Goal: Task Accomplishment & Management: Complete application form

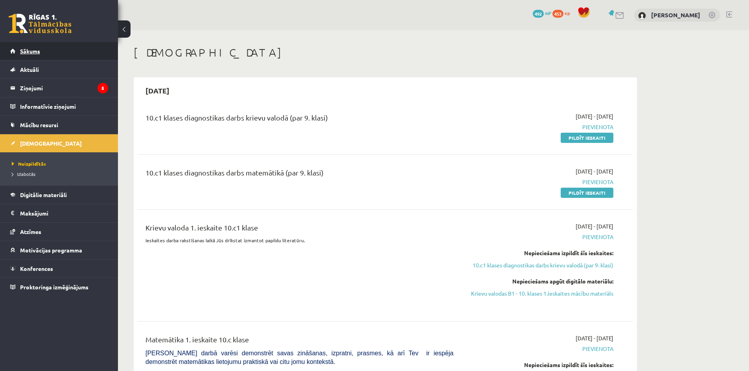
click at [34, 47] on link "Sākums" at bounding box center [59, 51] width 98 height 18
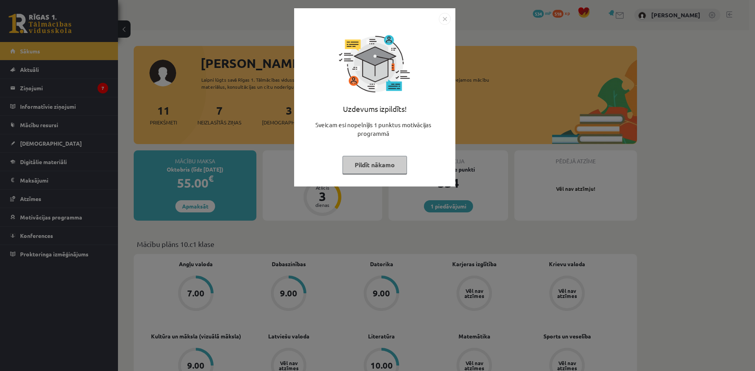
click at [442, 22] on img "Close" at bounding box center [445, 19] width 12 height 12
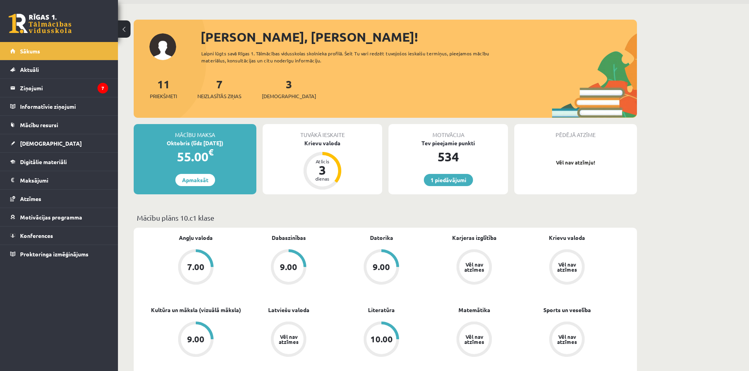
scroll to position [39, 0]
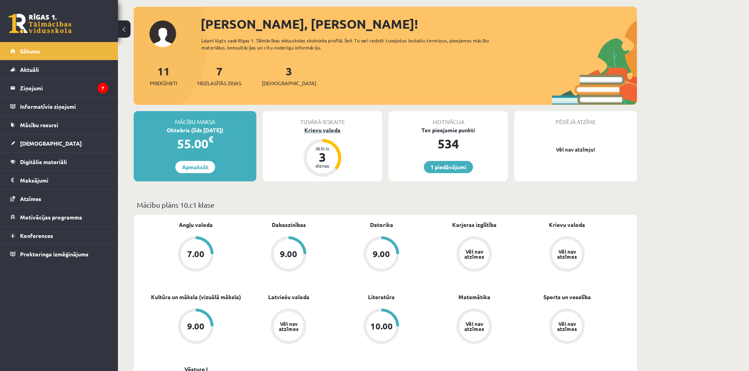
click at [329, 154] on div "3" at bounding box center [322, 157] width 24 height 13
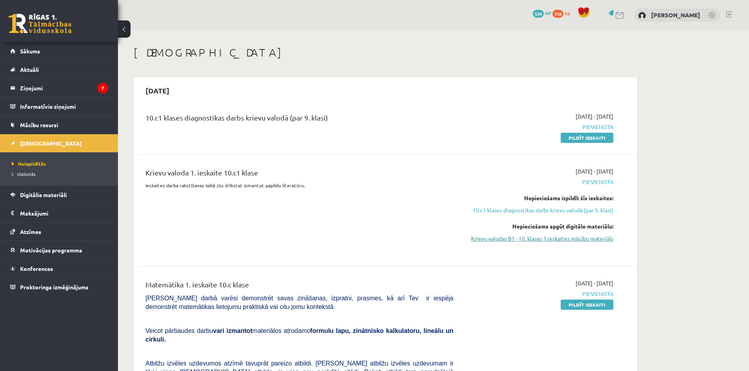
click at [571, 238] on link "Krievu valodas B1 - 10. klases 1.ieskaites mācību materiāls" at bounding box center [539, 239] width 148 height 8
click at [580, 238] on link "Krievu valodas B1 - 10. klases 1.ieskaites mācību materiāls" at bounding box center [539, 239] width 148 height 8
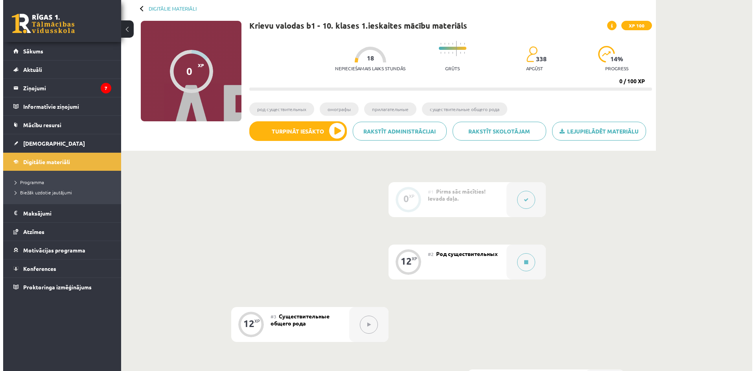
scroll to position [79, 0]
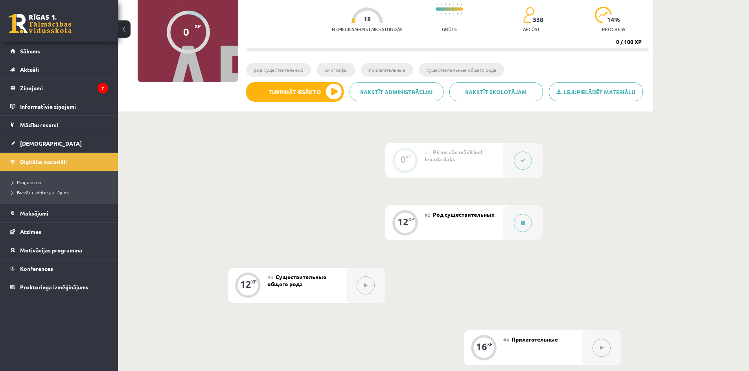
click at [524, 160] on icon at bounding box center [522, 160] width 5 height 5
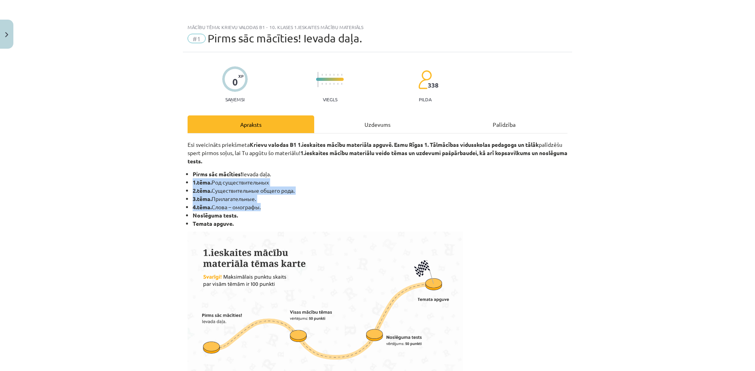
drag, startPoint x: 260, startPoint y: 208, endPoint x: 187, endPoint y: 181, distance: 77.5
click at [187, 181] on ul "Pirms sāc mācīties! Ievada daļa. 1.tēma. Род существительных 2.tēma. Cуществите…" at bounding box center [377, 199] width 380 height 58
copy ul "1.tēma. Род существительных 2.tēma. Cуществительные общего рода. 3.tēma. Прилаг…"
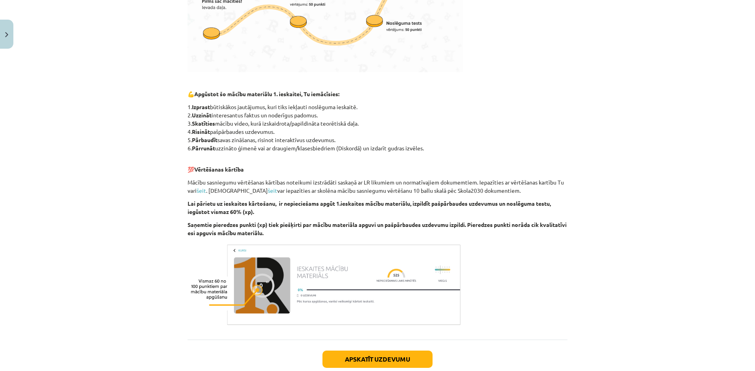
scroll to position [388, 0]
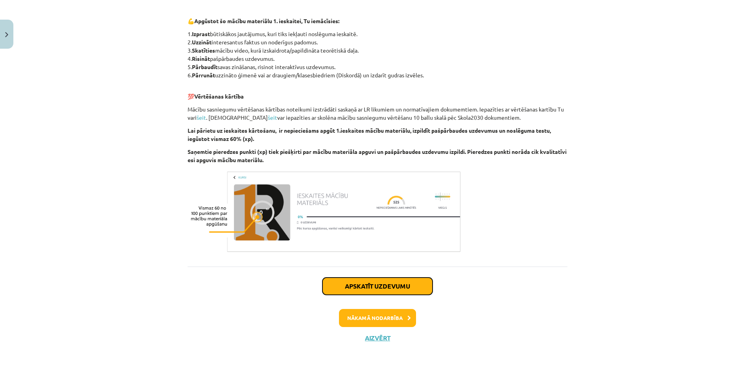
click at [382, 287] on button "Apskatīt uzdevumu" at bounding box center [377, 286] width 110 height 17
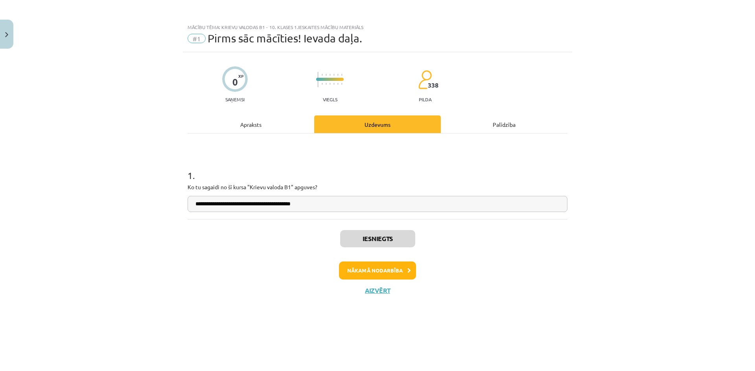
scroll to position [0, 0]
click at [378, 270] on button "Nākamā nodarbība" at bounding box center [377, 271] width 77 height 18
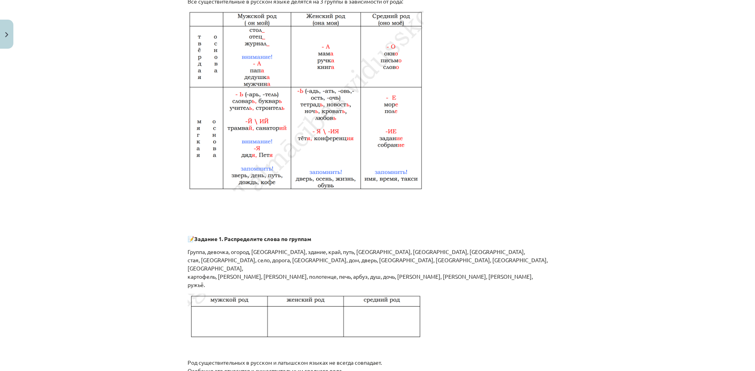
scroll to position [628, 0]
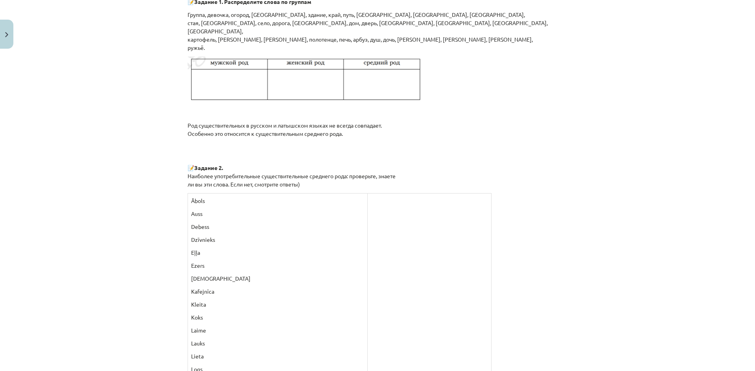
drag, startPoint x: 184, startPoint y: 103, endPoint x: 463, endPoint y: 134, distance: 281.1
click at [463, 134] on div "12 XP Saņemsi Sarežģīts 338 pilda Apraksts Uzdevums Palīdzība Я ГОВОРЮ ПО-РУССК…" at bounding box center [377, 202] width 389 height 1556
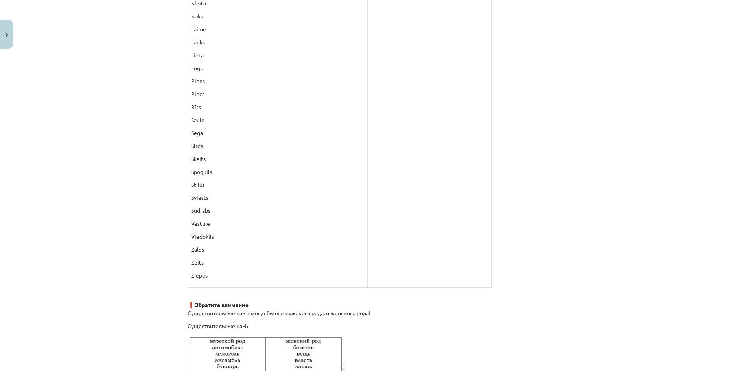
scroll to position [1021, 0]
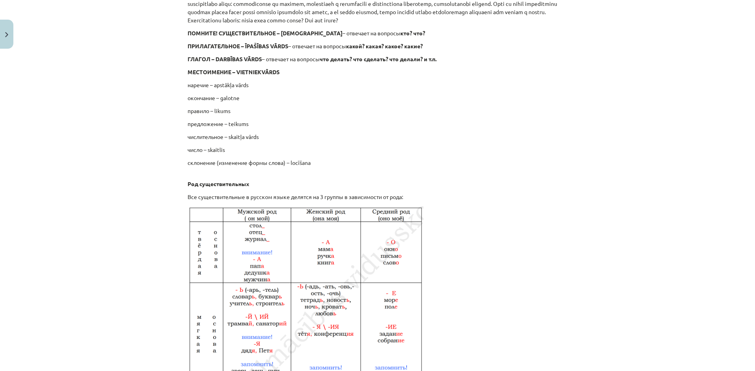
scroll to position [38, 0]
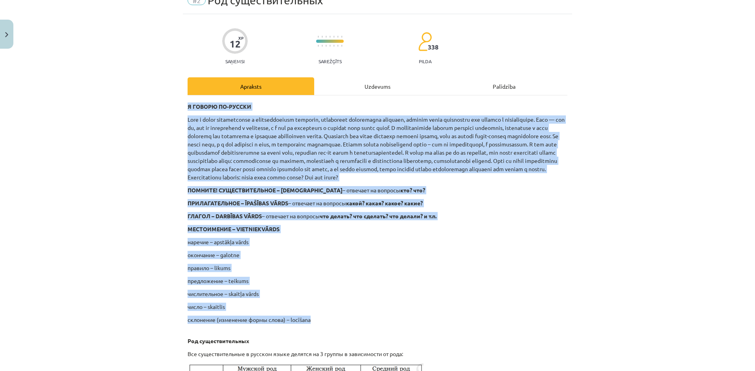
drag, startPoint x: 186, startPoint y: 107, endPoint x: 314, endPoint y: 326, distance: 253.1
copy div "Я ГОВОРЮ ПО-РУССКИ Живя в эпоху глобализации и экономического развития, невозмо…"
click at [354, 195] on p "ПОМНИТЕ! СУЩЕСТВИТЕЛЬНОЕ – LIETVĀRDS – отвечает на вопросы кто? что?" at bounding box center [377, 190] width 380 height 8
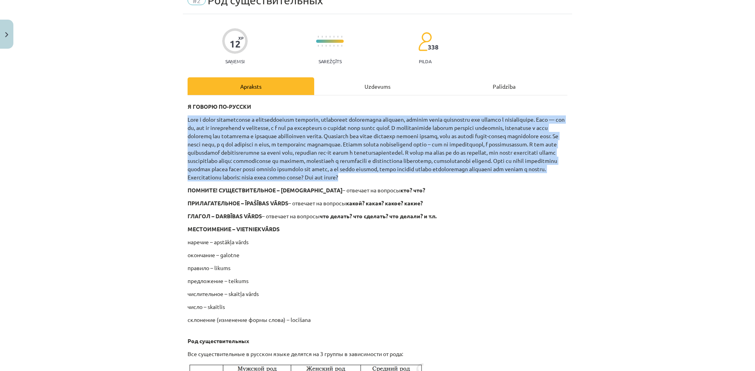
drag, startPoint x: 355, startPoint y: 184, endPoint x: 182, endPoint y: 116, distance: 186.4
copy p "Живя в эпоху глобализации и экономического развития, невозможно представить чел…"
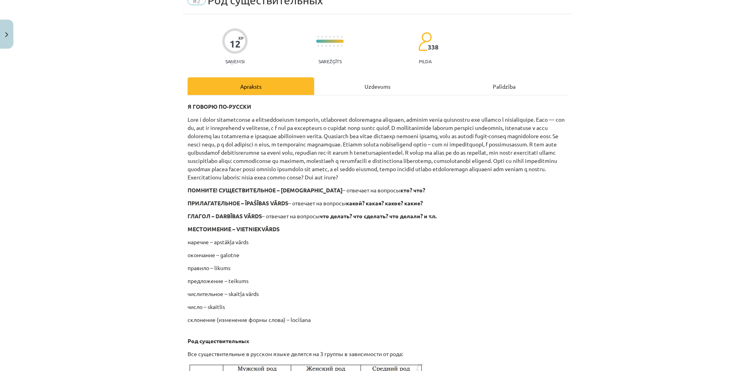
click at [447, 220] on p "ГЛАГОЛ – DARBĪBAS VĀRDS – отвечает на вопросы что делать? что сделать? что дела…" at bounding box center [377, 216] width 380 height 8
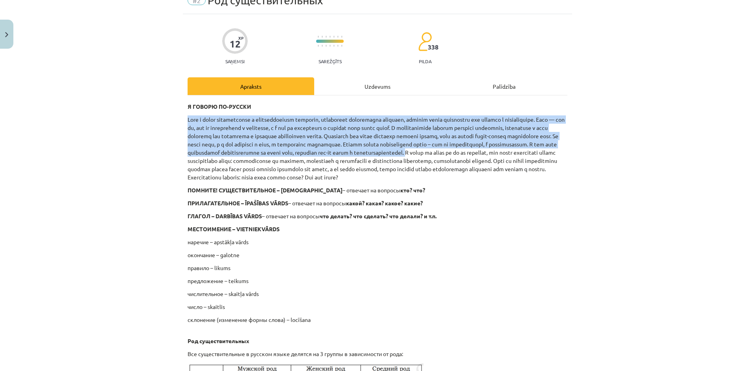
drag, startPoint x: 184, startPoint y: 119, endPoint x: 264, endPoint y: 161, distance: 90.4
copy p "Живя в эпоху глобализации и экономического развития, невозможно представить чел…"
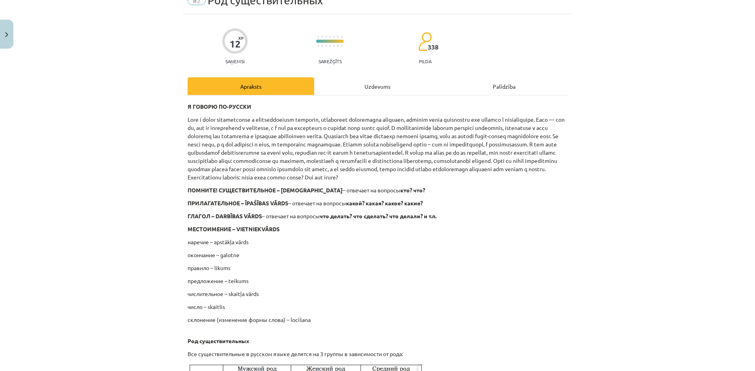
click at [266, 160] on p at bounding box center [377, 149] width 380 height 66
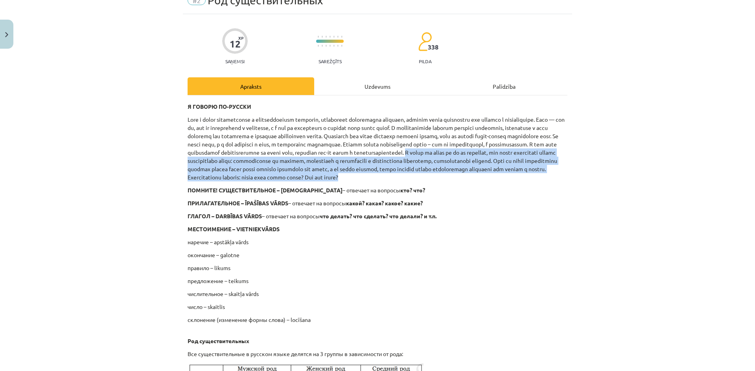
drag, startPoint x: 264, startPoint y: 160, endPoint x: 363, endPoint y: 184, distance: 102.5
click at [363, 182] on p at bounding box center [377, 149] width 380 height 66
copy p "В какой бы сфере вы бы не работали, уже везде необходимо знание иностранного яз…"
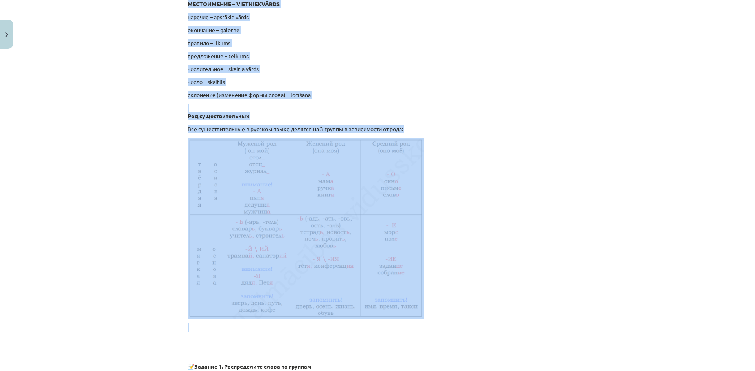
scroll to position [264, 0]
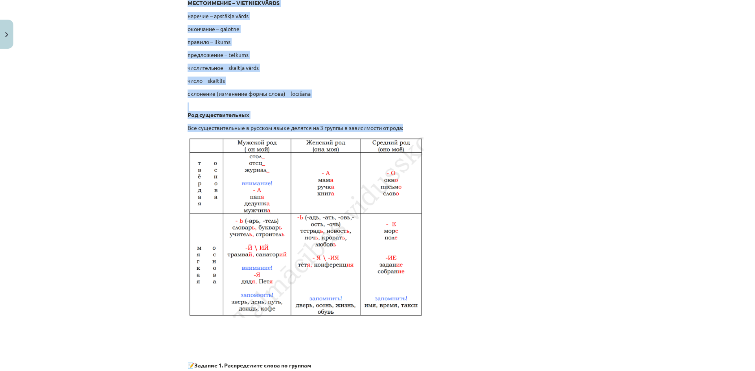
drag, startPoint x: 186, startPoint y: 197, endPoint x: 415, endPoint y: 130, distance: 238.2
copy div "ПОМНИТЕ! СУЩЕСТВИТЕЛЬНОЕ – LIETVĀRDS – отвечает на вопросы кто? что? ПРИЛАГАТЕЛ…"
click at [516, 216] on p at bounding box center [377, 227] width 380 height 181
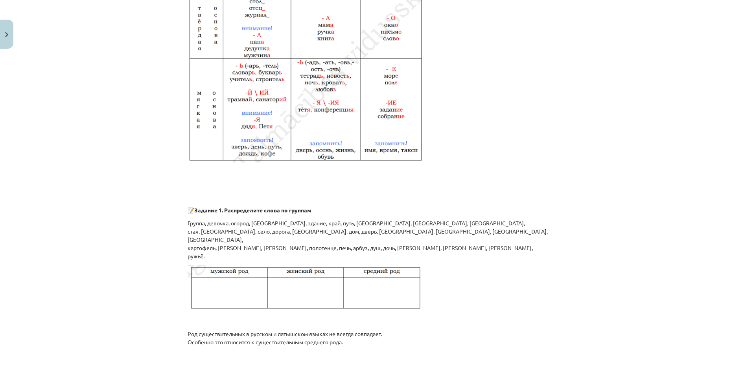
scroll to position [461, 0]
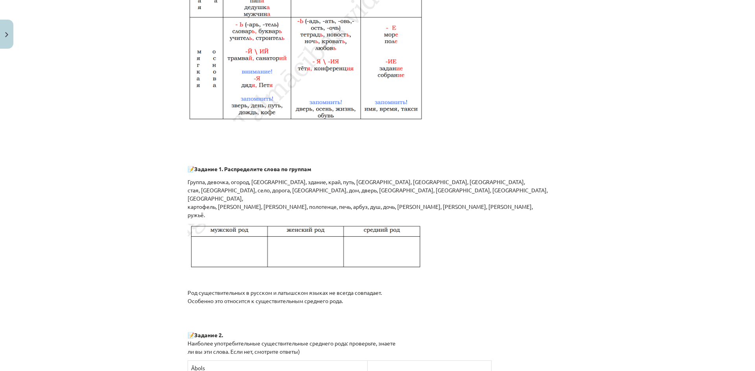
drag, startPoint x: 193, startPoint y: 176, endPoint x: 410, endPoint y: 212, distance: 219.5
click at [407, 214] on div "Я ГОВОРЮ ПО-РУССКИ ПОМНИТЕ! СУЩЕСТВИТЕЛЬНОЕ – LIETVĀRDS – отвечает на вопросы к…" at bounding box center [377, 378] width 380 height 1396
copy div "Задание 1. Распределите слова по группам Группа, девочка, огород, юноша, здание…"
click at [517, 159] on div "Я ГОВОРЮ ПО-РУССКИ ПОМНИТЕ! СУЩЕСТВИТЕЛЬНОЕ – LIETVĀRDS – отвечает на вопросы к…" at bounding box center [377, 378] width 380 height 1396
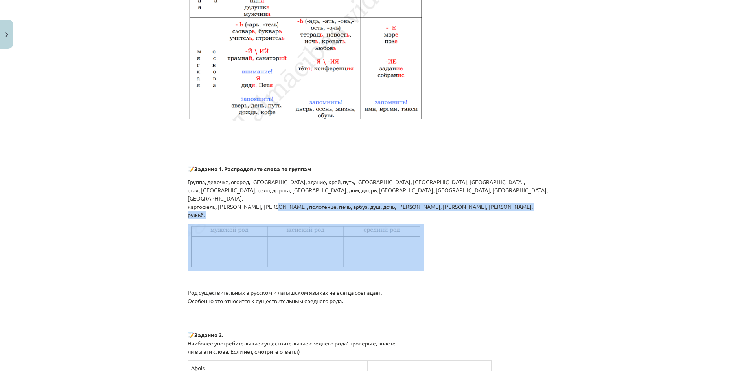
drag, startPoint x: 268, startPoint y: 208, endPoint x: 263, endPoint y: 231, distance: 23.4
click at [263, 231] on div "Я ГОВОРЮ ПО-РУССКИ ПОМНИТЕ! СУЩЕСТВИТЕЛЬНОЕ – LIETVĀRDS – отвечает на вопросы к…" at bounding box center [377, 378] width 380 height 1396
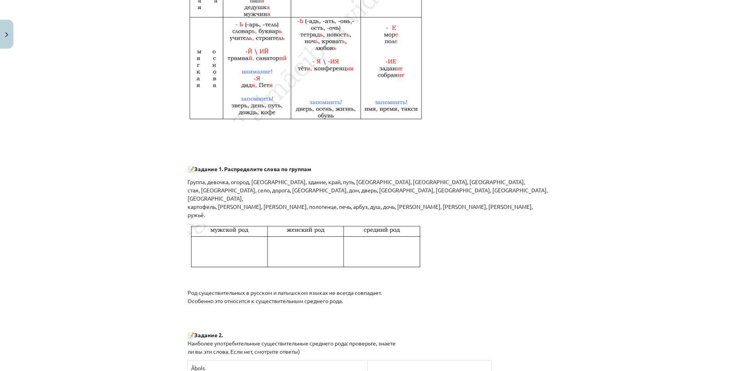
click at [553, 147] on p at bounding box center [377, 143] width 380 height 8
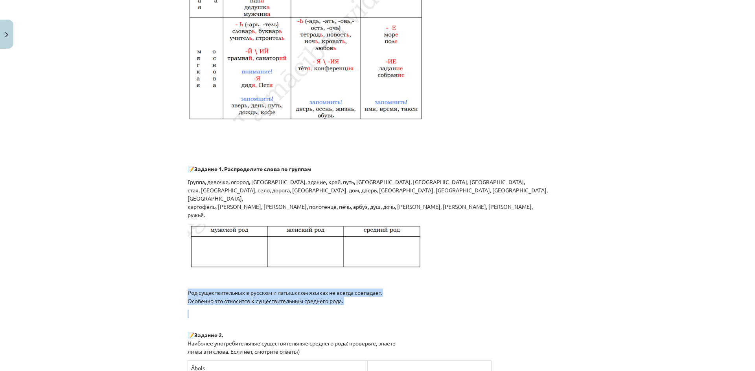
drag, startPoint x: 184, startPoint y: 293, endPoint x: 339, endPoint y: 310, distance: 156.6
click at [339, 310] on div "12 XP Saņemsi Sarežģīts 338 pilda Apraksts Uzdevums Palīdzība Я ГОВОРЮ ПО-РУССК…" at bounding box center [377, 369] width 389 height 1556
copy div "Род существительных в русском и латышском языках не всегда совпадает. Особенно …"
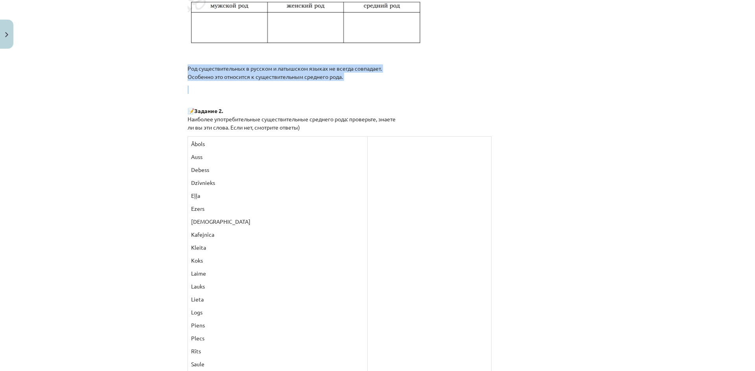
scroll to position [697, 0]
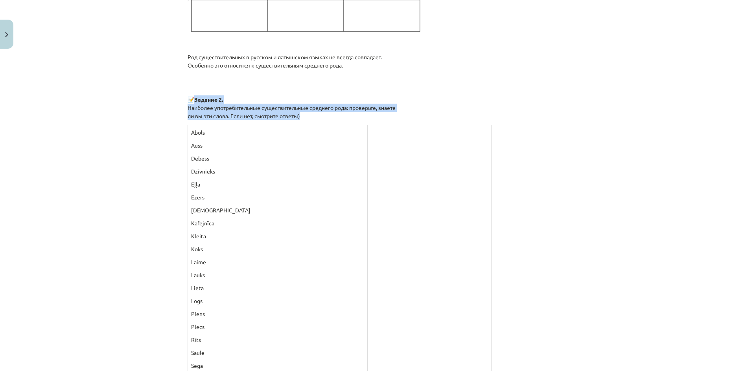
drag, startPoint x: 194, startPoint y: 98, endPoint x: 328, endPoint y: 121, distance: 136.3
click at [328, 121] on div "Я ГОВОРЮ ПО-РУССКИ ПОМНИТЕ! СУЩЕСТВИТЕЛЬНОЕ – LIETVĀRDS – отвечает на вопросы к…" at bounding box center [377, 142] width 380 height 1396
copy p "Задание 2. Наиболее употребительные существительные среднего рода: проверьте, з…"
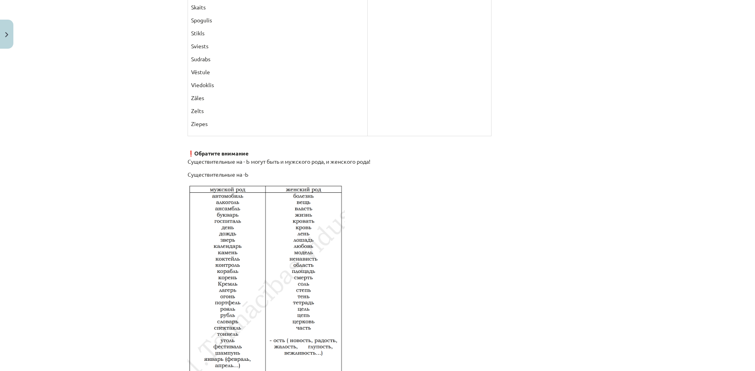
scroll to position [1129, 0]
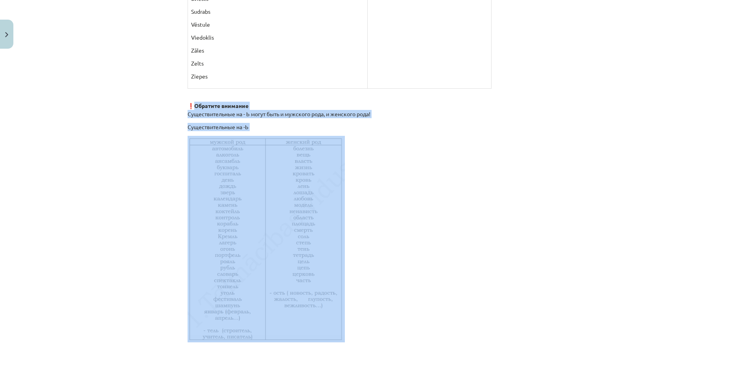
drag, startPoint x: 190, startPoint y: 104, endPoint x: 329, endPoint y: 228, distance: 185.9
copy div "Обратите внимание Существительные на - Ь могут быть и мужского рода, и женского…"
click at [540, 194] on p at bounding box center [377, 239] width 380 height 207
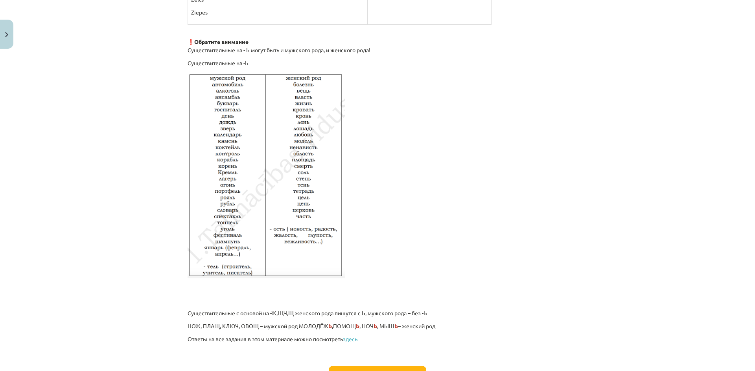
scroll to position [1247, 0]
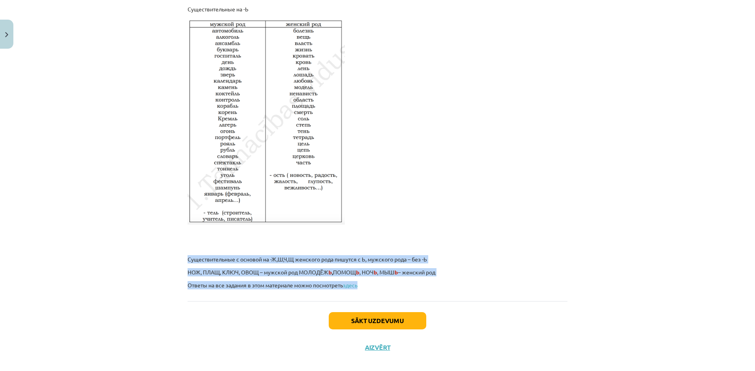
drag, startPoint x: 186, startPoint y: 258, endPoint x: 463, endPoint y: 279, distance: 278.3
click at [378, 319] on button "Sākt uzdevumu" at bounding box center [377, 320] width 97 height 17
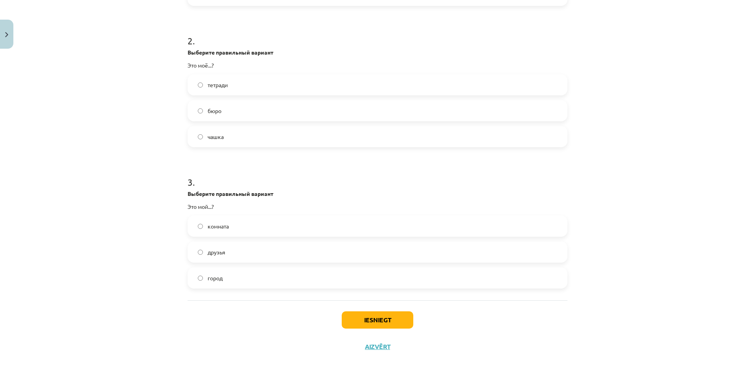
scroll to position [285, 0]
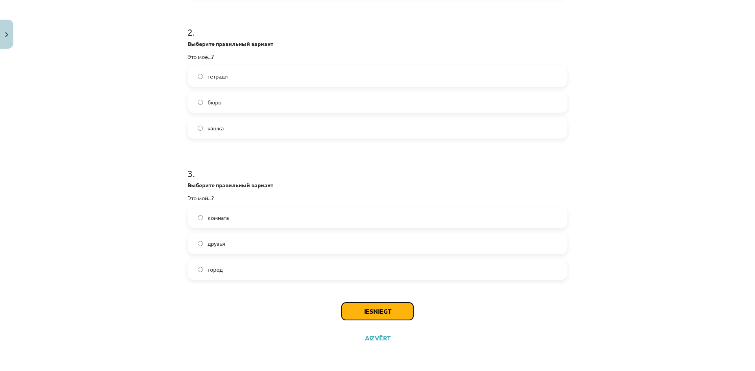
click at [396, 312] on button "Iesniegt" at bounding box center [378, 311] width 72 height 17
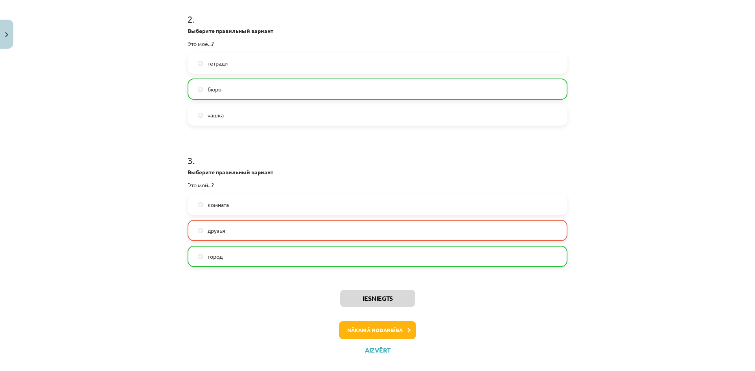
scroll to position [310, 0]
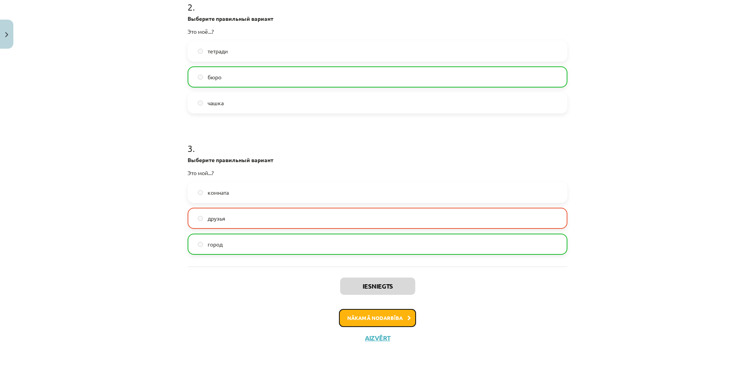
click at [393, 321] on button "Nākamā nodarbība" at bounding box center [377, 318] width 77 height 18
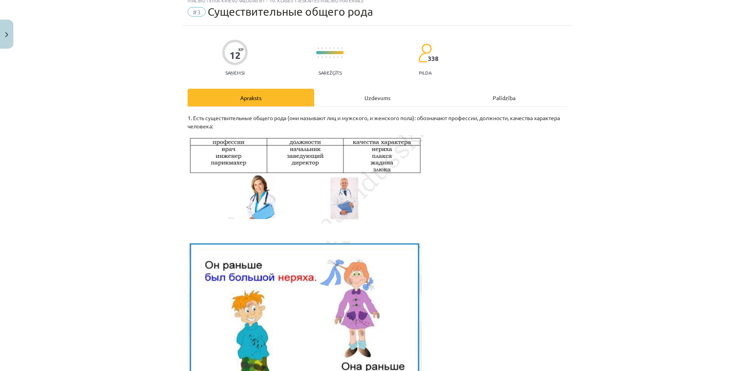
scroll to position [20, 0]
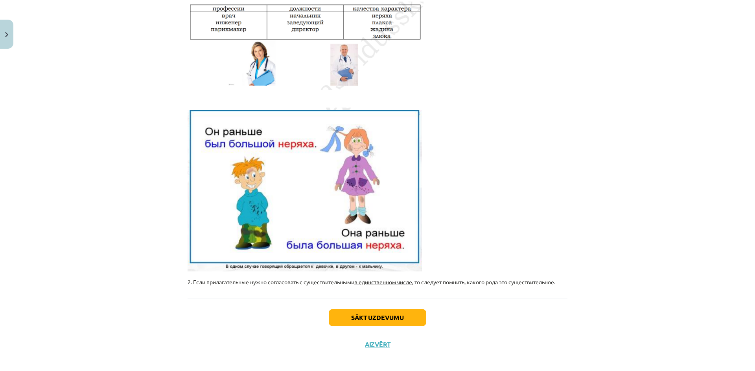
scroll to position [167, 0]
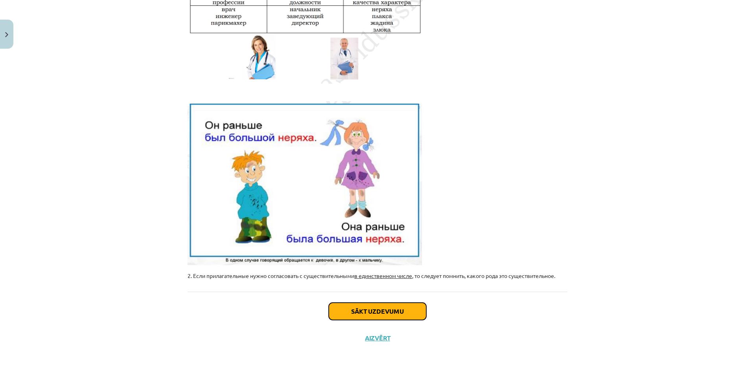
click at [403, 314] on button "Sākt uzdevumu" at bounding box center [377, 311] width 97 height 17
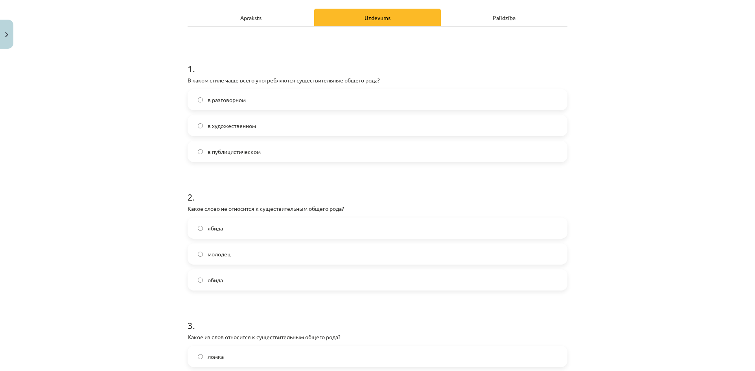
scroll to position [10, 0]
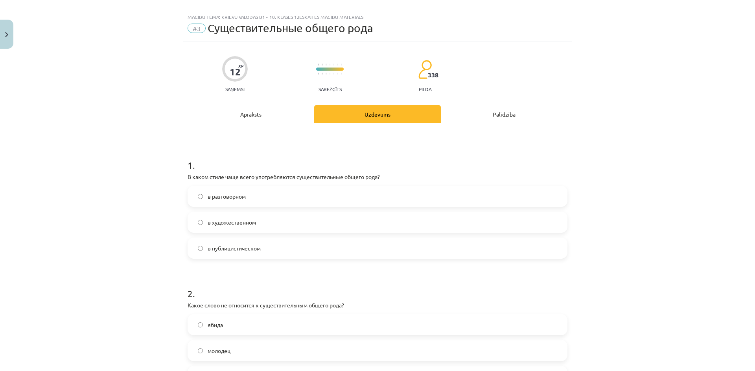
click at [200, 195] on label "в разговорном" at bounding box center [377, 197] width 378 height 20
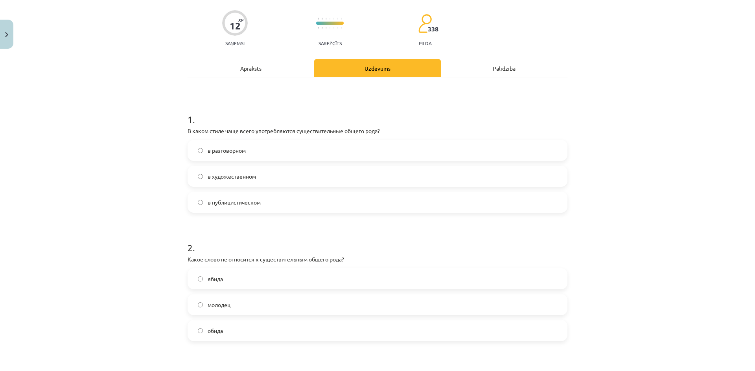
scroll to position [128, 0]
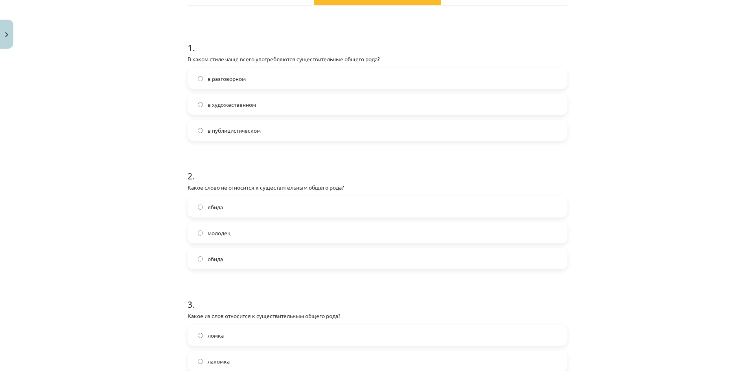
click at [203, 207] on label "ябида" at bounding box center [377, 207] width 378 height 20
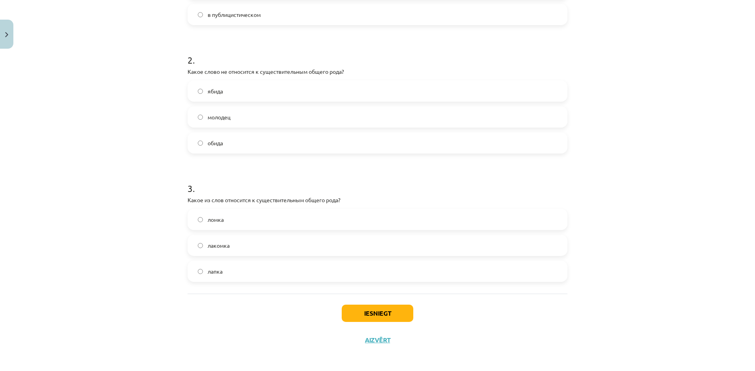
scroll to position [246, 0]
click at [223, 246] on span "лакомка" at bounding box center [219, 244] width 22 height 8
click at [382, 316] on button "Iesniegt" at bounding box center [378, 311] width 72 height 17
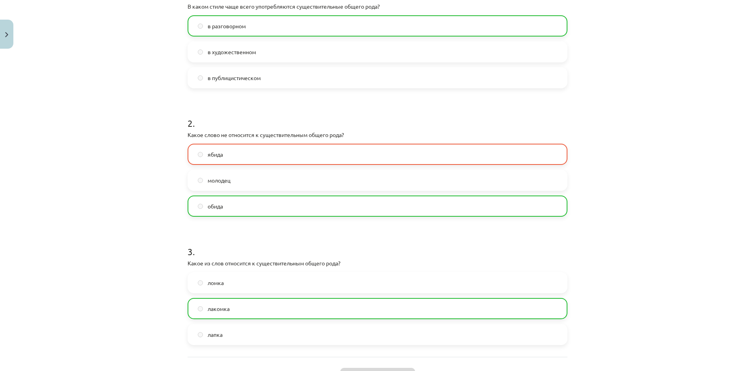
scroll to position [271, 0]
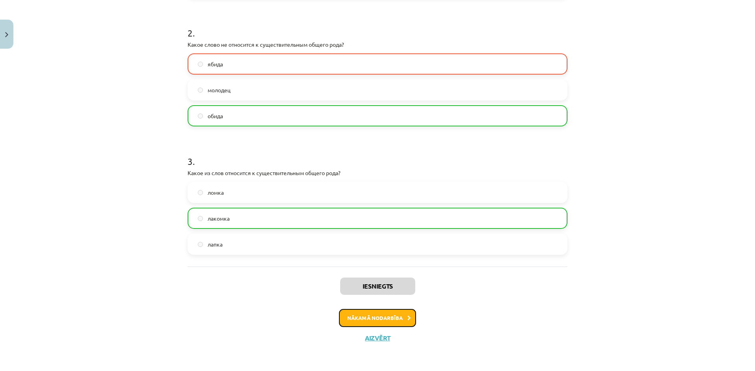
click at [383, 316] on button "Nākamā nodarbība" at bounding box center [377, 318] width 77 height 18
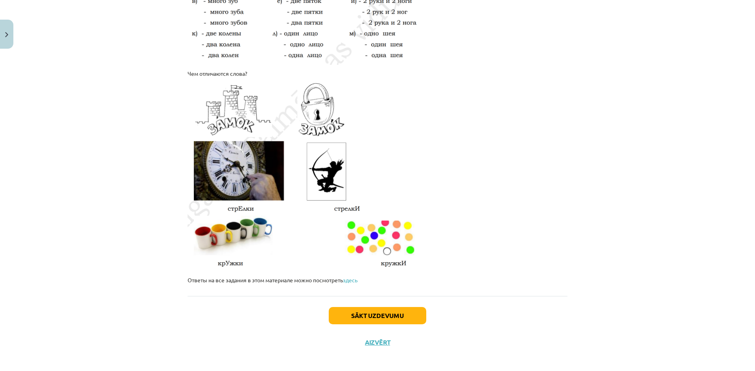
scroll to position [1267, 0]
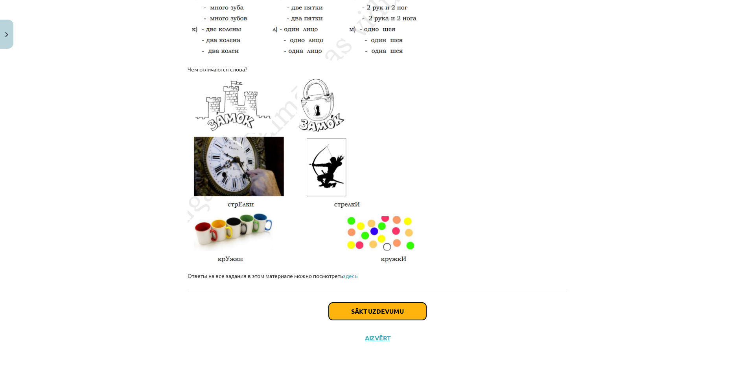
click at [392, 313] on button "Sākt uzdevumu" at bounding box center [377, 311] width 97 height 17
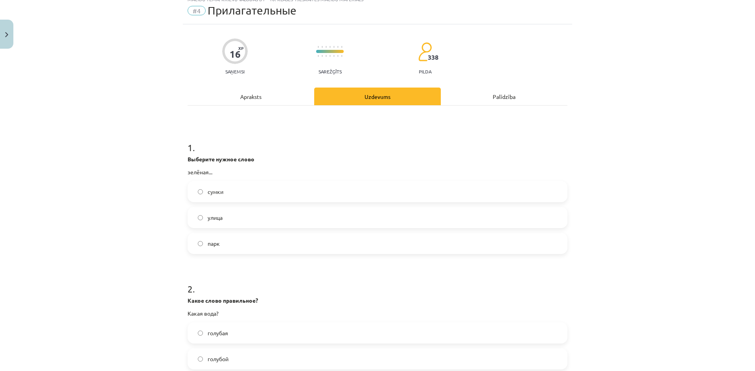
scroll to position [20, 0]
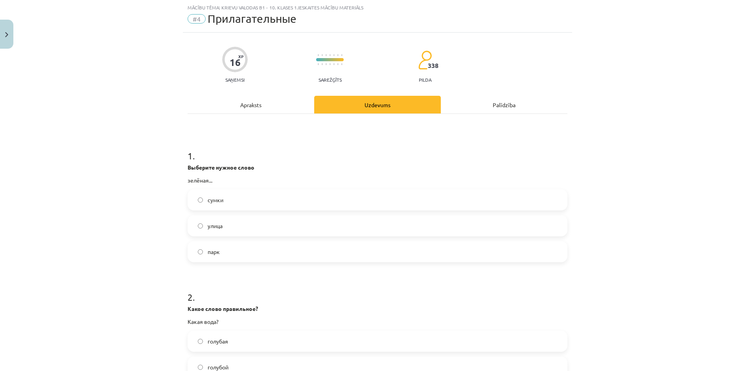
click at [203, 228] on label "улица" at bounding box center [377, 226] width 378 height 20
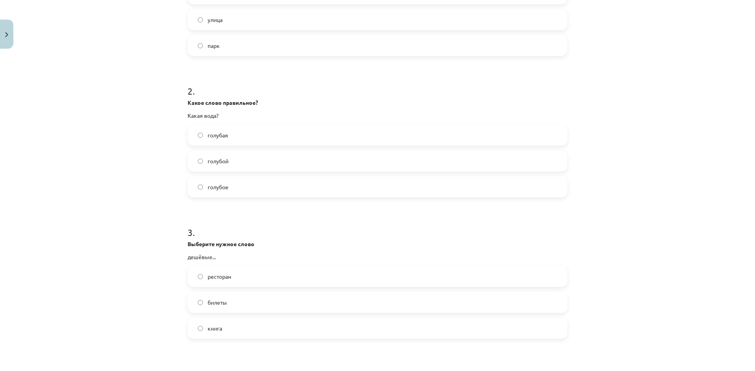
scroll to position [255, 0]
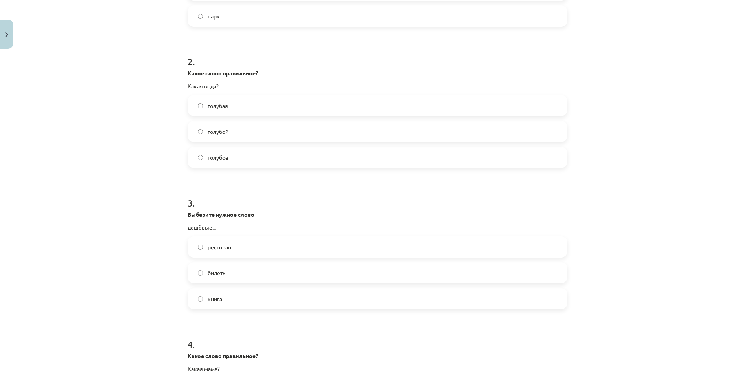
click at [198, 277] on label "билеты" at bounding box center [377, 273] width 378 height 20
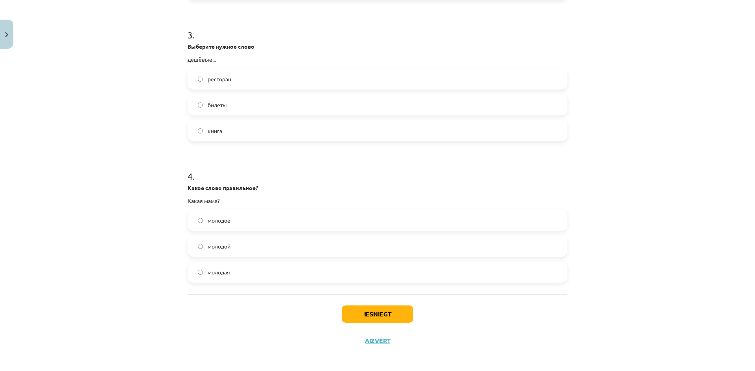
scroll to position [426, 0]
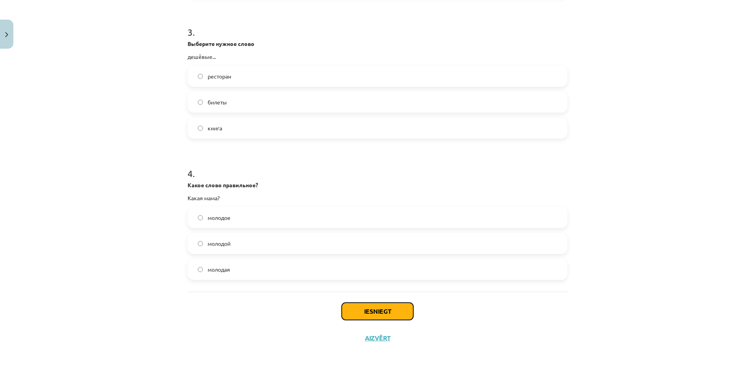
click at [393, 316] on button "Iesniegt" at bounding box center [378, 311] width 72 height 17
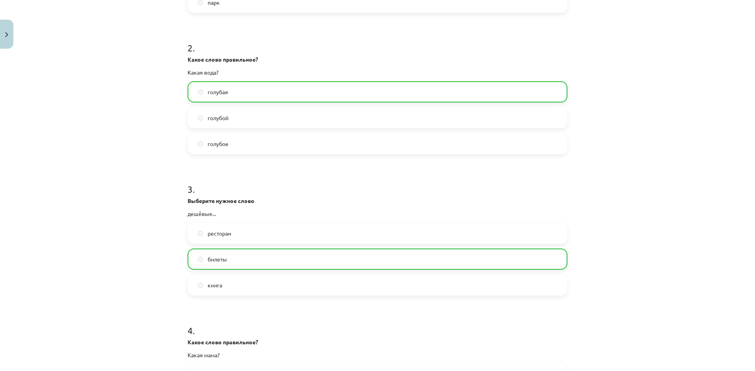
scroll to position [452, 0]
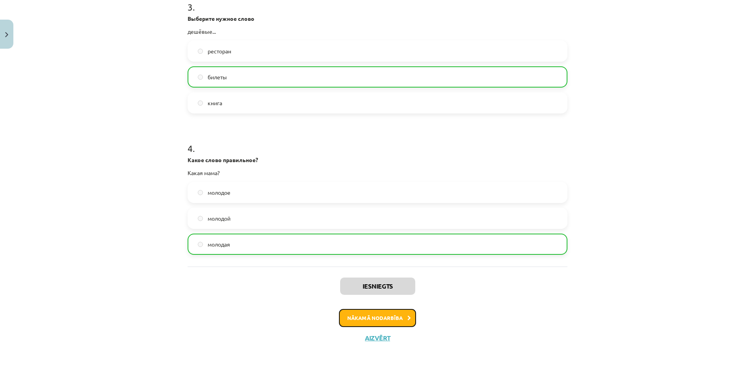
click at [394, 320] on button "Nākamā nodarbība" at bounding box center [377, 318] width 77 height 18
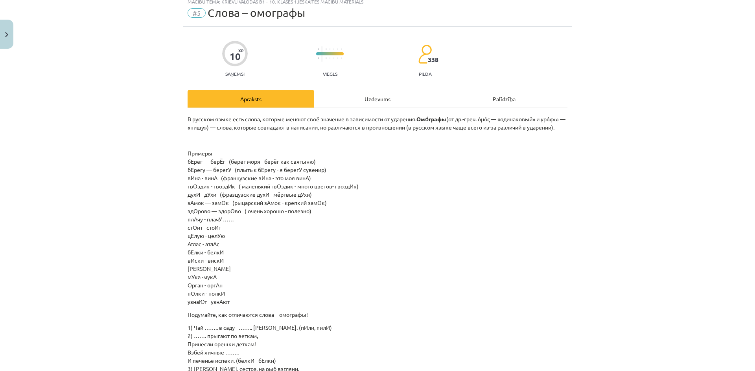
scroll to position [20, 0]
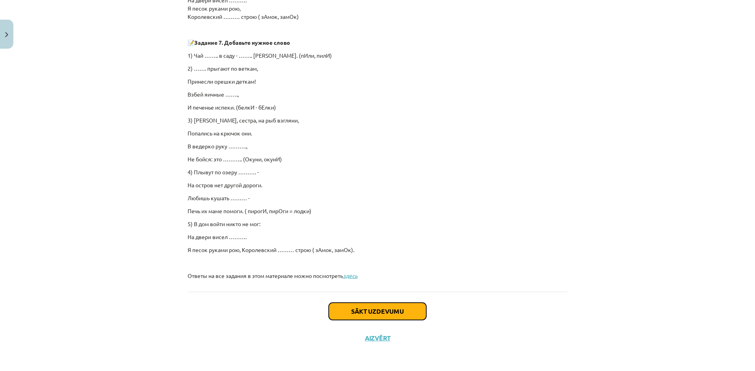
click at [396, 311] on button "Sākt uzdevumu" at bounding box center [377, 311] width 97 height 17
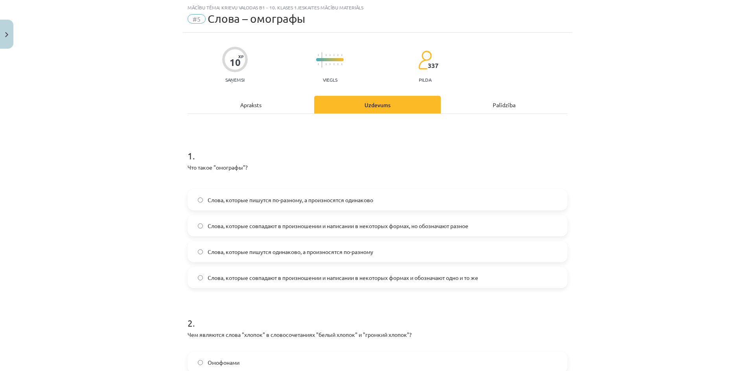
click at [232, 254] on span "Слова, которые пишутся одинаково, а произносятся по-разному" at bounding box center [290, 252] width 165 height 8
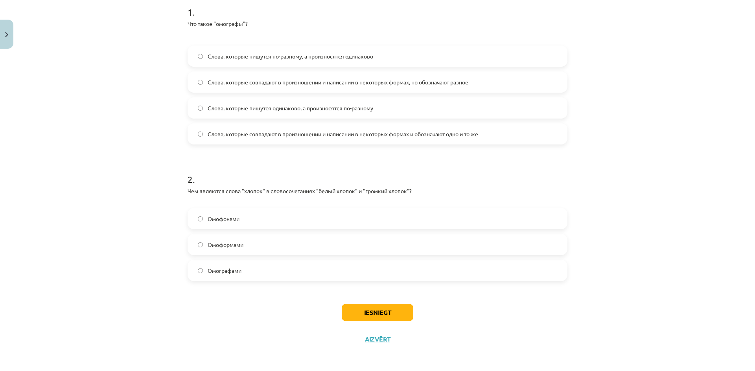
scroll to position [165, 0]
click at [362, 308] on button "Iesniegt" at bounding box center [378, 311] width 72 height 17
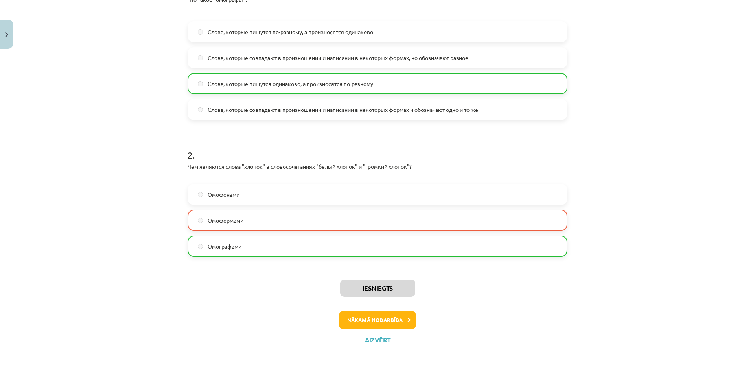
scroll to position [190, 0]
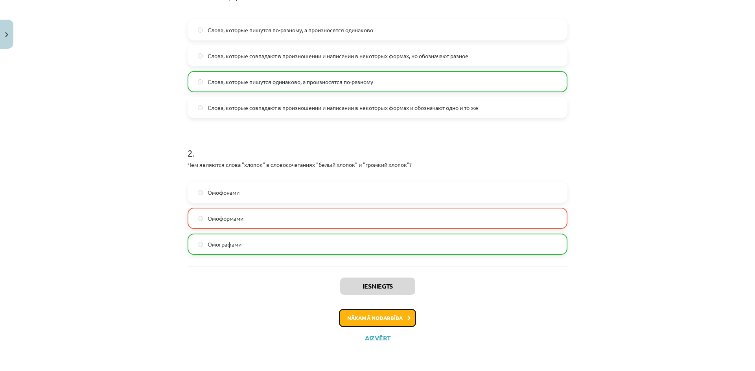
click at [381, 318] on button "Nākamā nodarbība" at bounding box center [377, 318] width 77 height 18
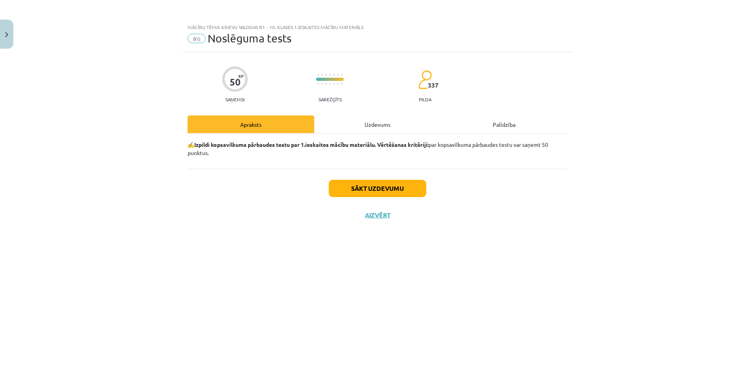
scroll to position [0, 0]
click at [399, 189] on button "Sākt uzdevumu" at bounding box center [377, 188] width 97 height 17
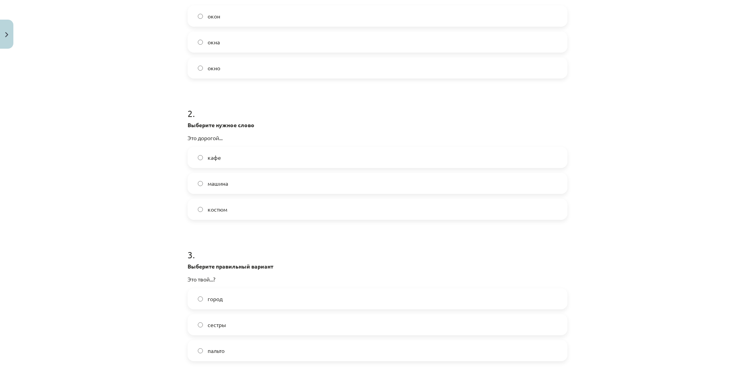
scroll to position [214, 0]
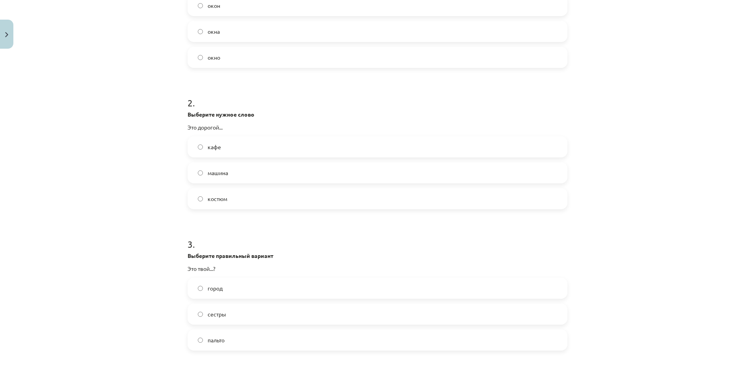
click at [200, 340] on label "пальто" at bounding box center [377, 341] width 378 height 20
click at [202, 287] on label "город" at bounding box center [377, 289] width 378 height 20
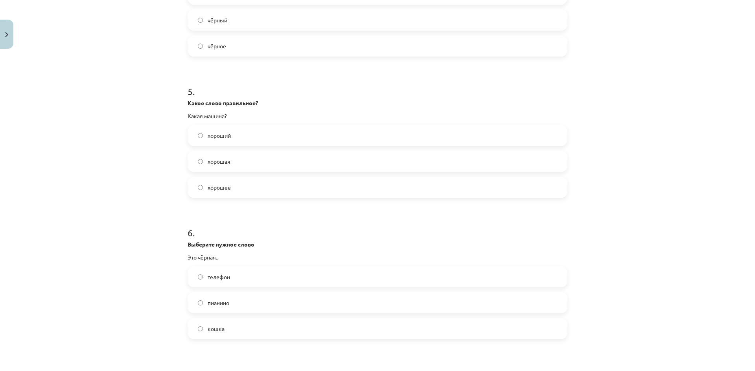
scroll to position [648, 0]
click at [201, 330] on label "кошка" at bounding box center [377, 331] width 378 height 20
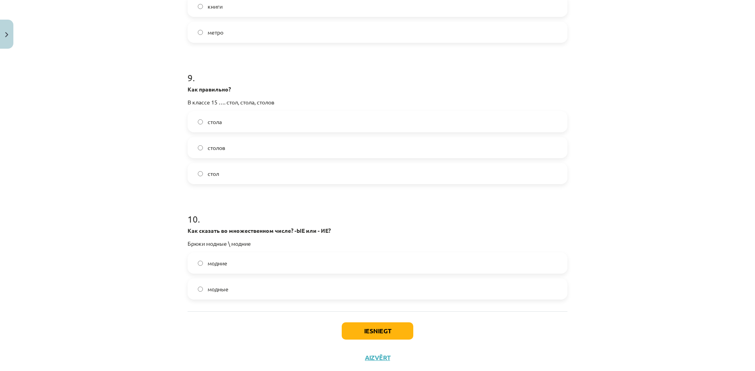
scroll to position [1232, 0]
click at [208, 147] on span "столов" at bounding box center [217, 146] width 18 height 8
click at [221, 290] on span "модные" at bounding box center [218, 287] width 21 height 8
click at [389, 329] on button "Iesniegt" at bounding box center [378, 329] width 72 height 17
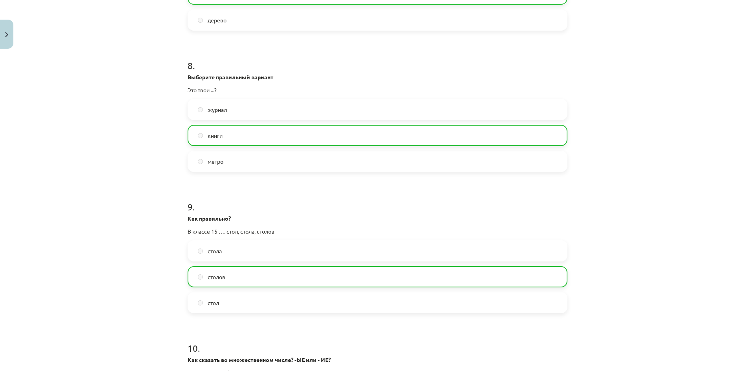
scroll to position [1275, 0]
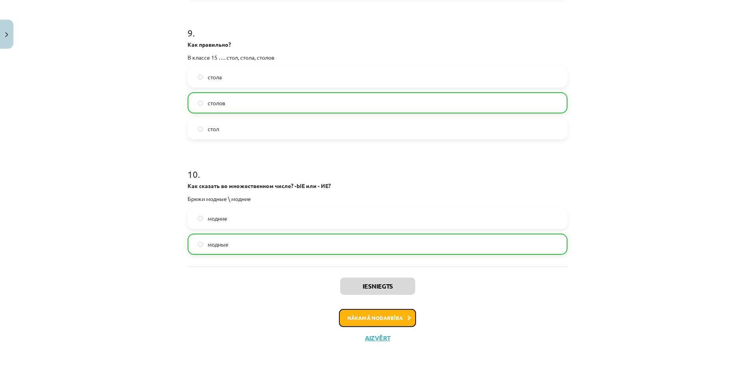
click at [392, 317] on button "Nākamā nodarbība" at bounding box center [377, 318] width 77 height 18
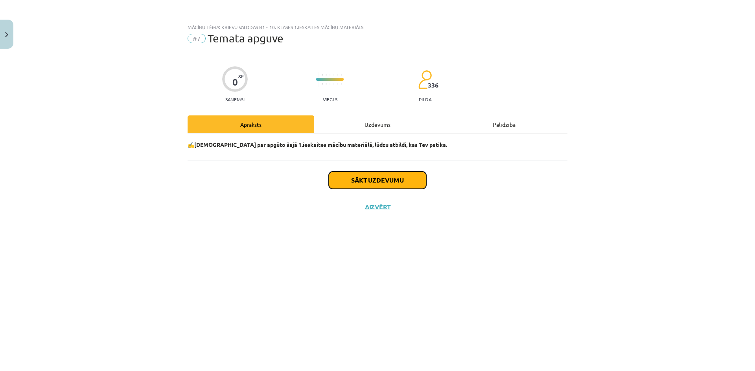
click at [356, 182] on button "Sākt uzdevumu" at bounding box center [377, 180] width 97 height 17
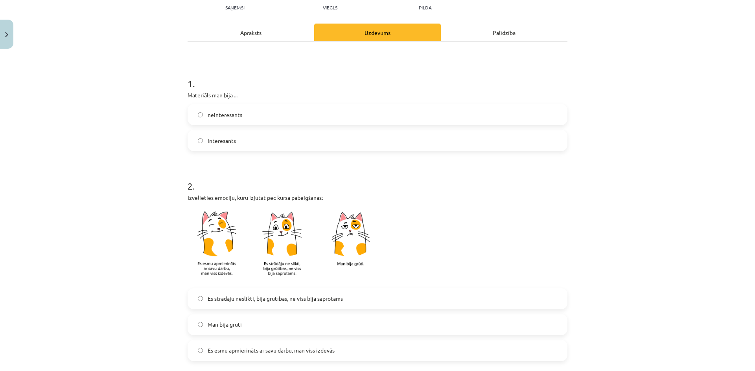
scroll to position [118, 0]
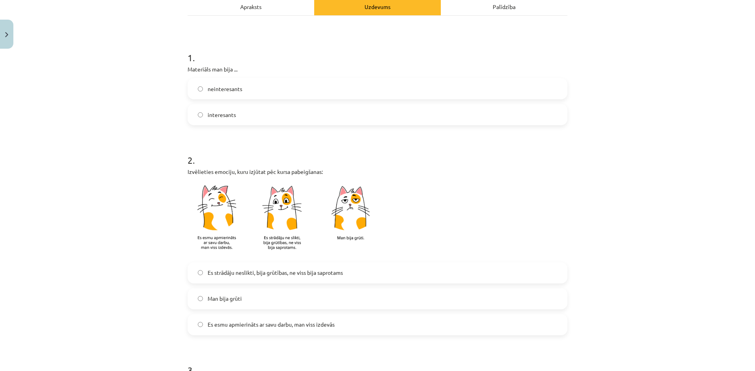
click at [202, 113] on label "interesants" at bounding box center [377, 115] width 378 height 20
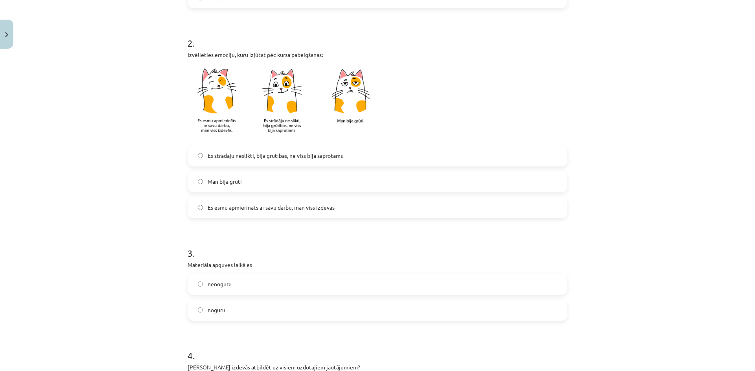
scroll to position [236, 0]
click at [196, 306] on label "noguru" at bounding box center [377, 310] width 378 height 20
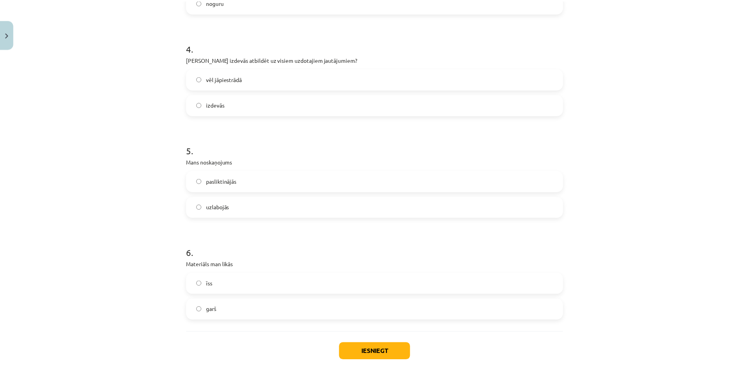
scroll to position [584, 0]
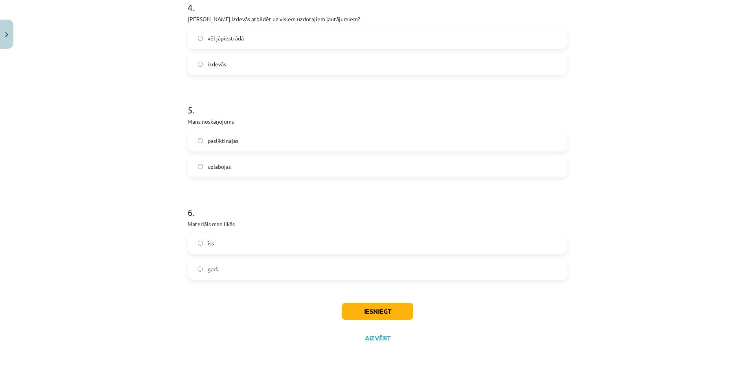
click at [202, 270] on label "garš" at bounding box center [377, 270] width 378 height 20
click at [369, 310] on button "Iesniegt" at bounding box center [378, 311] width 72 height 17
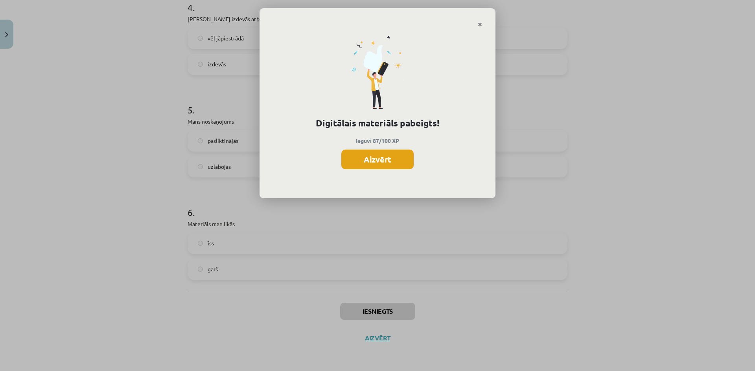
click at [380, 159] on button "Aizvērt" at bounding box center [377, 160] width 72 height 20
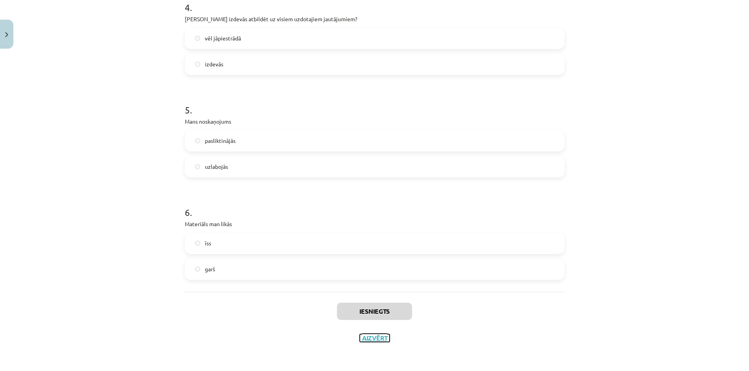
click at [371, 336] on button "Aizvērt" at bounding box center [375, 338] width 30 height 8
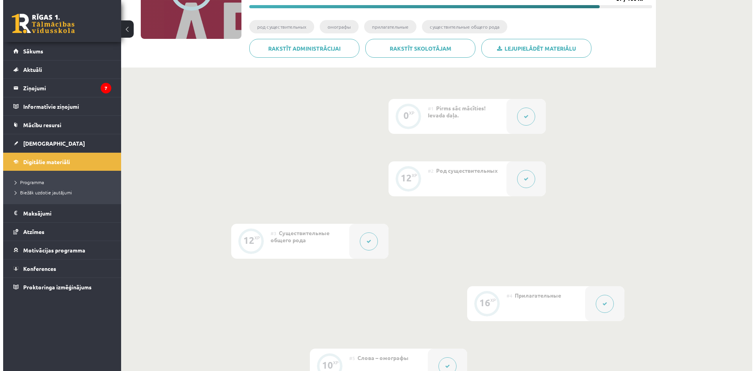
scroll to position [0, 0]
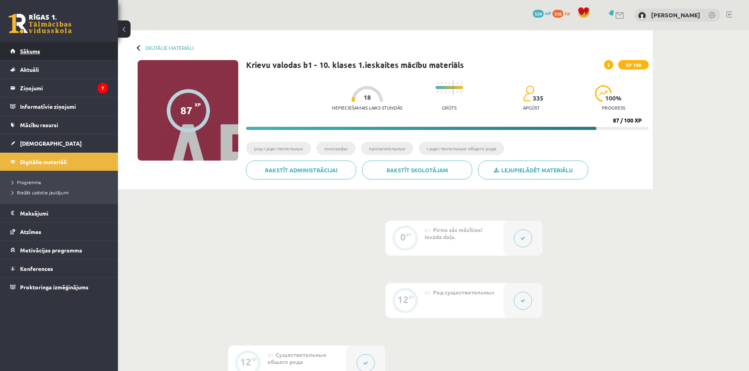
click at [36, 51] on span "Sākums" at bounding box center [30, 51] width 20 height 7
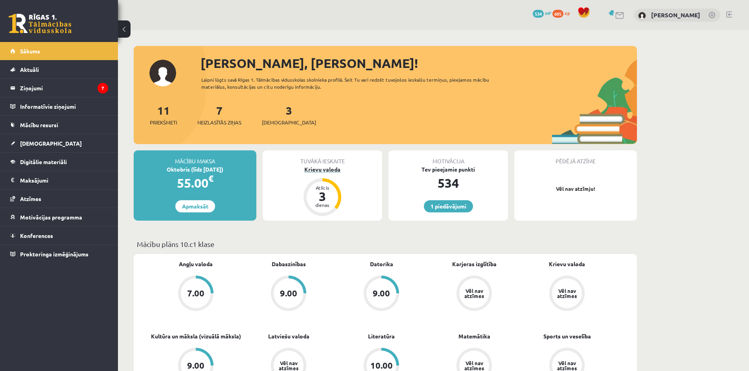
click at [322, 193] on div "3" at bounding box center [322, 196] width 24 height 13
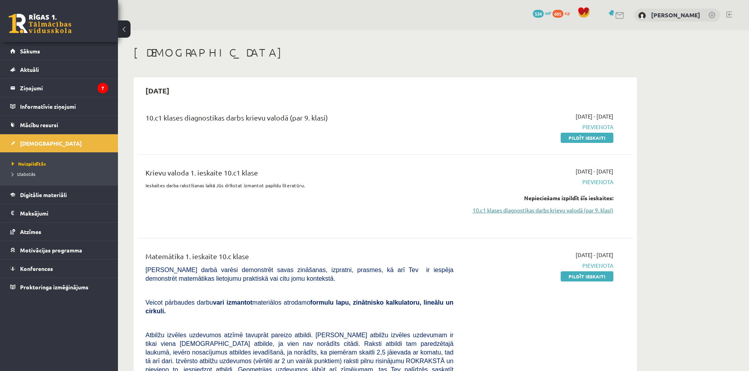
click at [581, 211] on link "10.c1 klases diagnostikas darbs krievu valodā (par 9. klasi)" at bounding box center [539, 210] width 148 height 8
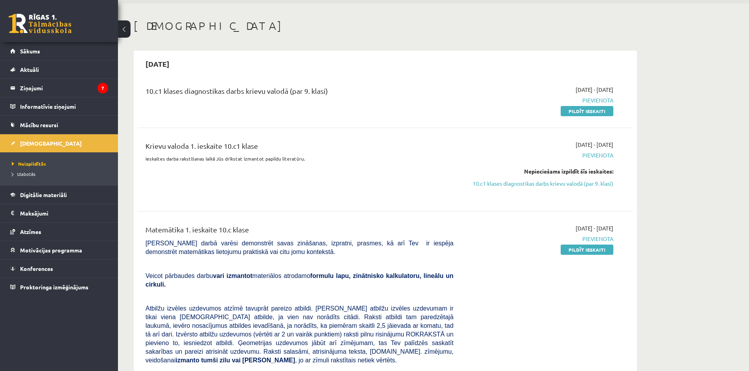
scroll to position [26, 0]
click at [507, 185] on link "10.c1 klases diagnostikas darbs krievu valodā (par 9. klasi)" at bounding box center [539, 184] width 148 height 8
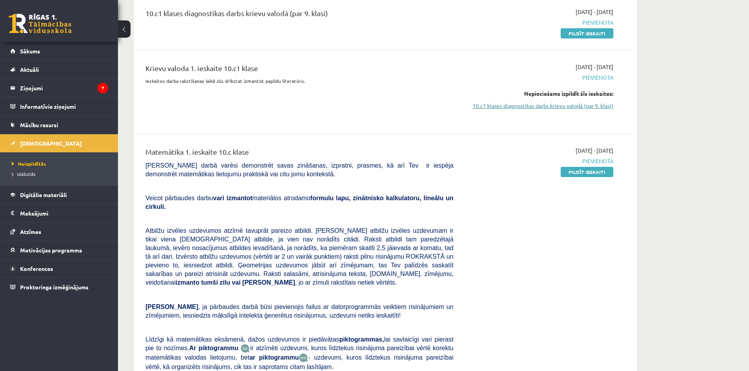
click at [571, 106] on link "10.c1 klases diagnostikas darbs krievu valodā (par 9. klasi)" at bounding box center [539, 106] width 148 height 8
click at [606, 103] on link "10.c1 klases diagnostikas darbs krievu valodā (par 9. klasi)" at bounding box center [539, 106] width 148 height 8
click at [34, 160] on link "Neizpildītās" at bounding box center [61, 163] width 98 height 7
click at [27, 171] on span "Izlabotās" at bounding box center [24, 174] width 24 height 6
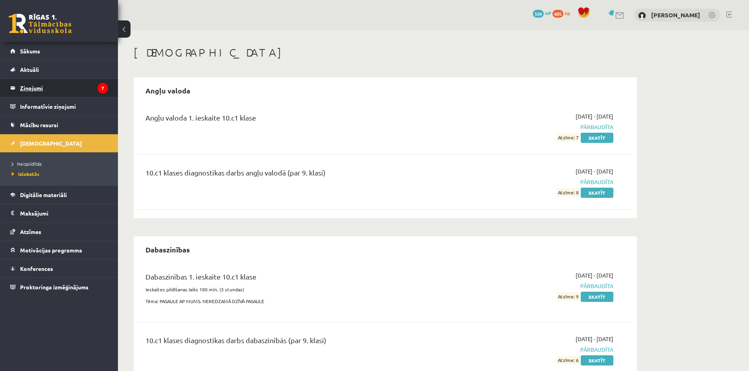
click at [53, 88] on legend "Ziņojumi 7" at bounding box center [64, 88] width 88 height 18
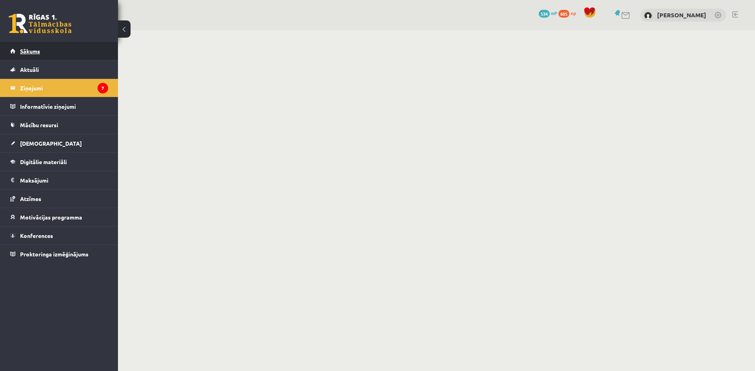
click at [33, 51] on span "Sākums" at bounding box center [30, 51] width 20 height 7
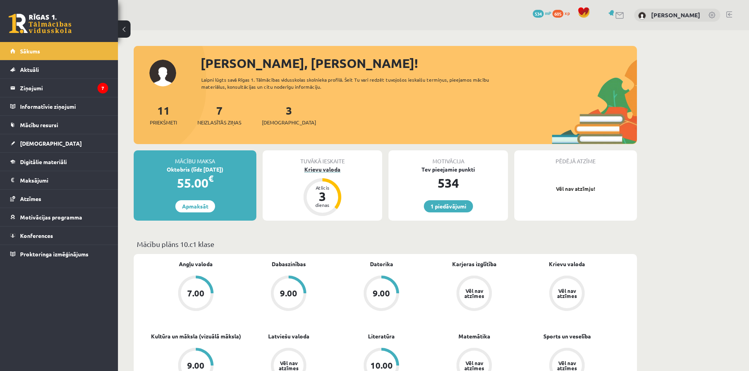
click at [321, 189] on div "Atlicis" at bounding box center [322, 188] width 24 height 5
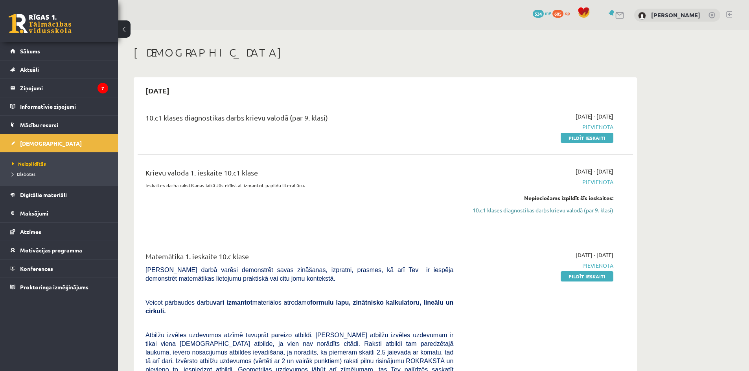
click at [599, 213] on link "10.c1 klases diagnostikas darbs krievu valodā (par 9. klasi)" at bounding box center [539, 210] width 148 height 8
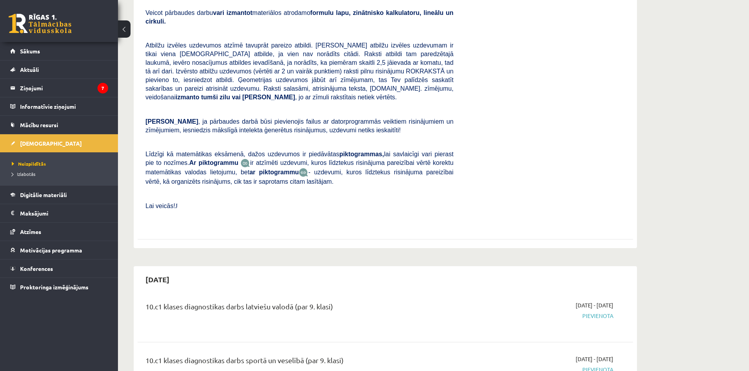
scroll to position [340, 0]
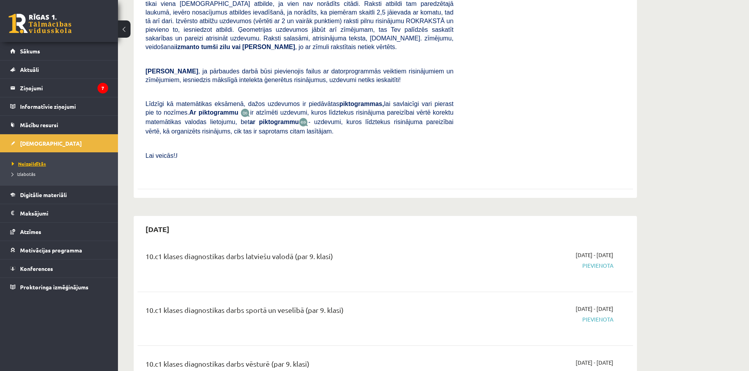
click at [44, 162] on span "Neizpildītās" at bounding box center [29, 164] width 34 height 6
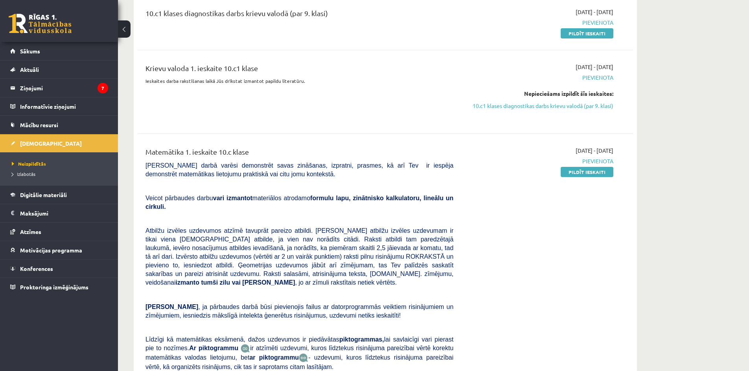
scroll to position [65, 0]
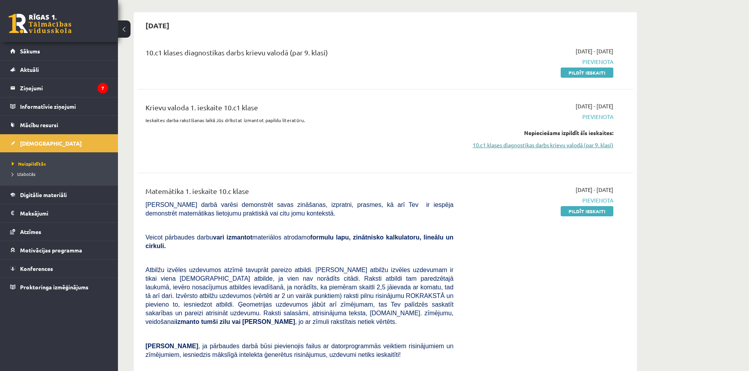
click at [566, 143] on link "10.c1 klases diagnostikas darbs krievu valodā (par 9. klasi)" at bounding box center [539, 145] width 148 height 8
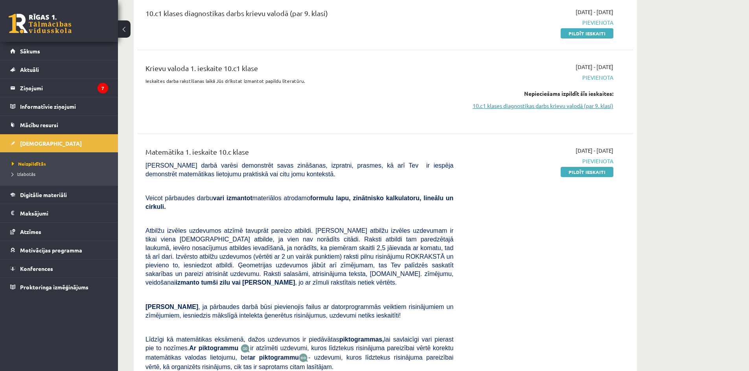
click at [579, 104] on link "10.c1 klases diagnostikas darbs krievu valodā (par 9. klasi)" at bounding box center [539, 106] width 148 height 8
click at [529, 104] on link "10.c1 klases diagnostikas darbs krievu valodā (par 9. klasi)" at bounding box center [539, 106] width 148 height 8
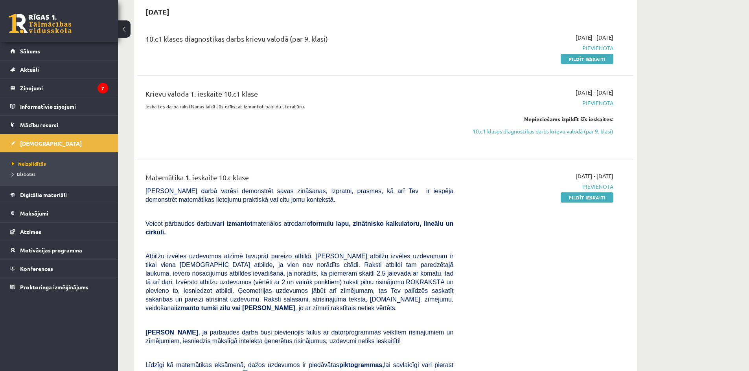
scroll to position [65, 0]
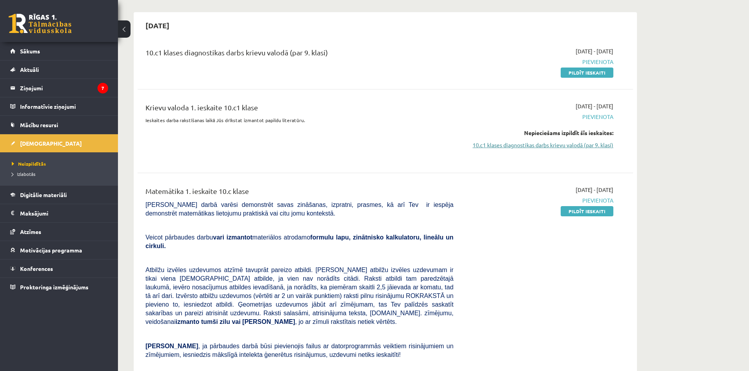
click at [568, 145] on link "10.c1 klases diagnostikas darbs krievu valodā (par 9. klasi)" at bounding box center [539, 145] width 148 height 8
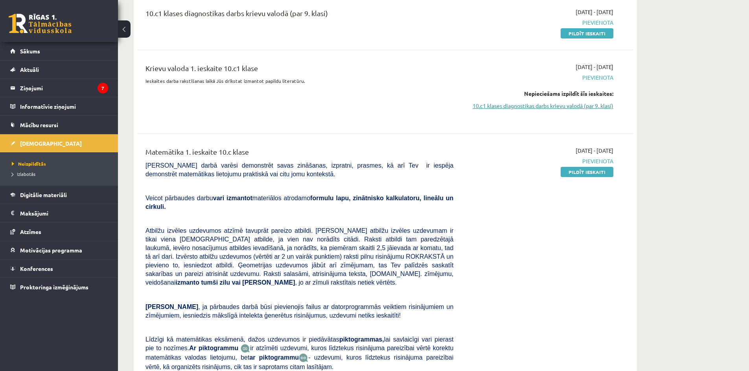
click at [581, 106] on link "10.c1 klases diagnostikas darbs krievu valodā (par 9. klasi)" at bounding box center [539, 106] width 148 height 8
click at [45, 21] on link at bounding box center [40, 24] width 63 height 20
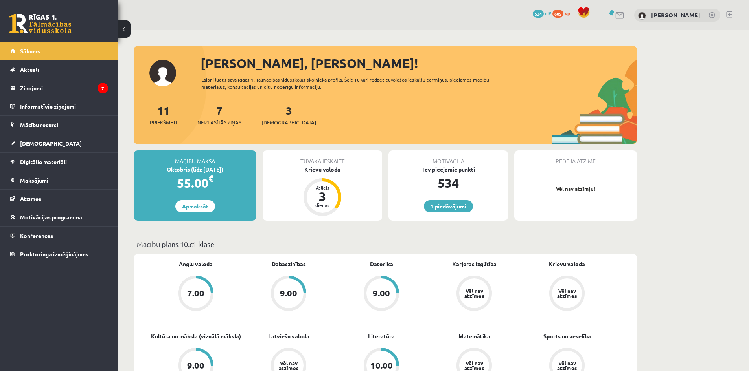
click at [320, 195] on div "3" at bounding box center [322, 196] width 24 height 13
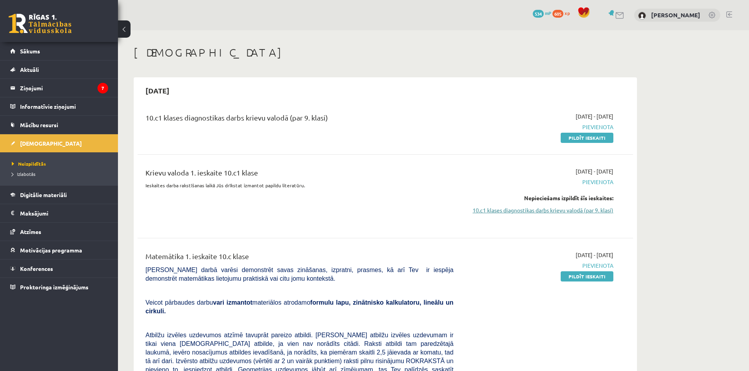
click at [593, 208] on link "10.c1 klases diagnostikas darbs krievu valodā (par 9. klasi)" at bounding box center [539, 210] width 148 height 8
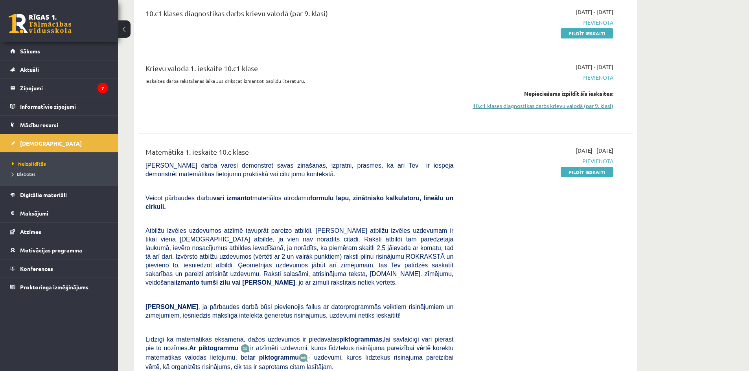
click at [564, 103] on link "10.c1 klases diagnostikas darbs krievu valodā (par 9. klasi)" at bounding box center [539, 106] width 148 height 8
click at [35, 24] on link at bounding box center [40, 24] width 63 height 20
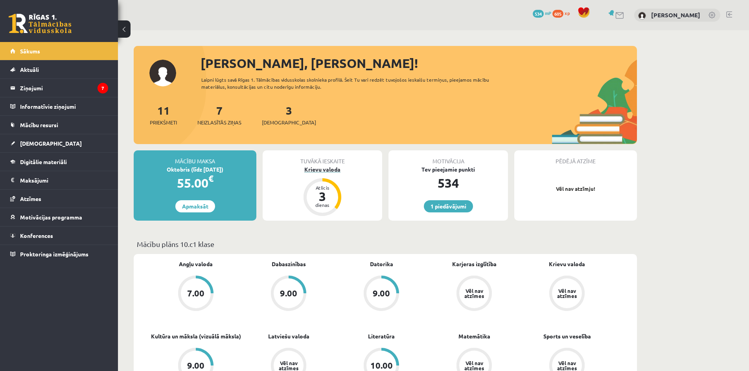
click at [332, 197] on div "3" at bounding box center [322, 196] width 24 height 13
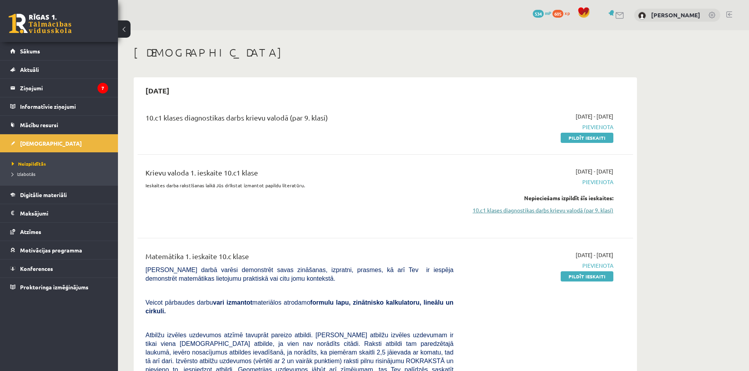
click at [542, 210] on link "10.c1 klases diagnostikas darbs krievu valodā (par 9. klasi)" at bounding box center [539, 210] width 148 height 8
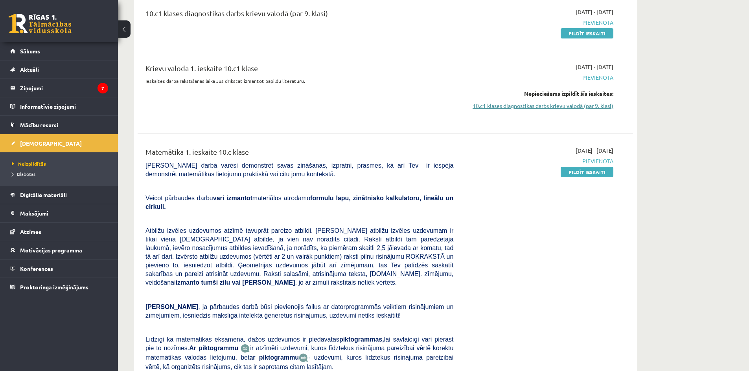
click at [548, 104] on link "10.c1 klases diagnostikas darbs krievu valodā (par 9. klasi)" at bounding box center [539, 106] width 148 height 8
click at [509, 104] on link "10.c1 klases diagnostikas darbs krievu valodā (par 9. klasi)" at bounding box center [539, 106] width 148 height 8
click at [505, 105] on link "10.c1 klases diagnostikas darbs krievu valodā (par 9. klasi)" at bounding box center [539, 106] width 148 height 8
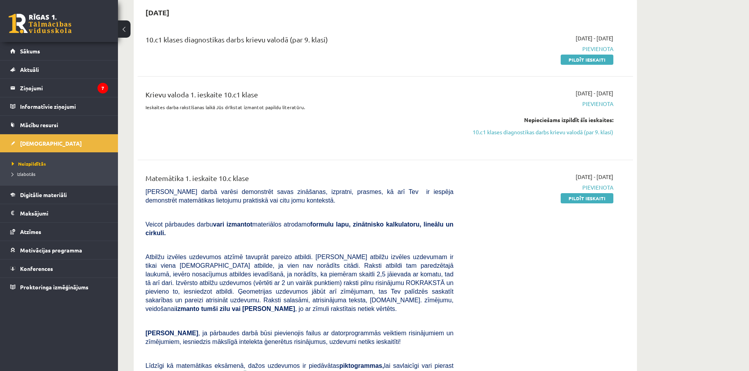
scroll to position [65, 0]
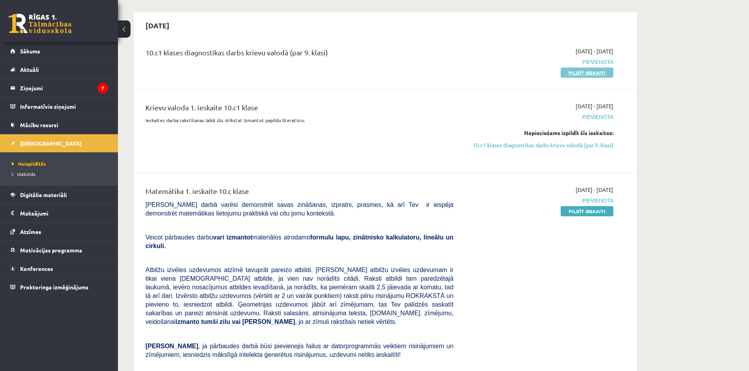
click at [574, 72] on link "Pildīt ieskaiti" at bounding box center [586, 73] width 53 height 10
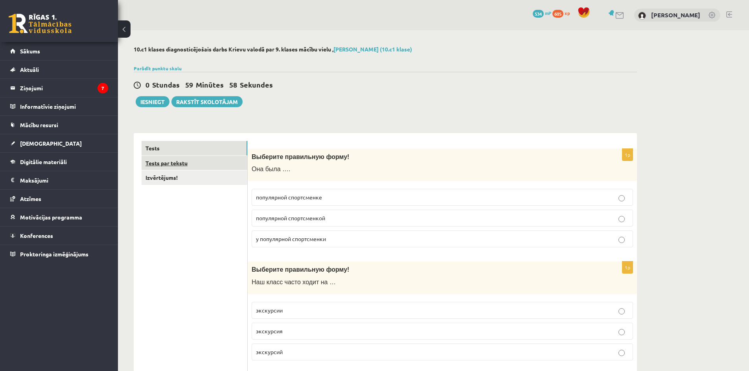
click at [179, 166] on link "Tests par tekstu" at bounding box center [194, 163] width 106 height 15
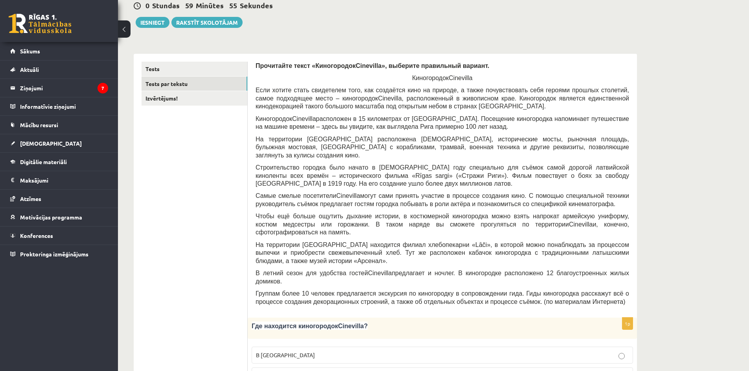
scroll to position [79, 0]
click at [163, 100] on link "Izvērtējums!" at bounding box center [194, 99] width 106 height 15
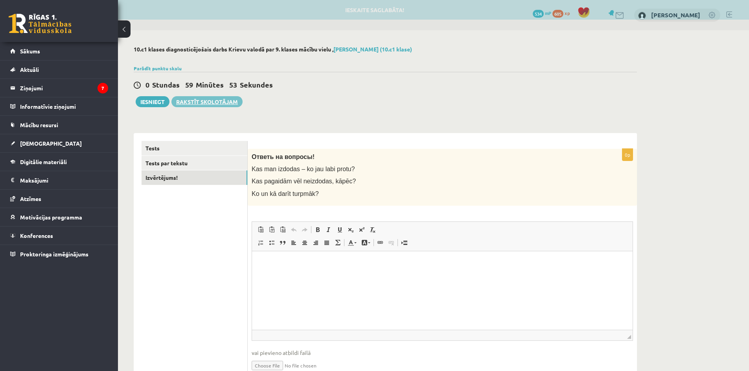
scroll to position [0, 0]
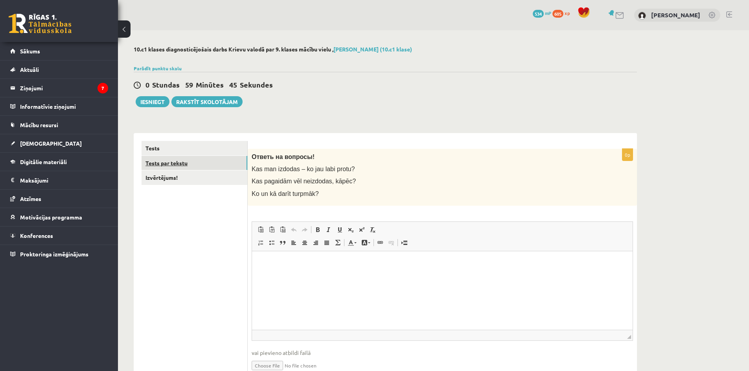
click at [191, 164] on link "Tests par tekstu" at bounding box center [194, 163] width 106 height 15
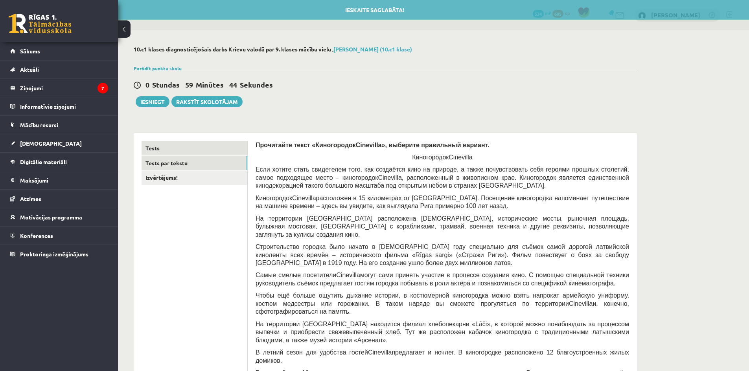
click at [162, 147] on link "Tests" at bounding box center [194, 148] width 106 height 15
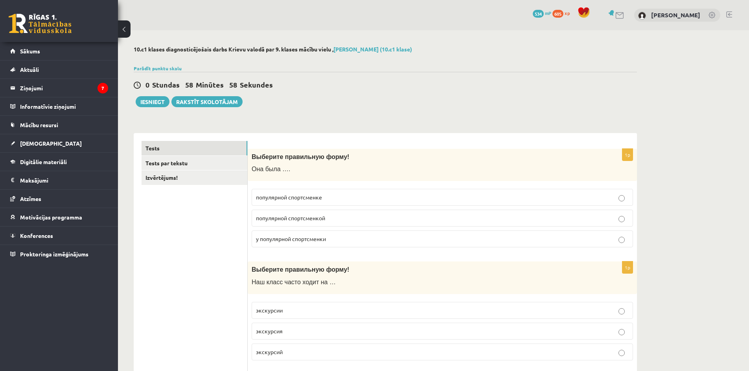
click at [322, 219] on span "популярной спортсменкой" at bounding box center [290, 218] width 69 height 7
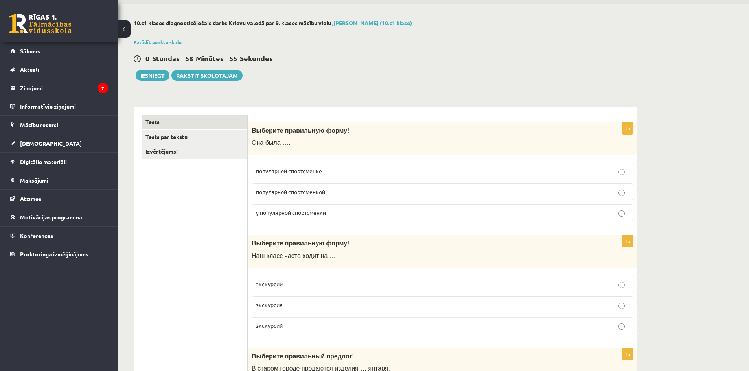
scroll to position [39, 0]
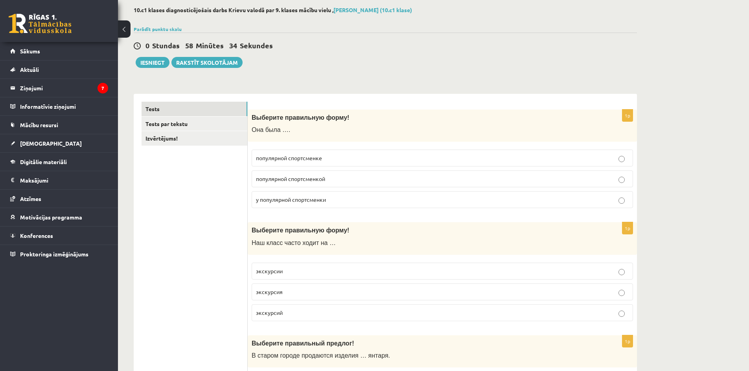
click at [289, 272] on p "экскурсии" at bounding box center [442, 271] width 373 height 8
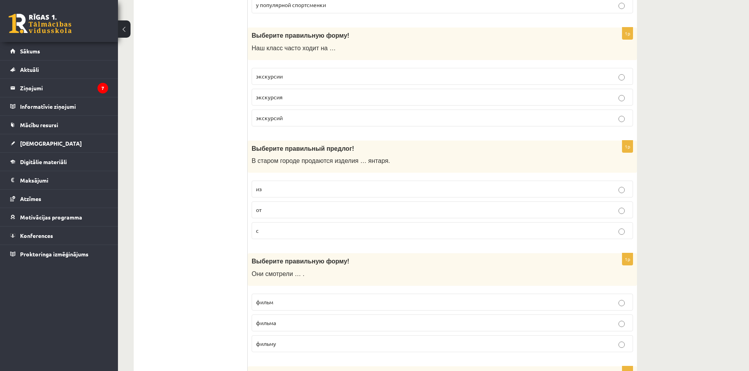
scroll to position [231, 0]
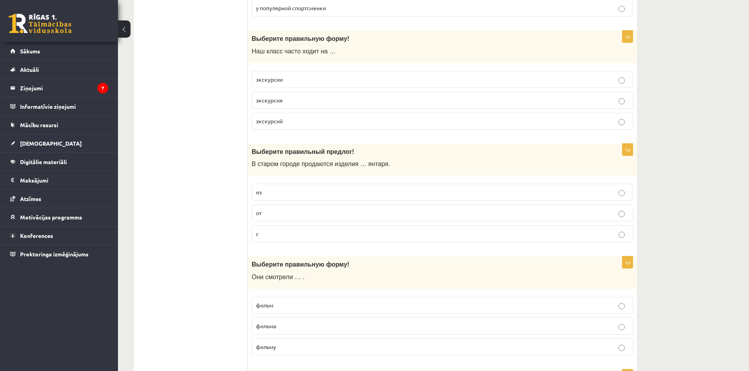
click at [263, 195] on p "из" at bounding box center [442, 192] width 373 height 8
click at [473, 304] on p "фильм" at bounding box center [442, 305] width 373 height 8
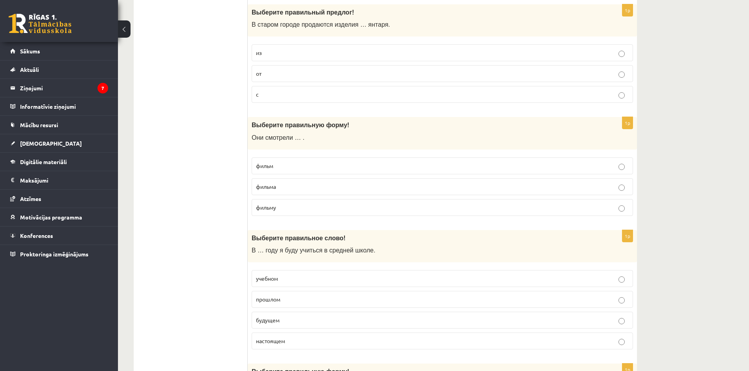
scroll to position [365, 0]
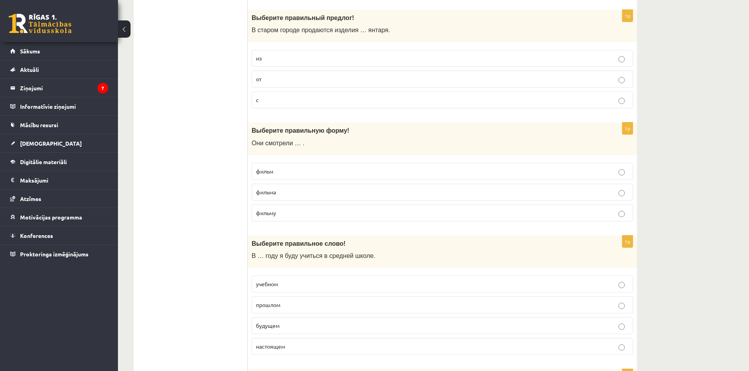
click at [555, 328] on p "будущем" at bounding box center [442, 326] width 373 height 8
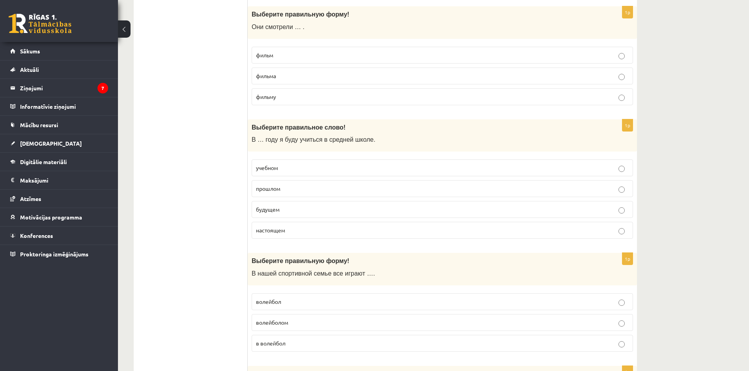
scroll to position [478, 0]
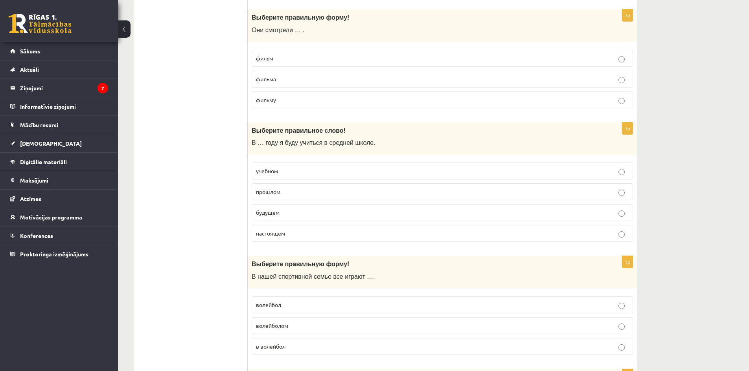
click at [284, 304] on p "волейбол" at bounding box center [442, 305] width 373 height 8
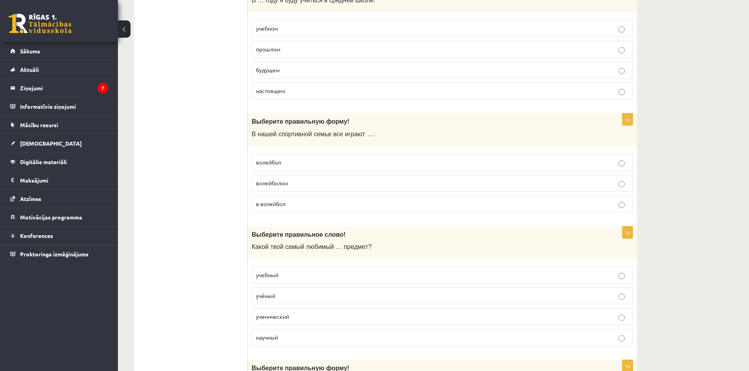
scroll to position [609, 0]
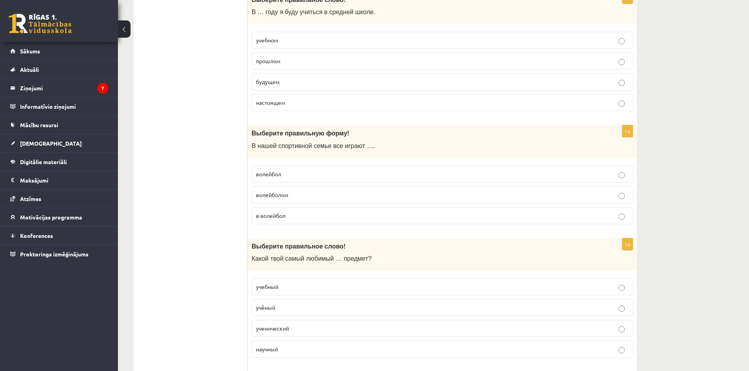
click at [331, 285] on p "учебный" at bounding box center [442, 287] width 373 height 8
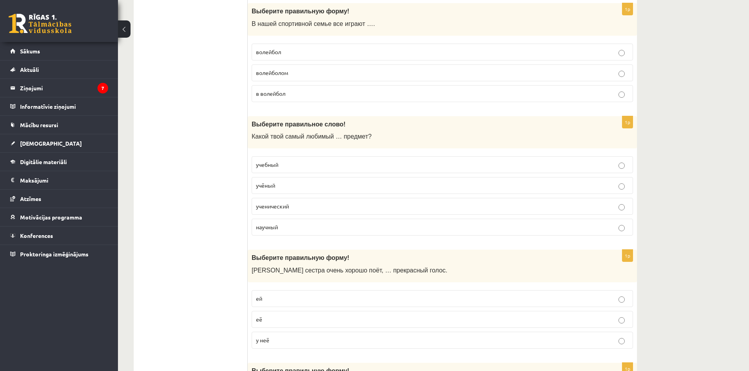
scroll to position [729, 0]
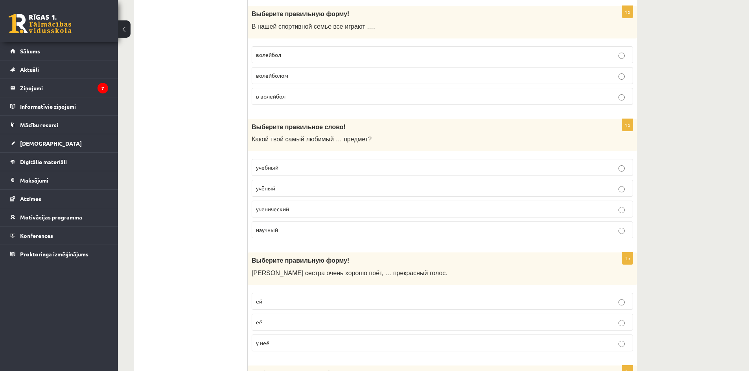
click at [304, 299] on p "ей" at bounding box center [442, 302] width 373 height 8
click at [452, 343] on p "у неё" at bounding box center [442, 343] width 373 height 8
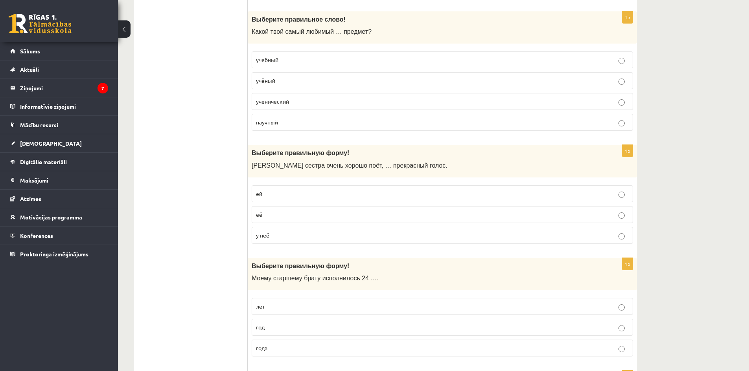
scroll to position [833, 0]
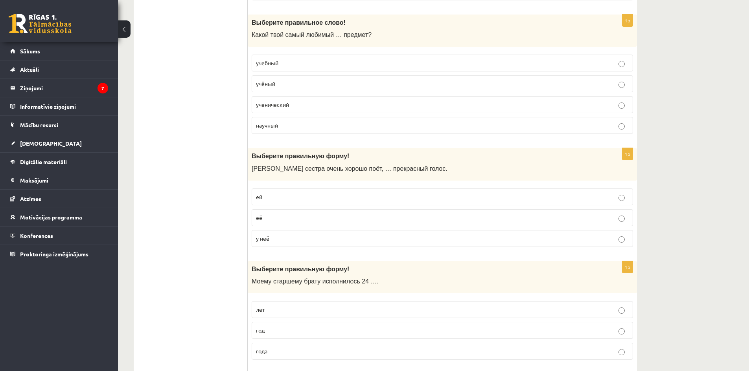
click at [291, 307] on p "лет" at bounding box center [442, 310] width 373 height 8
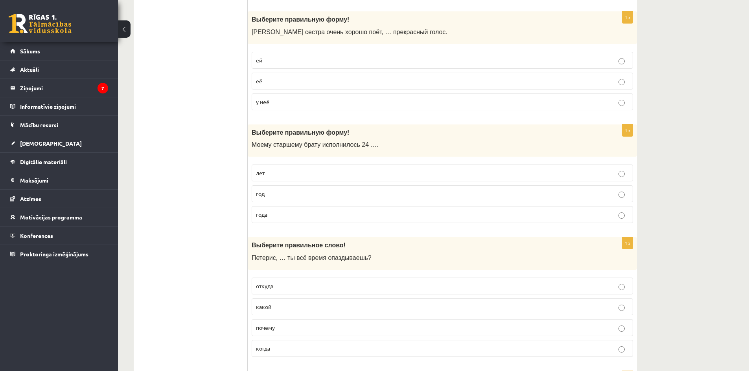
scroll to position [976, 0]
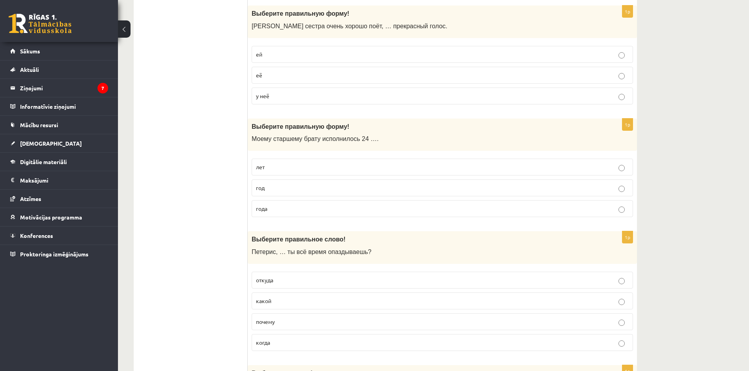
click at [280, 321] on p "почему" at bounding box center [442, 322] width 373 height 8
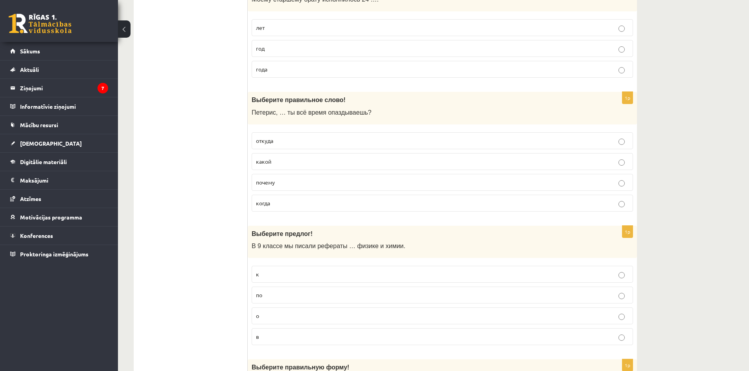
scroll to position [1104, 0]
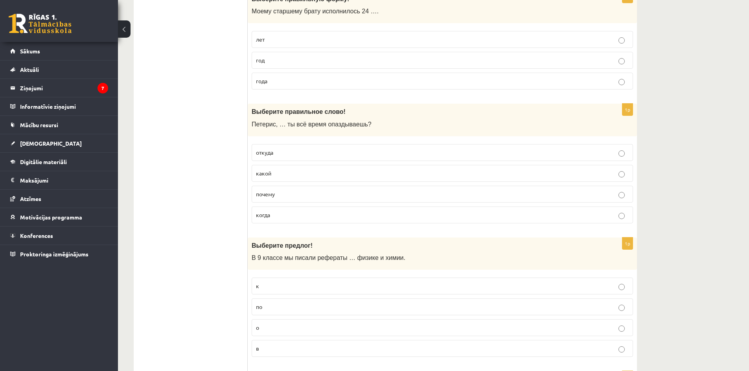
click at [311, 348] on p "в" at bounding box center [442, 349] width 373 height 8
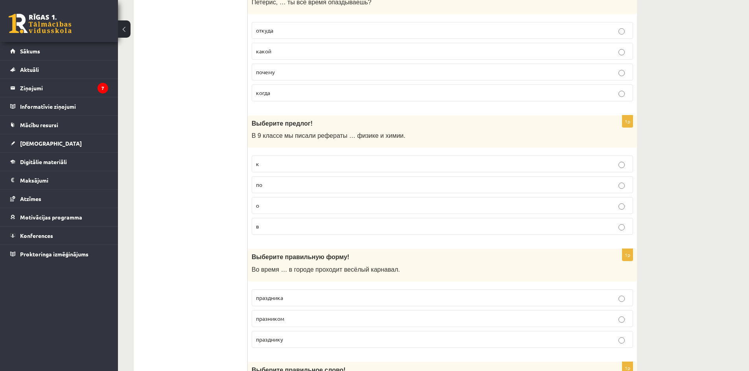
scroll to position [1214, 0]
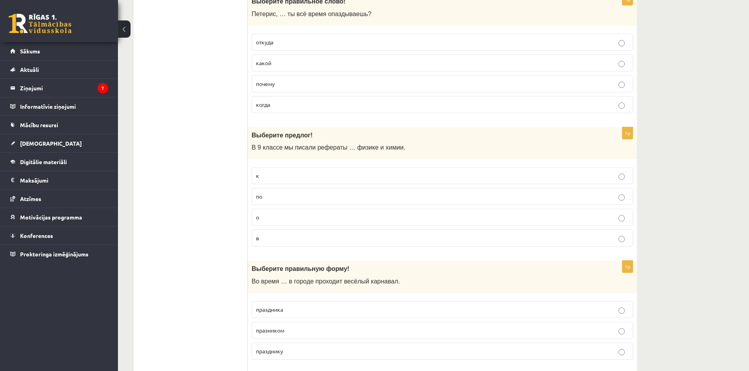
click at [553, 195] on p "по" at bounding box center [442, 197] width 373 height 8
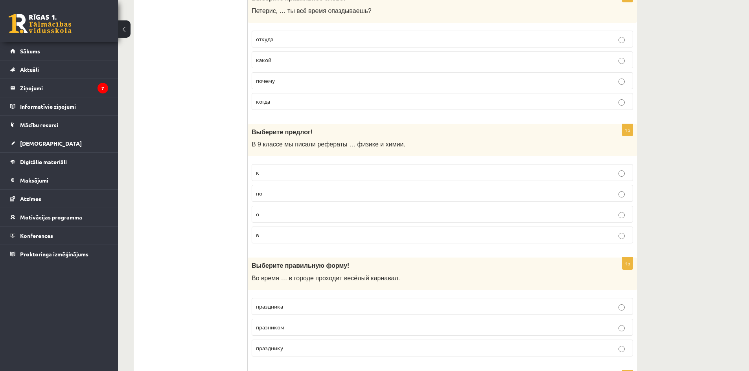
scroll to position [1256, 0]
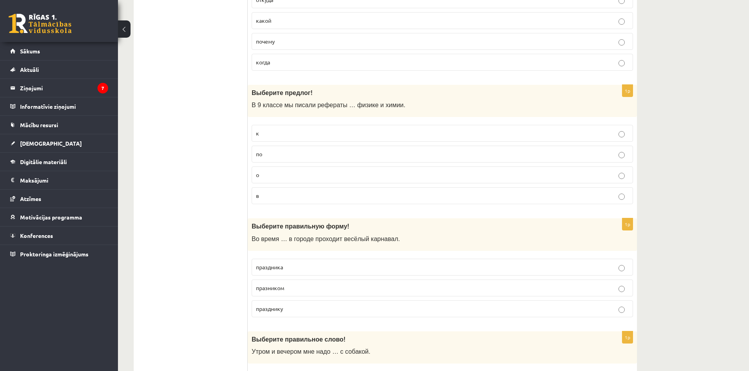
click at [292, 265] on p "праздника" at bounding box center [442, 267] width 373 height 8
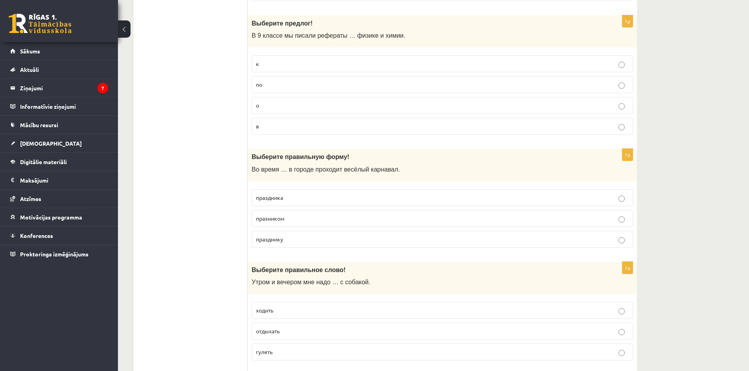
scroll to position [1329, 0]
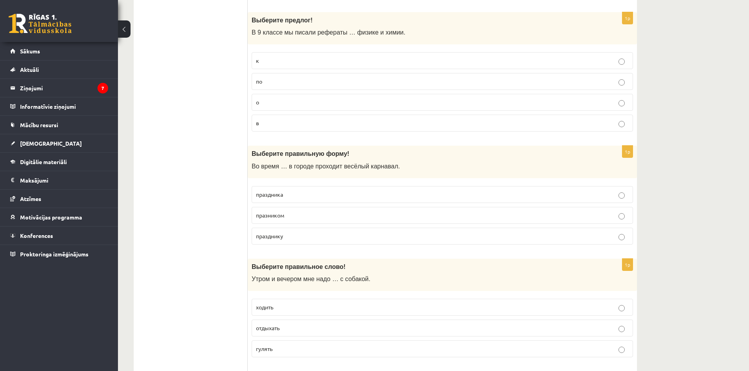
click at [331, 348] on p "гулять" at bounding box center [442, 349] width 373 height 8
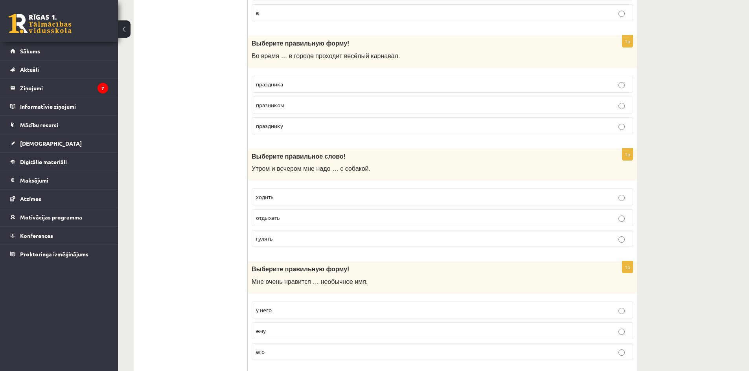
scroll to position [1448, 0]
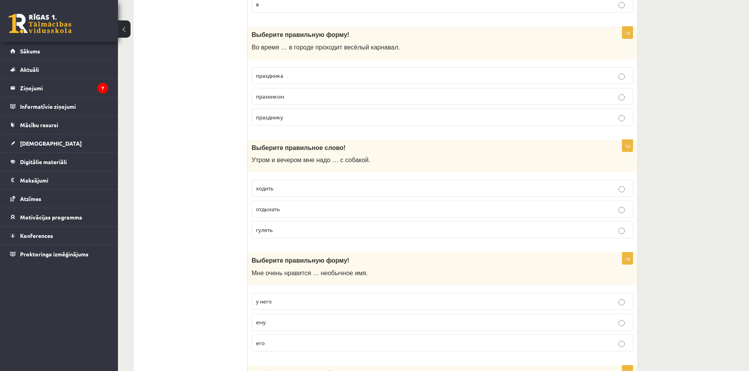
click at [277, 343] on p "его" at bounding box center [442, 343] width 373 height 8
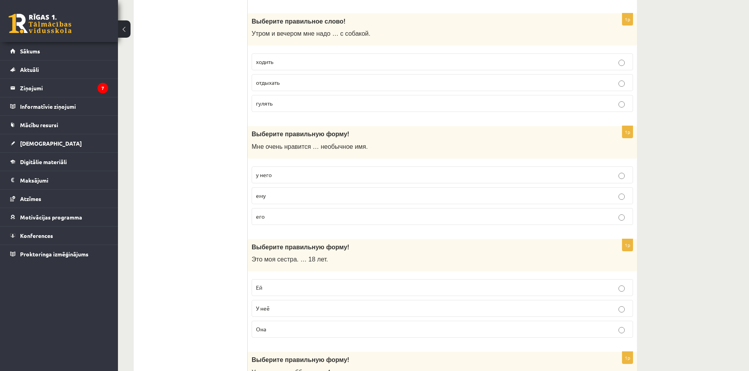
scroll to position [1578, 0]
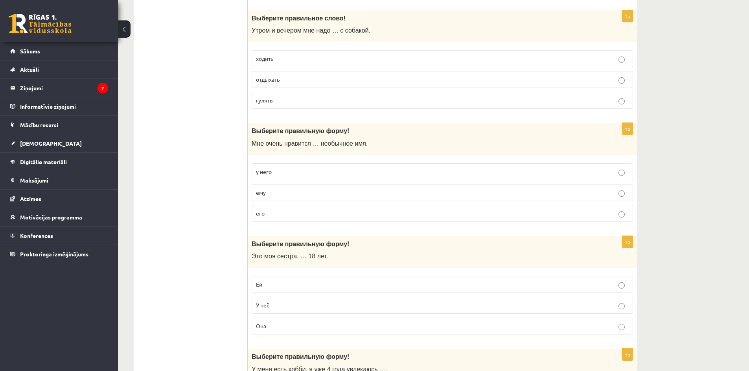
click at [273, 287] on p "Ей" at bounding box center [442, 285] width 373 height 8
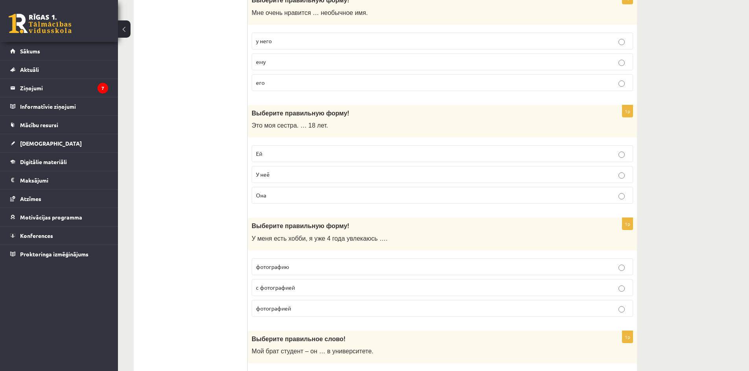
scroll to position [1712, 0]
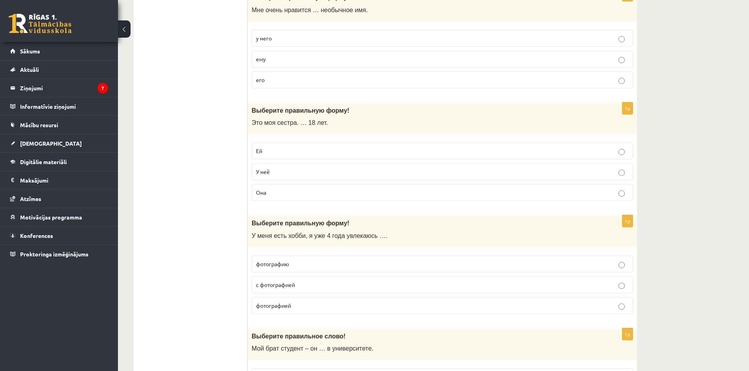
click at [300, 282] on p "с фотографией" at bounding box center [442, 285] width 373 height 8
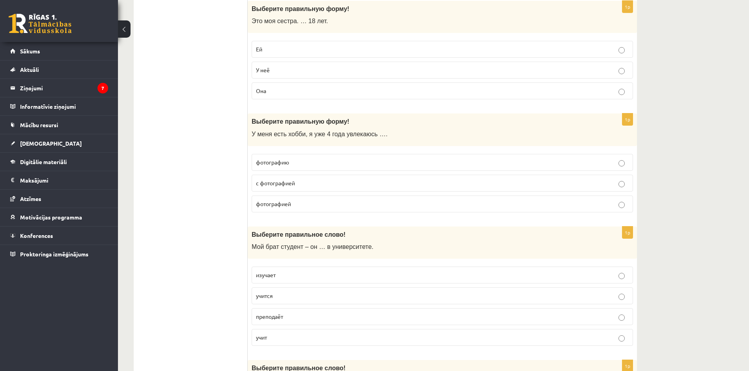
scroll to position [1802, 0]
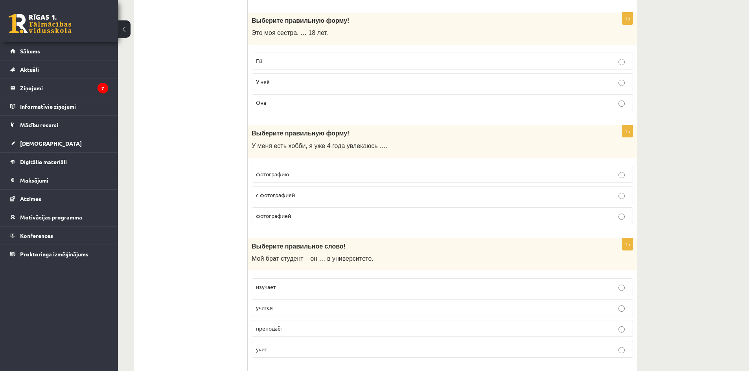
click at [320, 215] on p "фотографией" at bounding box center [442, 216] width 373 height 8
click at [296, 309] on p "учится" at bounding box center [442, 308] width 373 height 8
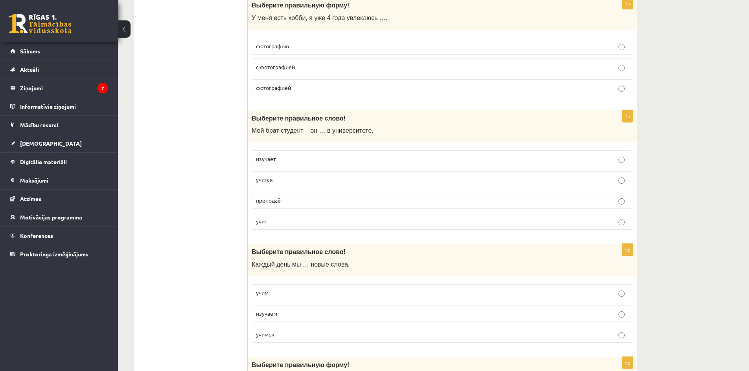
scroll to position [1921, 0]
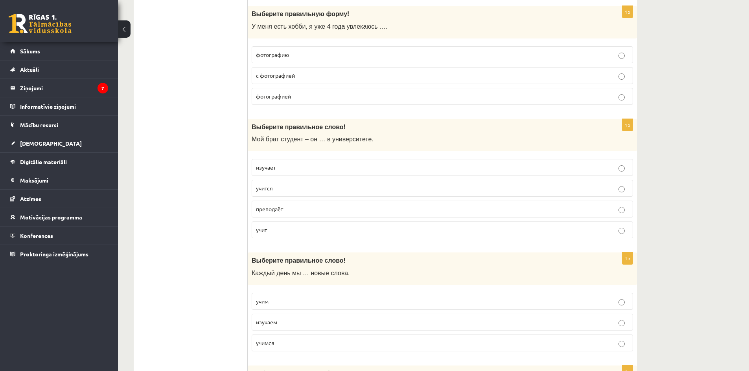
click at [324, 321] on p "изучаем" at bounding box center [442, 322] width 373 height 8
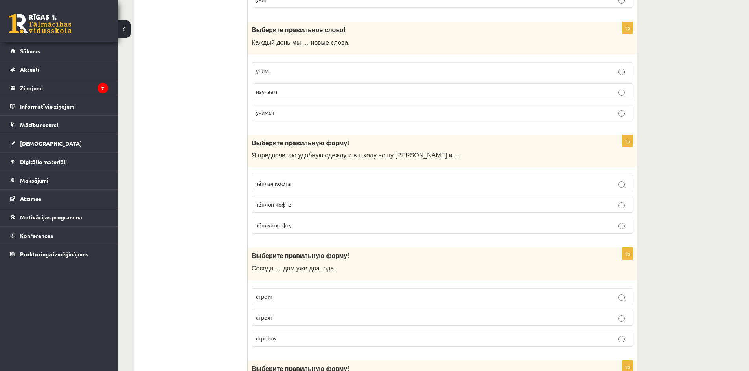
scroll to position [2143, 0]
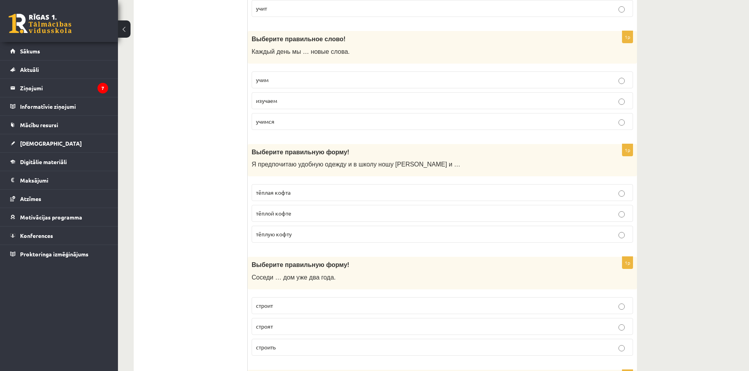
click at [288, 235] on span "тёплую кофту" at bounding box center [274, 234] width 36 height 7
click at [280, 307] on p "строит" at bounding box center [442, 306] width 373 height 8
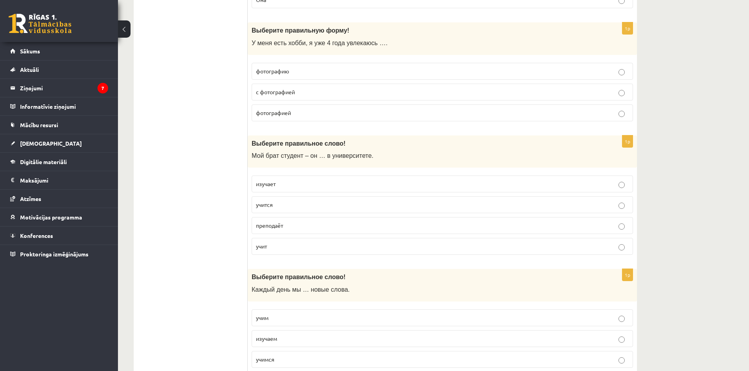
scroll to position [2271, 0]
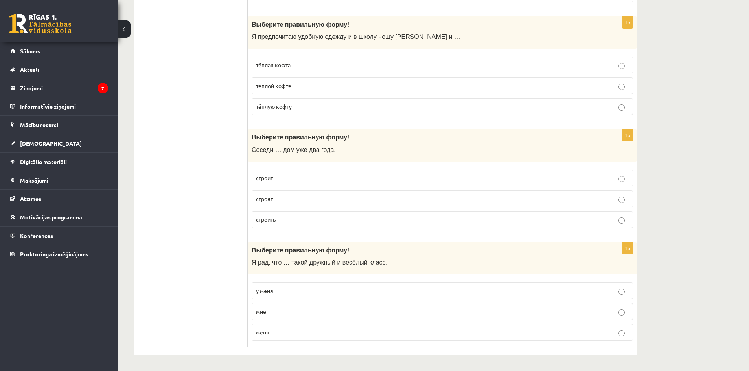
click at [343, 292] on p "у меня" at bounding box center [442, 291] width 373 height 8
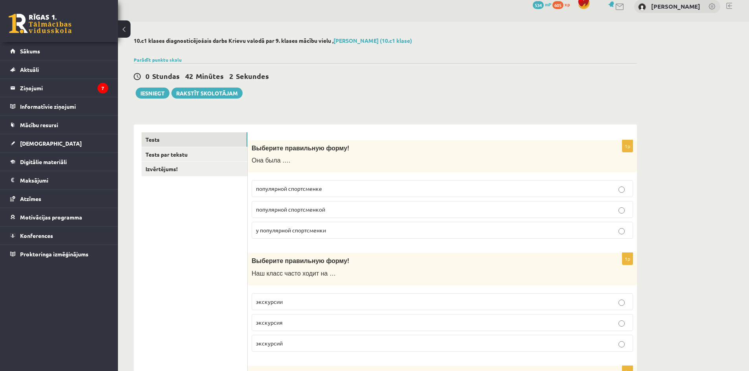
scroll to position [0, 0]
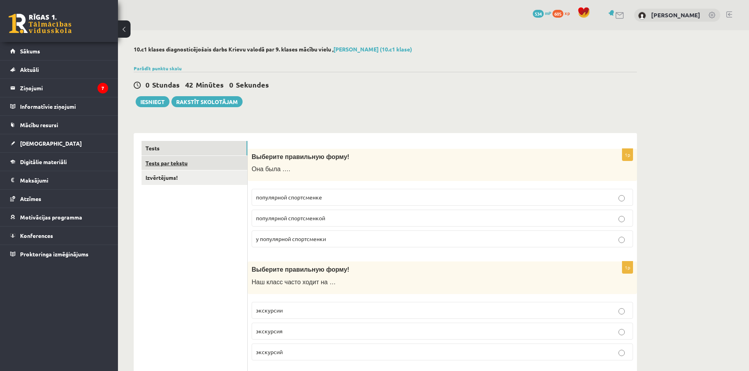
click at [165, 165] on link "Tests par tekstu" at bounding box center [194, 163] width 106 height 15
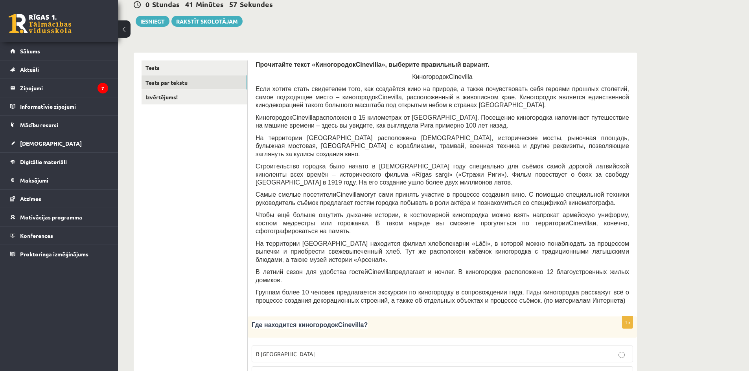
scroll to position [79, 0]
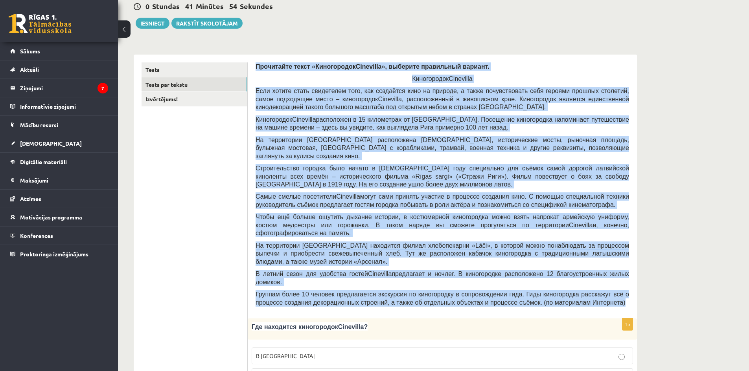
drag, startPoint x: 256, startPoint y: 66, endPoint x: 605, endPoint y: 284, distance: 411.7
click at [605, 284] on div "Прочитайте текст «Киногородок Cinevilla », выберите правильный вариант. Киногор…" at bounding box center [441, 186] width 373 height 248
copy div "Прочитайте текст «Киногородок Cinevilla », выберите правильный вариант. Киногор…"
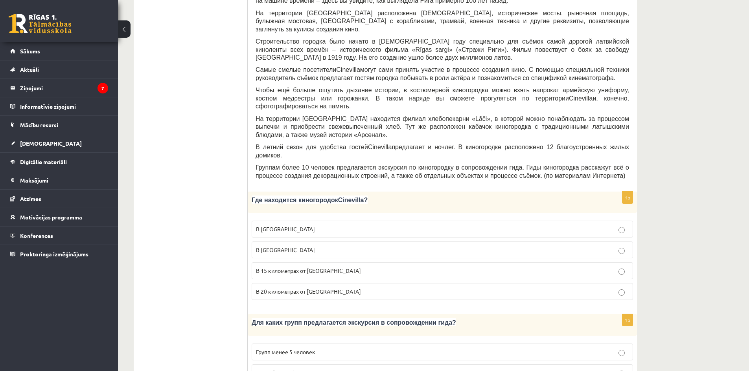
scroll to position [201, 0]
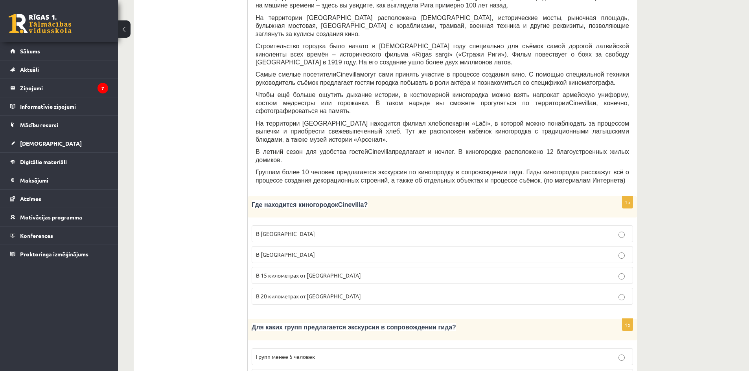
click at [339, 272] on p "В 15 километрах от Тукумса" at bounding box center [442, 276] width 373 height 8
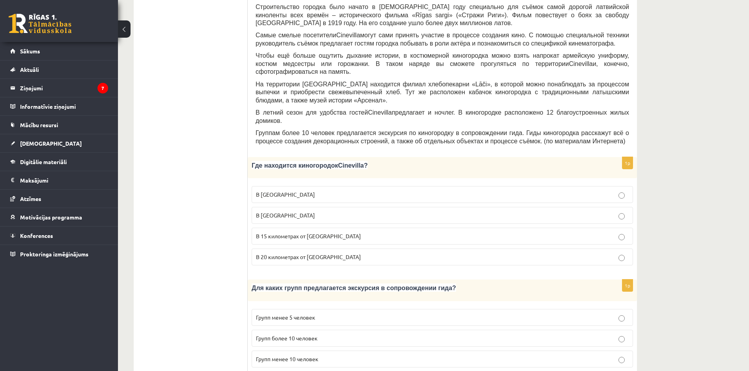
scroll to position [279, 0]
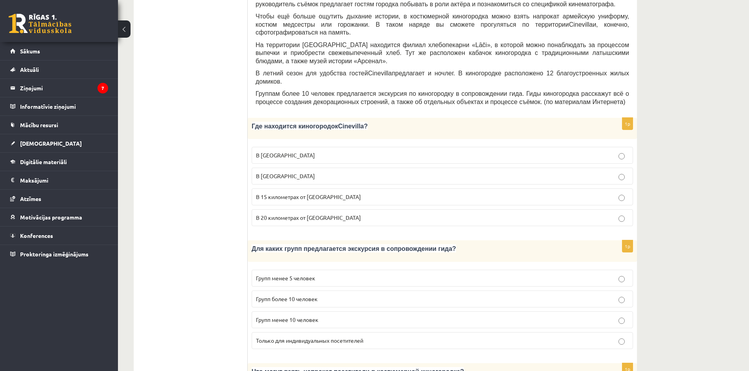
click at [296, 296] on span "Групп более 10 человек" at bounding box center [287, 299] width 62 height 7
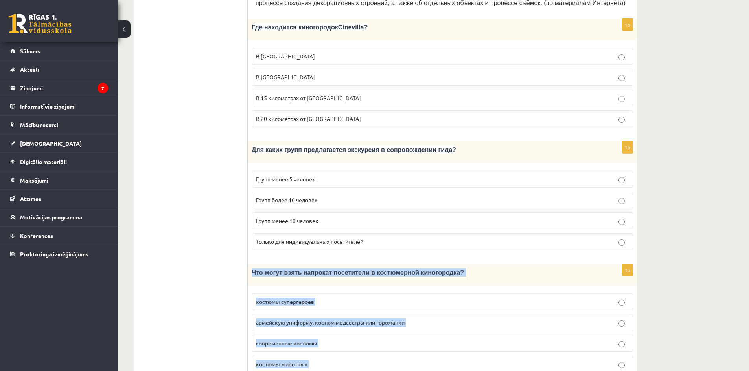
scroll to position [464, 0]
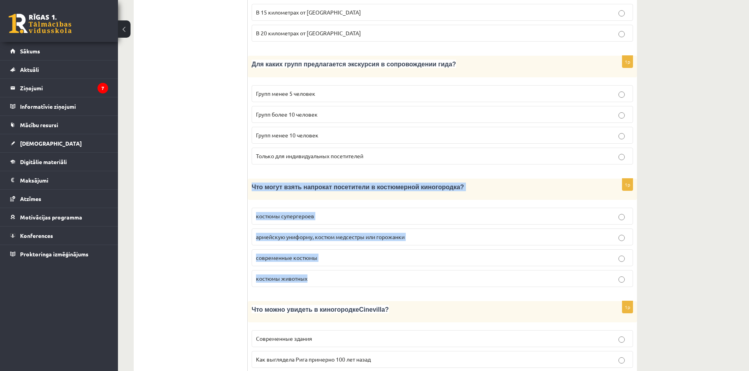
drag, startPoint x: 253, startPoint y: 268, endPoint x: 355, endPoint y: 262, distance: 102.8
click at [355, 262] on div "1p Что могут взять напрокат посетители в костюмерной киногородка? костюмы супер…" at bounding box center [442, 236] width 389 height 115
copy div "Что могут взять напрокат посетители в костюмерной киногородка? костюмы супергер…"
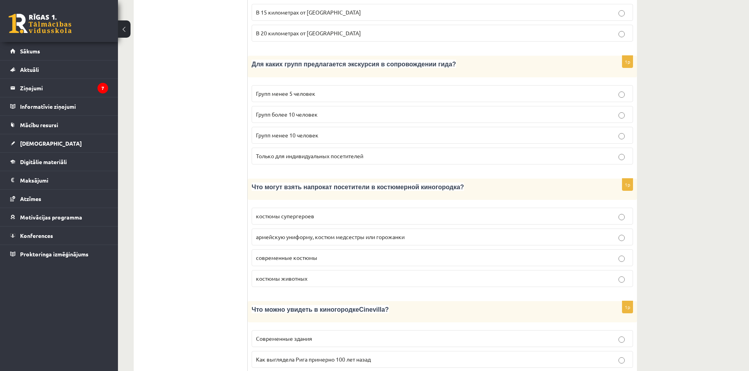
click at [229, 210] on ul "Tests Tests par tekstu Izvērtējums!" at bounding box center [194, 292] width 106 height 1231
click at [360, 233] on p "армейскую униформу, костюм медсестры или горожанки" at bounding box center [442, 237] width 373 height 8
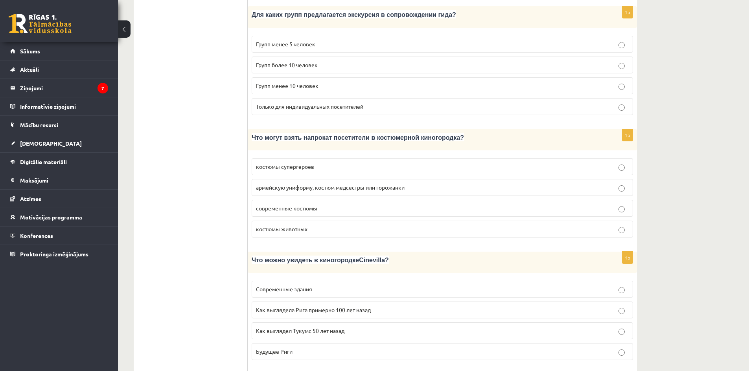
scroll to position [526, 0]
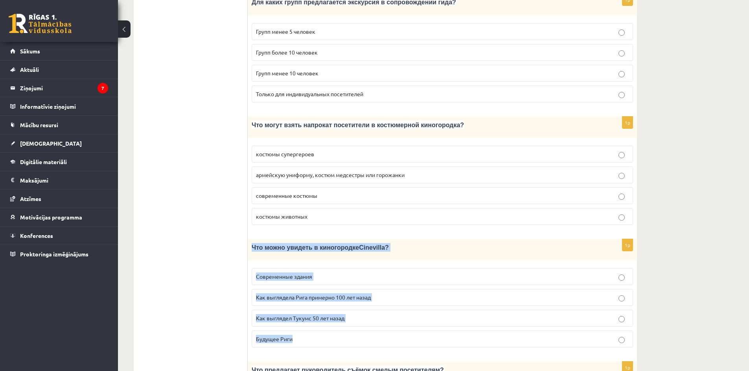
drag, startPoint x: 252, startPoint y: 224, endPoint x: 336, endPoint y: 318, distance: 125.8
click at [336, 318] on div "1p Что можно увидеть в киногородке Cinevilla ? Современные здания Как выглядела…" at bounding box center [442, 296] width 389 height 115
copy div "Что можно увидеть в киногородке Cinevilla ? Современные здания Как выглядела Ри…"
click at [727, 266] on div "**********" at bounding box center [433, 186] width 631 height 1365
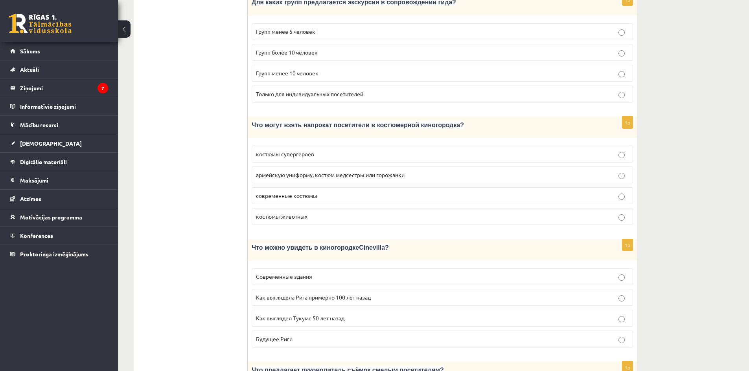
click at [625, 294] on p "Как выглядела Рига примерно 100 лет назад" at bounding box center [442, 298] width 373 height 8
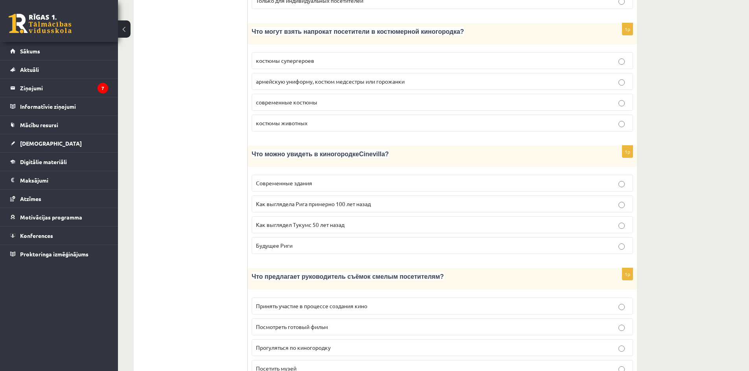
scroll to position [617, 0]
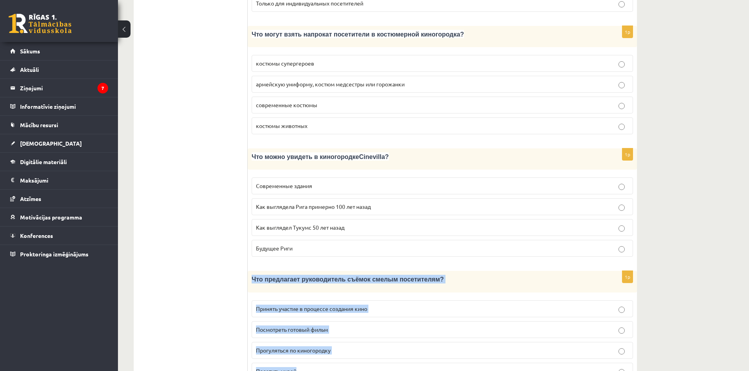
drag, startPoint x: 252, startPoint y: 256, endPoint x: 316, endPoint y: 349, distance: 112.6
click at [316, 349] on div "1p Что предлагает руководитель съёмок смелым посетителям? Принять участие в про…" at bounding box center [442, 328] width 389 height 115
copy div "Что предлагает руководитель съёмок смелым посетителям? Принять участие в процес…"
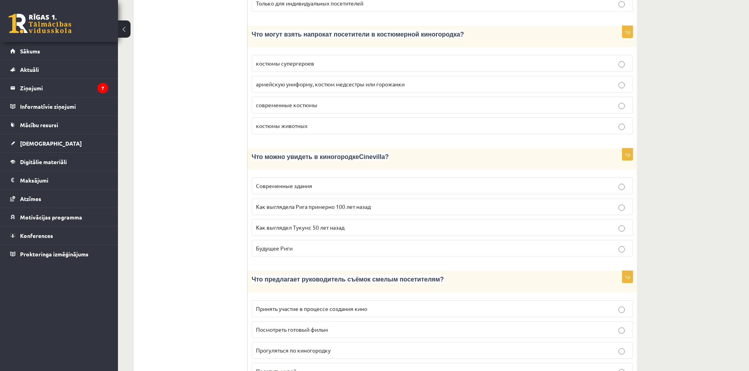
click at [676, 136] on div "**********" at bounding box center [433, 95] width 631 height 1365
click at [356, 305] on p "Принять участие в процессе создания кино" at bounding box center [442, 309] width 373 height 8
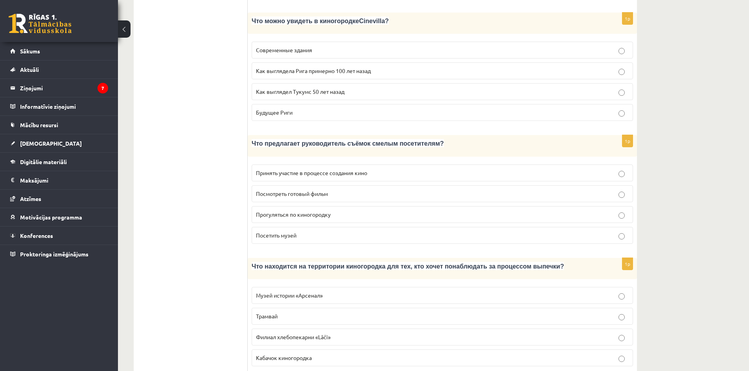
scroll to position [744, 0]
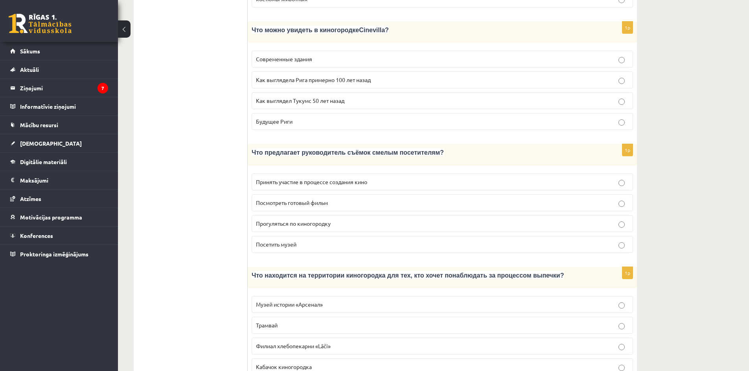
click at [314, 343] on span "Филиал хлебопекарни «Lāči»" at bounding box center [293, 346] width 75 height 7
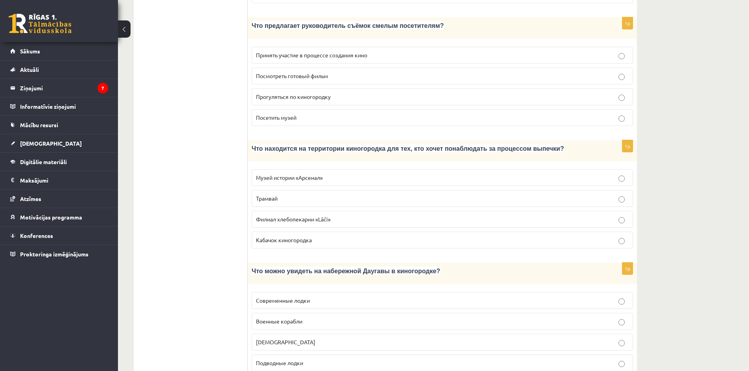
scroll to position [862, 0]
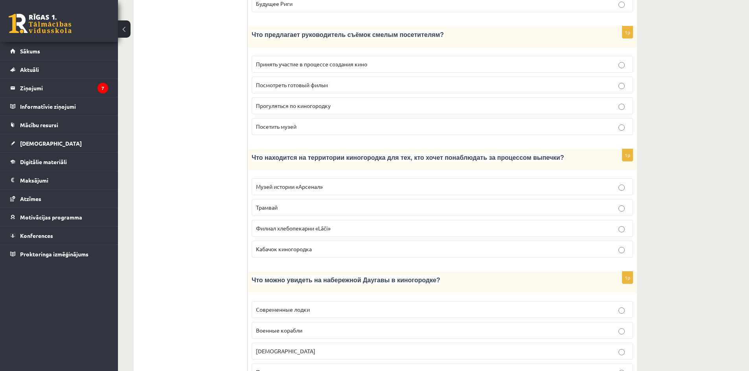
click at [277, 327] on span "Военные корабли" at bounding box center [279, 330] width 46 height 7
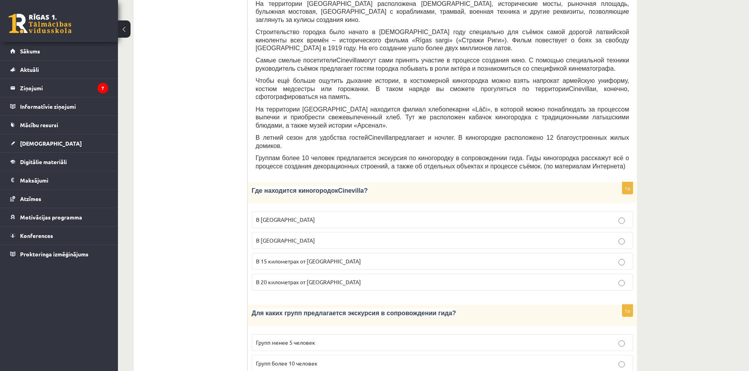
scroll to position [0, 0]
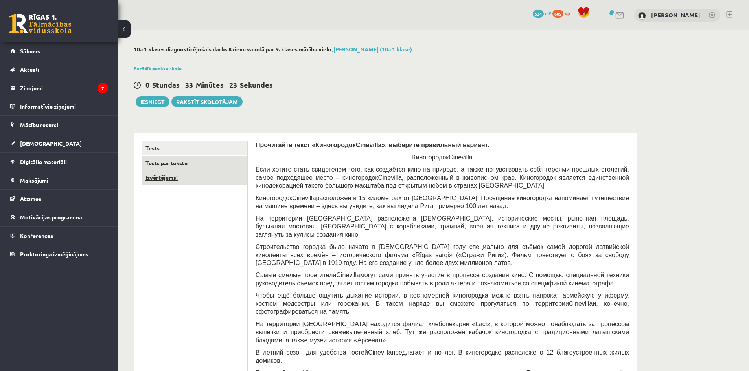
click at [156, 180] on link "Izvērtējums!" at bounding box center [194, 178] width 106 height 15
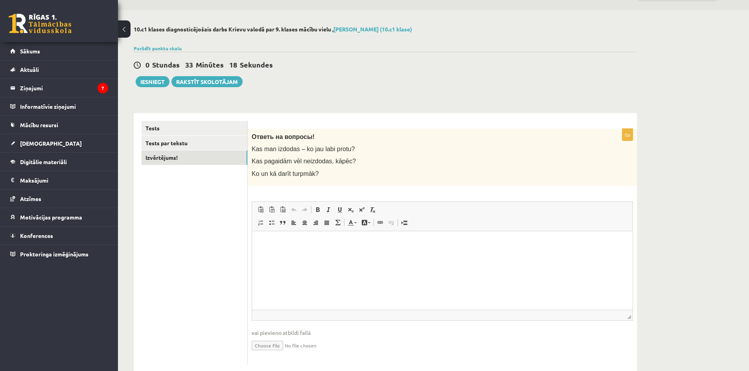
scroll to position [38, 0]
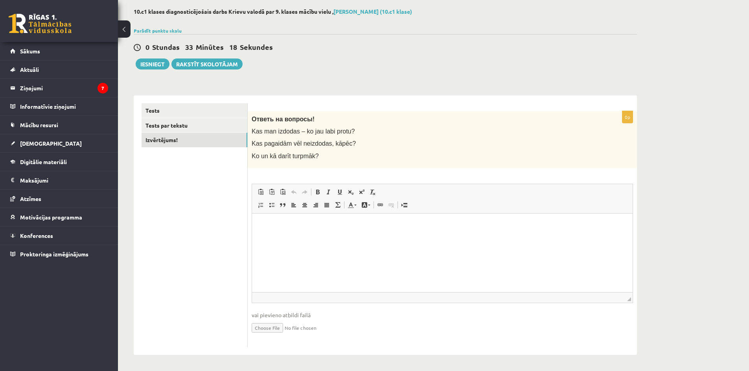
click at [299, 233] on html at bounding box center [442, 225] width 380 height 24
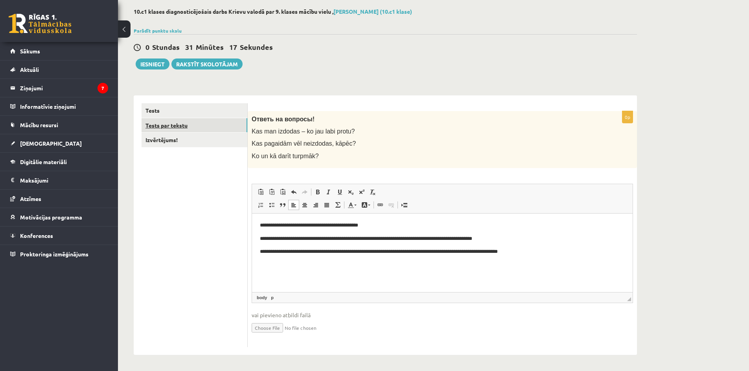
click at [167, 123] on link "Tests par tekstu" at bounding box center [194, 125] width 106 height 15
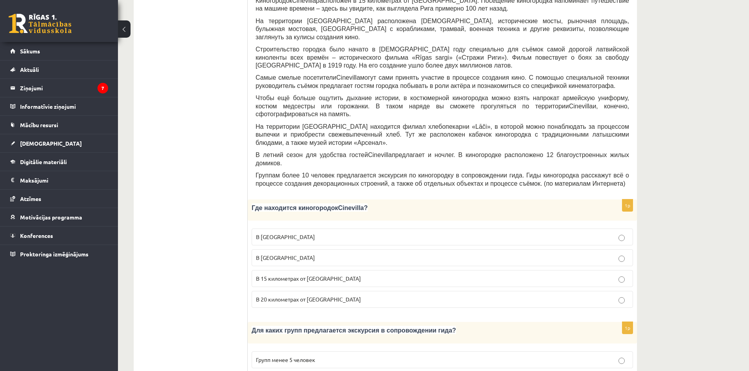
scroll to position [77, 0]
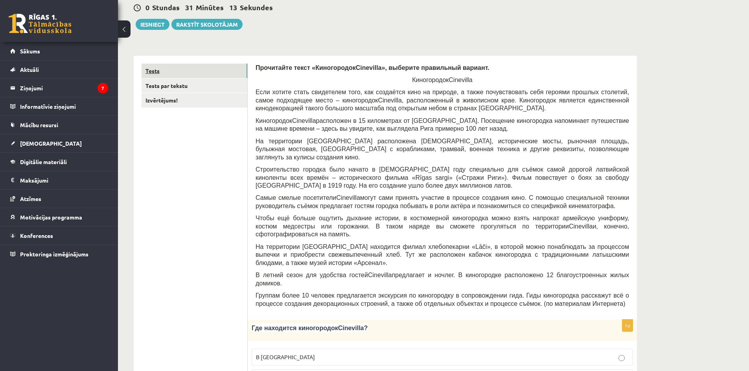
click at [158, 66] on link "Tests" at bounding box center [194, 71] width 106 height 15
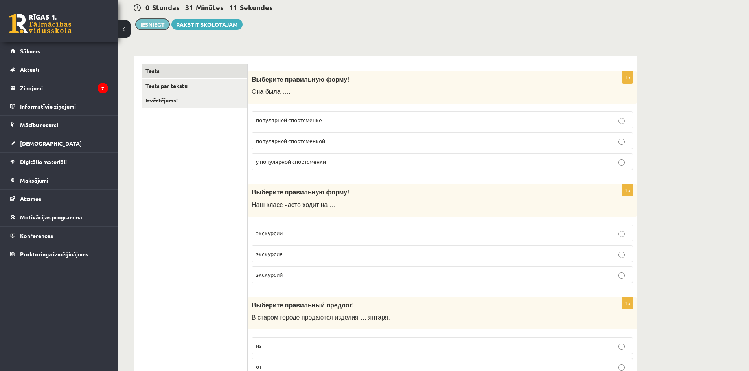
click at [160, 24] on button "Iesniegt" at bounding box center [153, 24] width 34 height 11
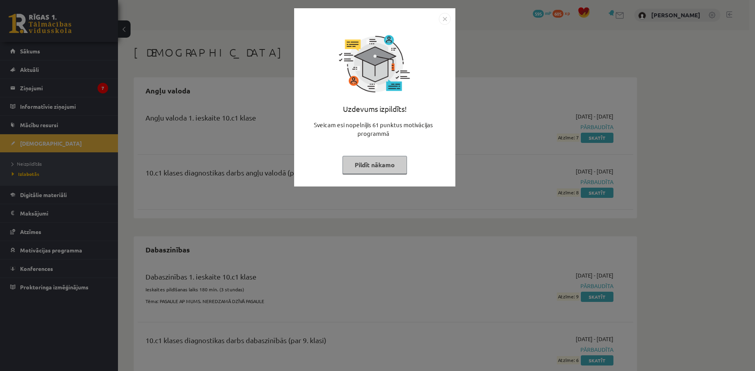
click at [386, 161] on button "Pildīt nākamo" at bounding box center [374, 165] width 64 height 18
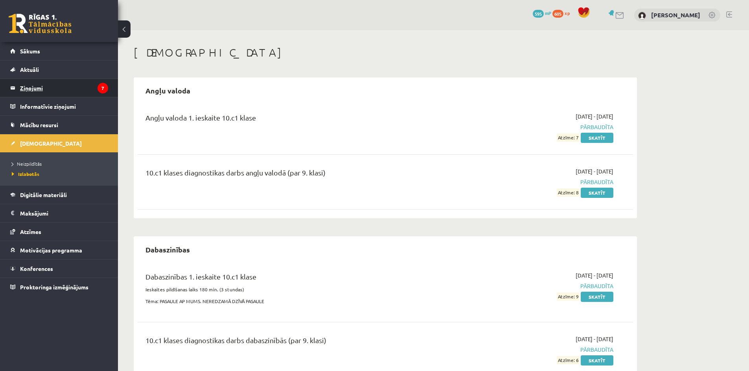
click at [62, 89] on legend "Ziņojumi 7" at bounding box center [64, 88] width 88 height 18
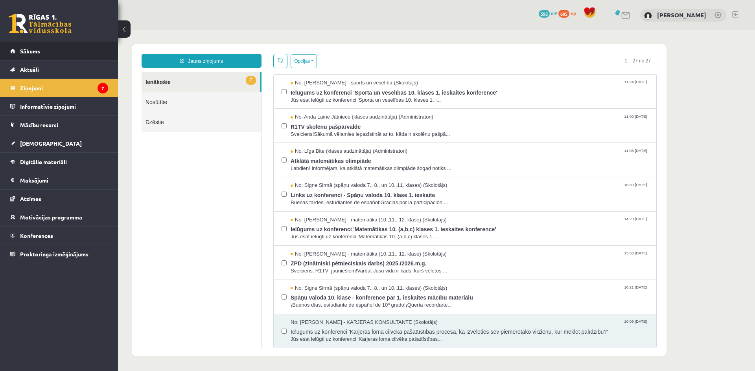
click at [44, 52] on link "Sākums" at bounding box center [59, 51] width 98 height 18
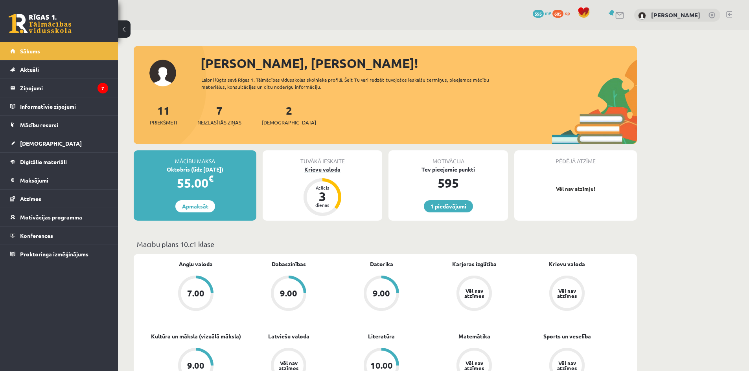
click at [323, 192] on div "3" at bounding box center [322, 196] width 24 height 13
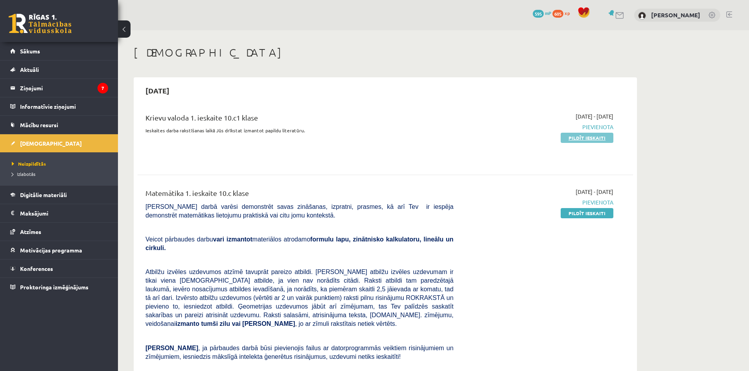
click at [598, 138] on link "Pildīt ieskaiti" at bounding box center [586, 138] width 53 height 10
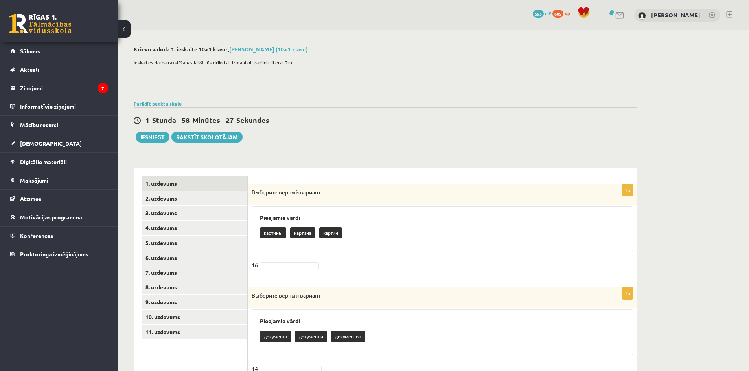
click at [338, 233] on p "картин" at bounding box center [330, 233] width 23 height 11
drag, startPoint x: 325, startPoint y: 233, endPoint x: 343, endPoint y: 234, distance: 18.5
click at [342, 234] on p "картин" at bounding box center [330, 233] width 23 height 11
copy p "картин"
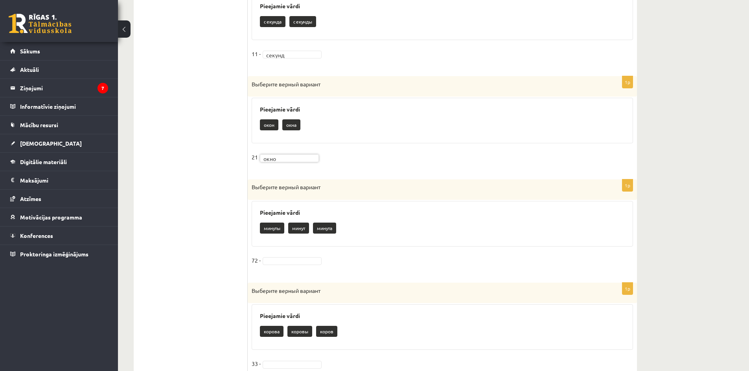
scroll to position [629, 0]
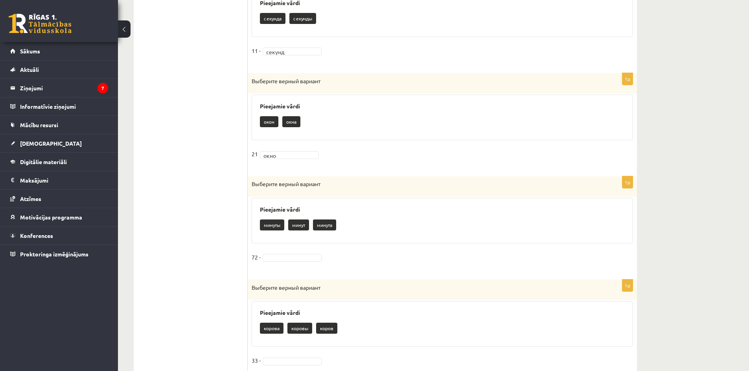
click at [296, 225] on p "минут" at bounding box center [298, 225] width 21 height 11
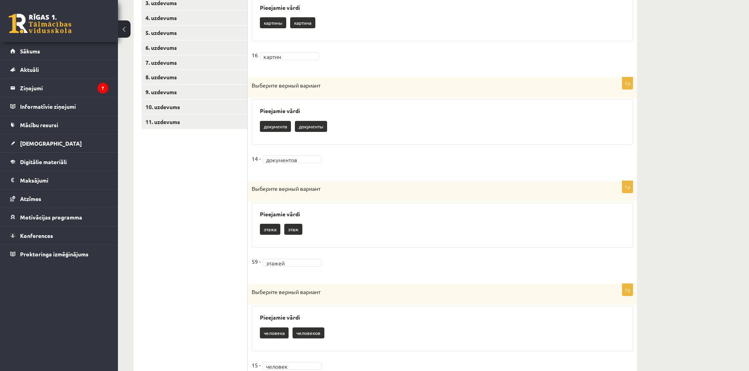
scroll to position [0, 0]
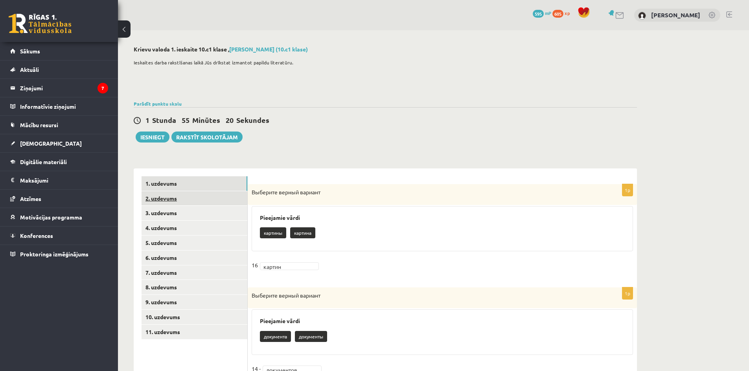
click at [160, 198] on link "2. uzdevums" at bounding box center [194, 198] width 106 height 15
click at [178, 183] on link "1. uzdevums" at bounding box center [194, 183] width 106 height 15
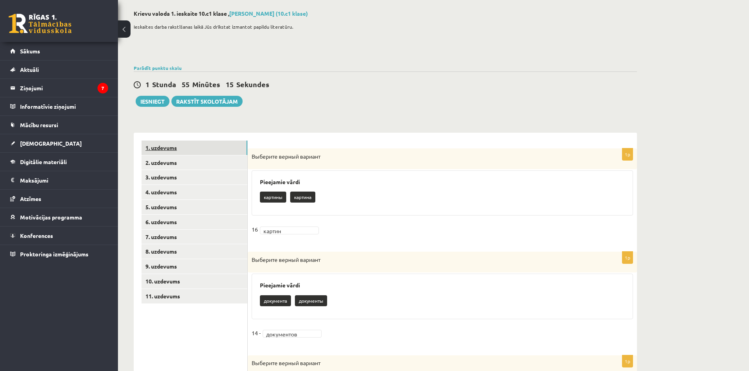
scroll to position [79, 0]
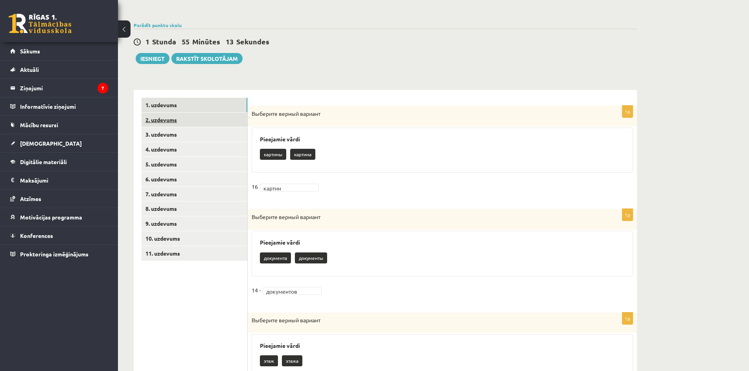
click at [169, 118] on link "2. uzdevums" at bounding box center [194, 120] width 106 height 15
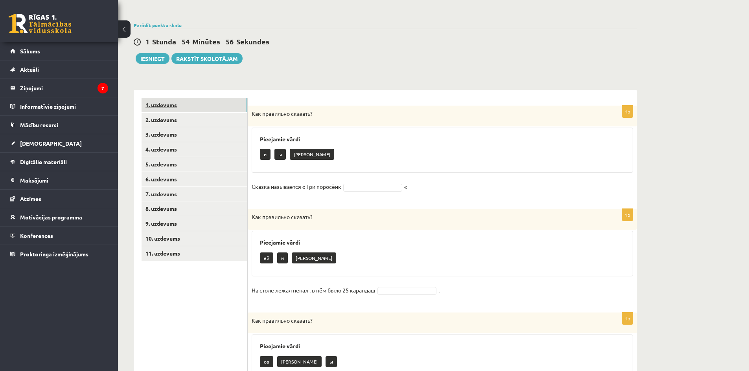
click at [175, 107] on link "1. uzdevums" at bounding box center [194, 105] width 106 height 15
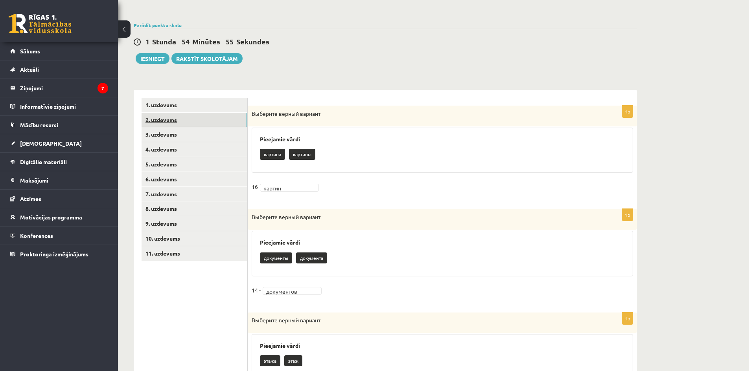
click at [163, 122] on link "2. uzdevums" at bounding box center [194, 120] width 106 height 15
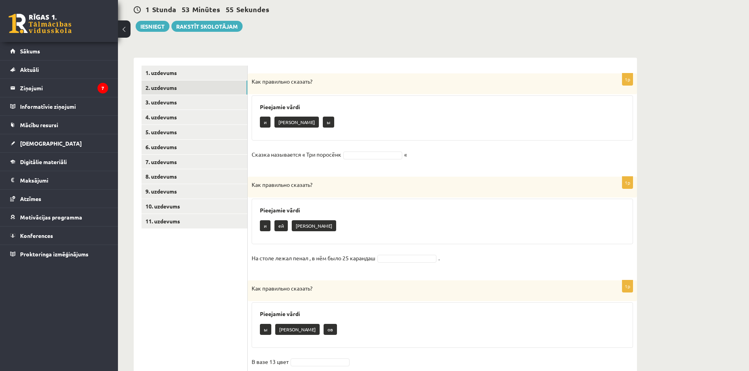
scroll to position [73, 0]
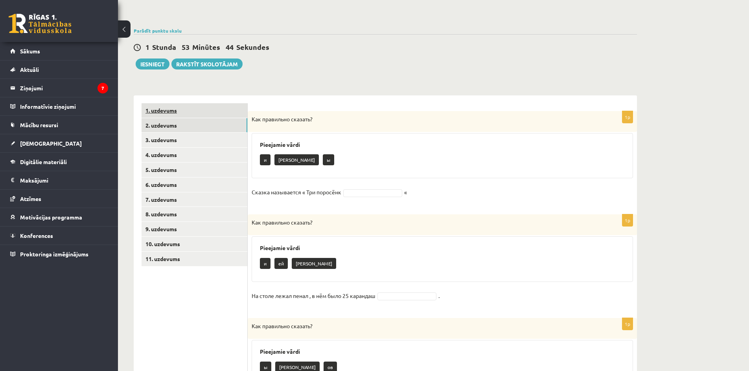
click at [180, 107] on link "1. uzdevums" at bounding box center [194, 110] width 106 height 15
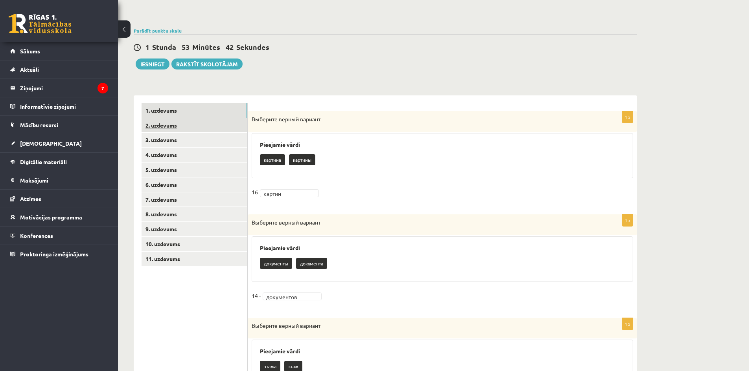
click at [158, 125] on link "2. uzdevums" at bounding box center [194, 125] width 106 height 15
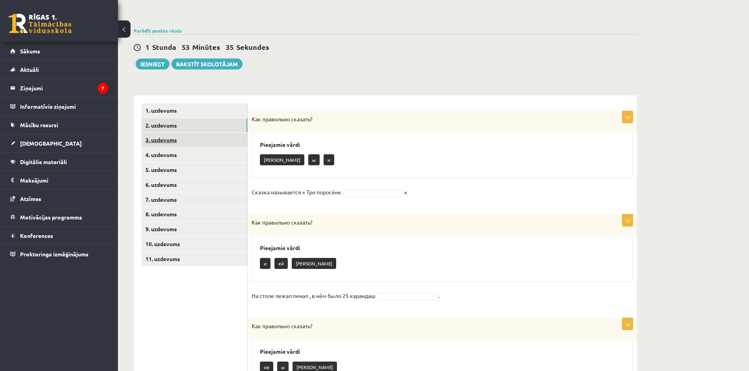
click at [160, 141] on link "3. uzdevums" at bounding box center [194, 140] width 106 height 15
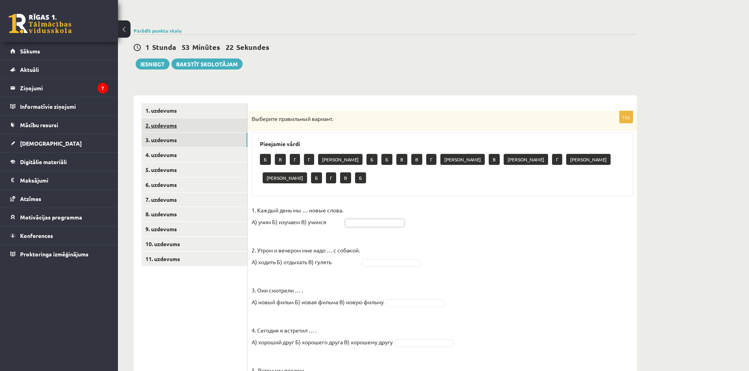
click at [165, 125] on link "2. uzdevums" at bounding box center [194, 125] width 106 height 15
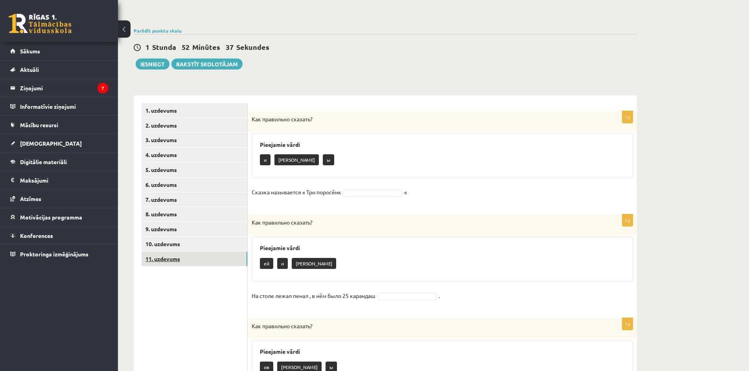
click at [163, 259] on link "11. uzdevums" at bounding box center [194, 259] width 106 height 15
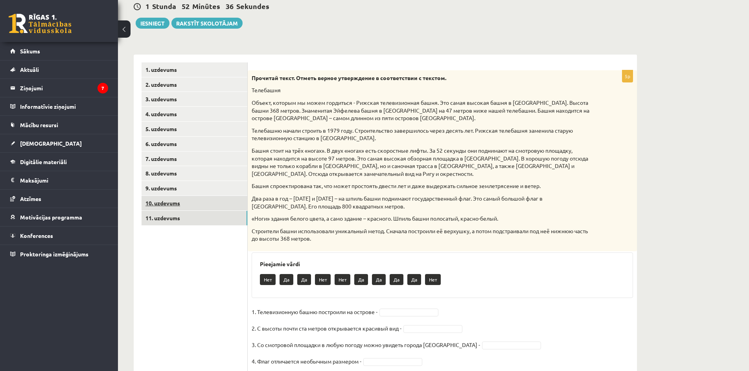
scroll to position [159, 0]
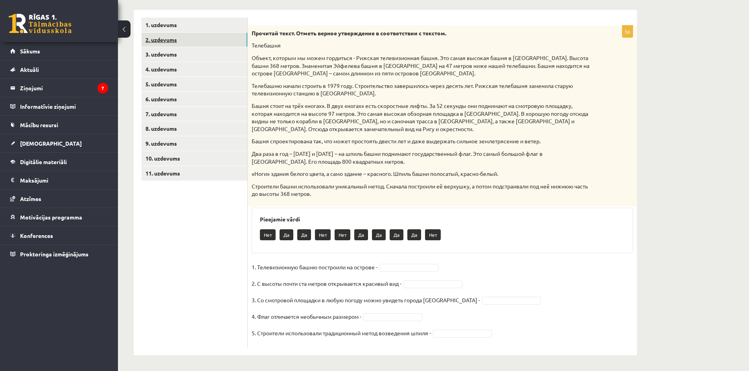
click at [156, 40] on link "2. uzdevums" at bounding box center [194, 40] width 106 height 15
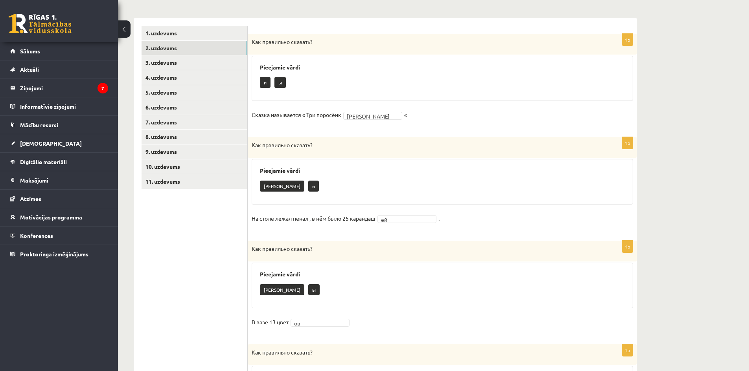
scroll to position [111, 0]
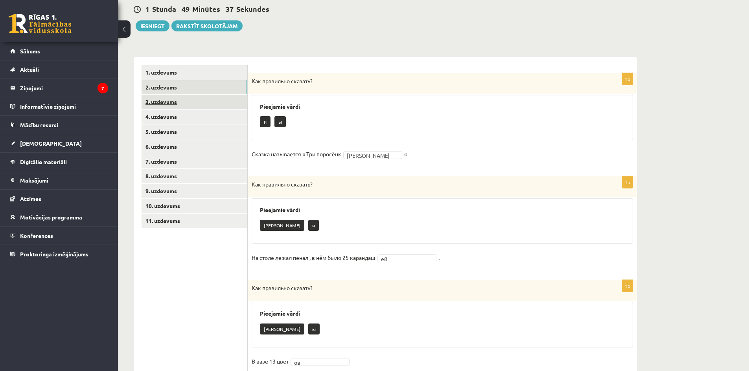
click at [171, 99] on link "3. uzdevums" at bounding box center [194, 102] width 106 height 15
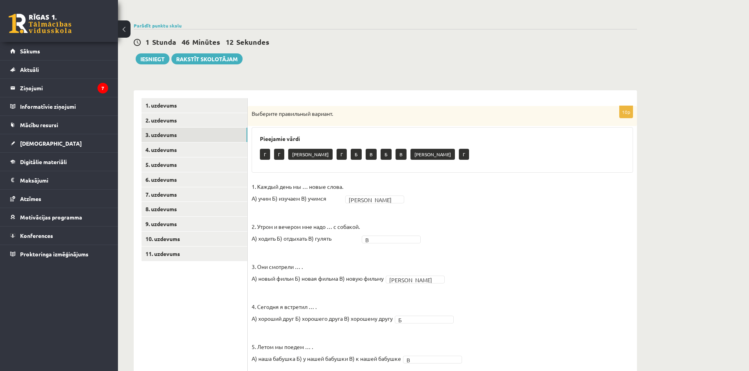
scroll to position [79, 0]
click at [153, 150] on link "4. uzdevums" at bounding box center [194, 149] width 106 height 15
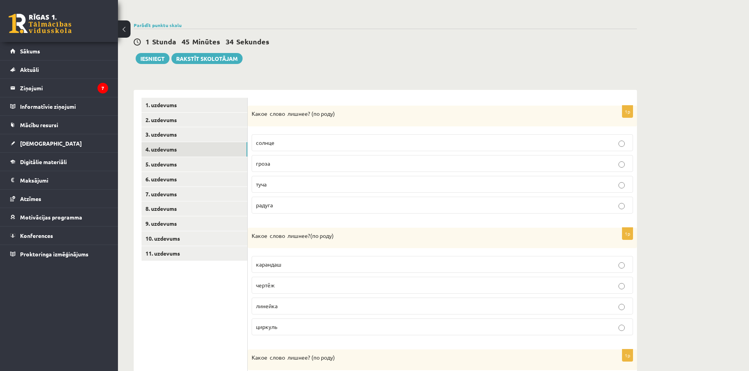
click at [284, 163] on p "гроза" at bounding box center [442, 164] width 373 height 8
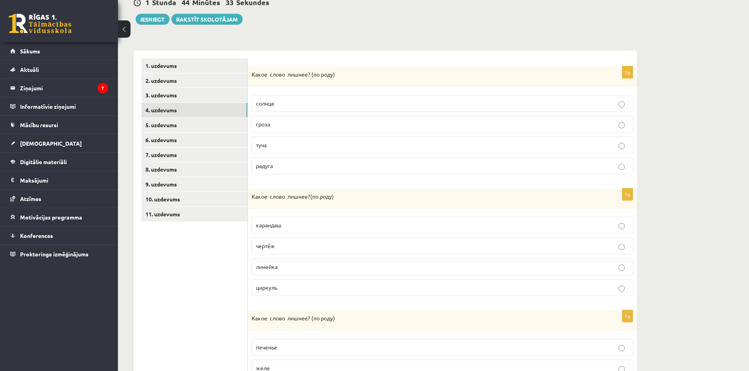
click at [295, 127] on p "гроза" at bounding box center [442, 124] width 373 height 8
click at [321, 101] on p "солнце" at bounding box center [442, 103] width 373 height 8
drag, startPoint x: 328, startPoint y: 76, endPoint x: 311, endPoint y: 76, distance: 16.9
click at [311, 76] on p "Какое слово лишнее? ( по родy)" at bounding box center [423, 74] width 342 height 8
copy p "( по родy)"
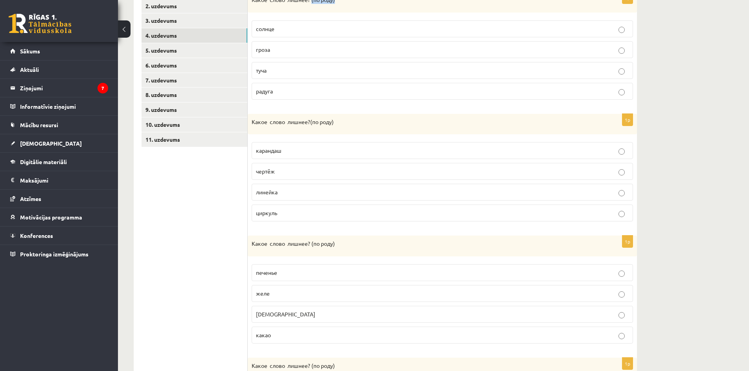
scroll to position [204, 0]
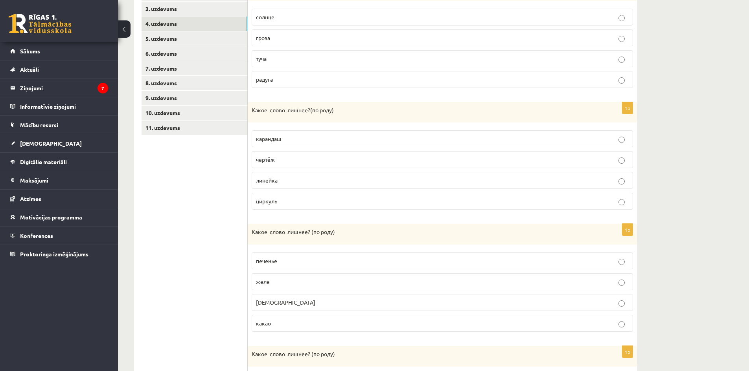
click at [296, 203] on p "циркуль" at bounding box center [442, 201] width 373 height 8
click at [625, 181] on p "линейка" at bounding box center [442, 180] width 373 height 8
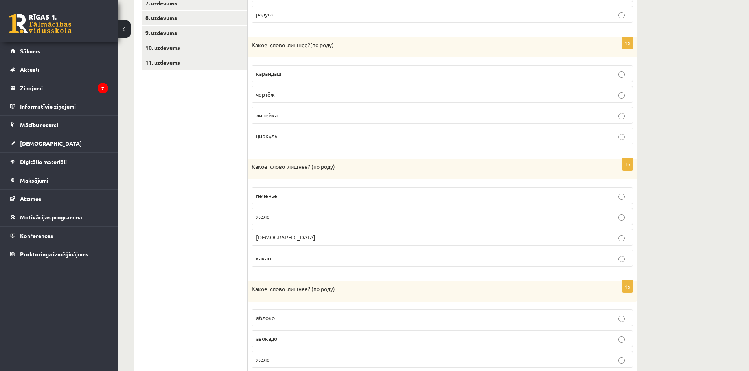
scroll to position [283, 0]
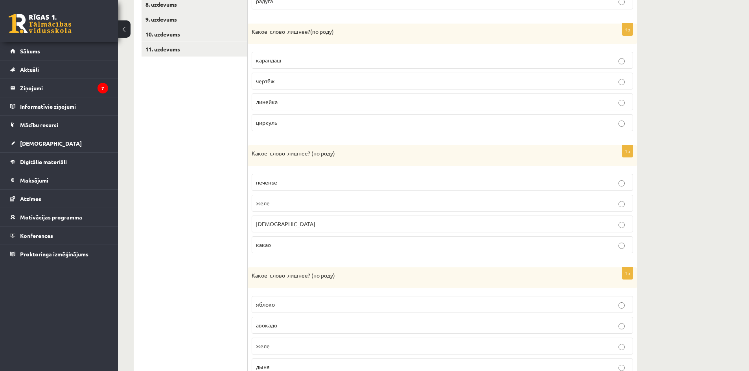
click at [289, 245] on p "какао" at bounding box center [442, 245] width 373 height 8
click at [316, 225] on p "конфета" at bounding box center [442, 224] width 373 height 8
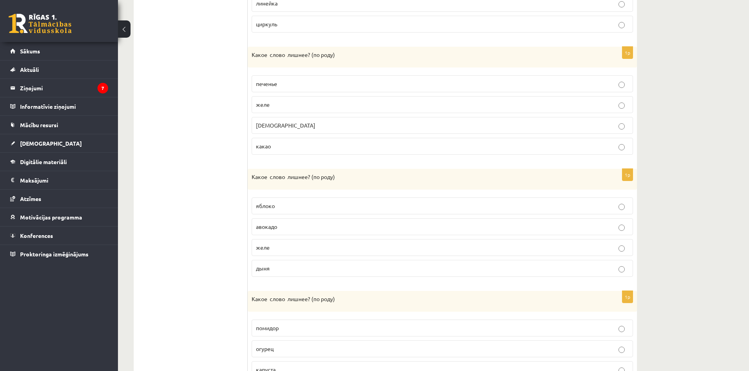
scroll to position [401, 0]
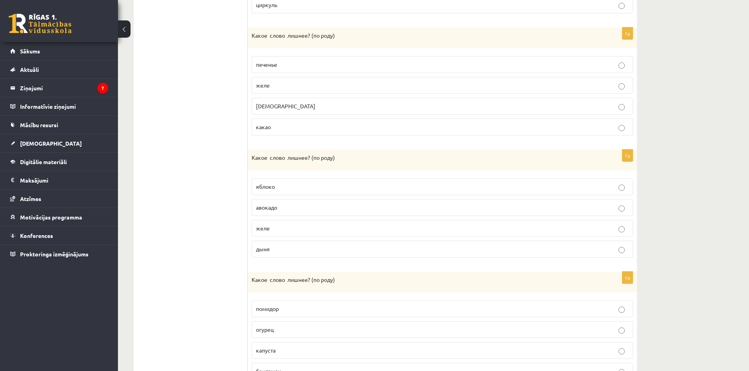
click at [287, 250] on p "дыня" at bounding box center [442, 249] width 373 height 8
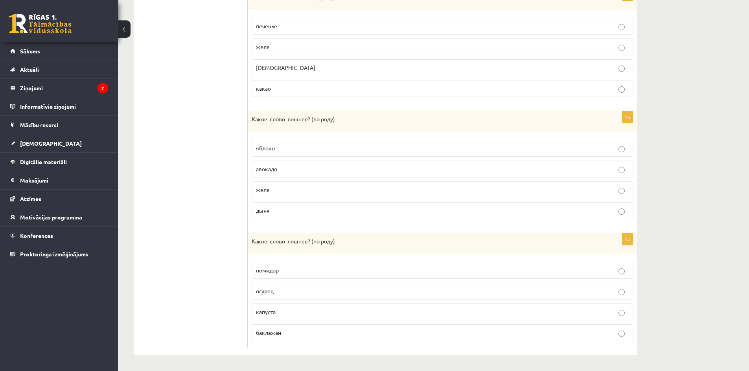
click at [292, 312] on p "капуста" at bounding box center [442, 312] width 373 height 8
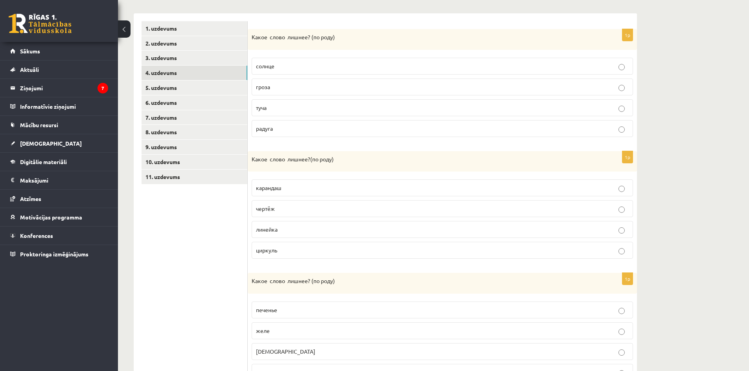
scroll to position [7, 0]
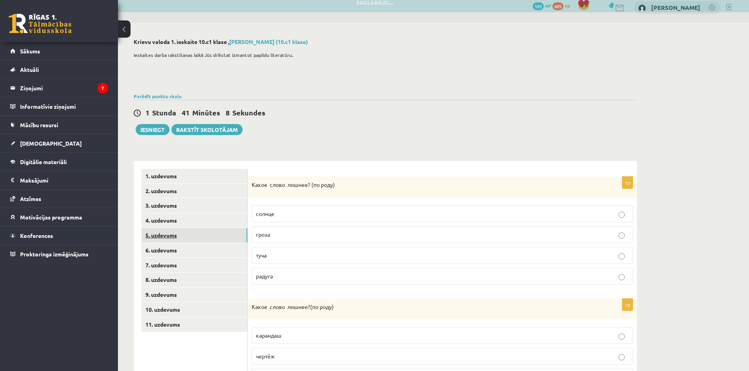
click at [164, 237] on link "5. uzdevums" at bounding box center [194, 235] width 106 height 15
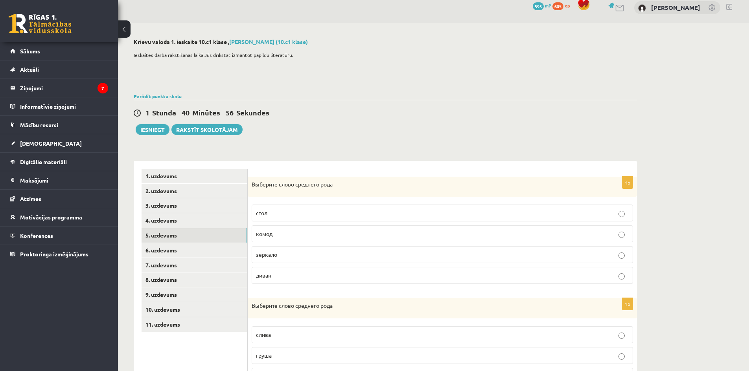
click at [297, 253] on p "зеркало" at bounding box center [442, 255] width 373 height 8
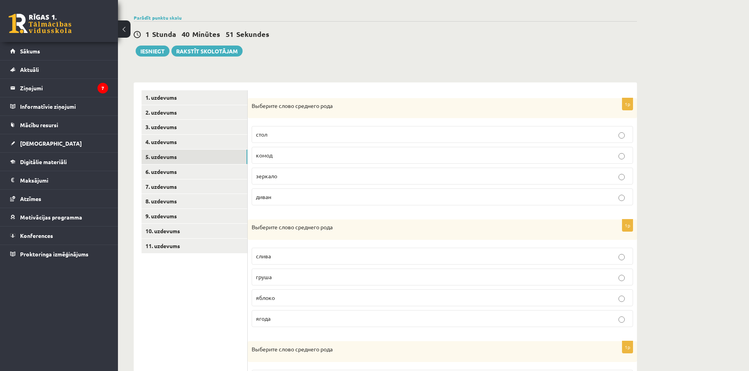
scroll to position [125, 0]
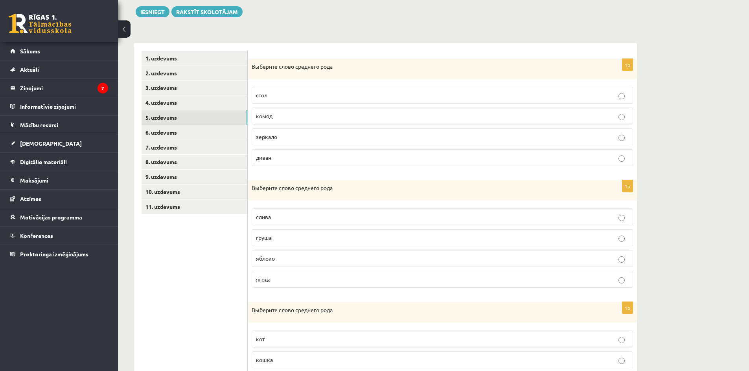
click at [282, 257] on p "яблоко" at bounding box center [442, 259] width 373 height 8
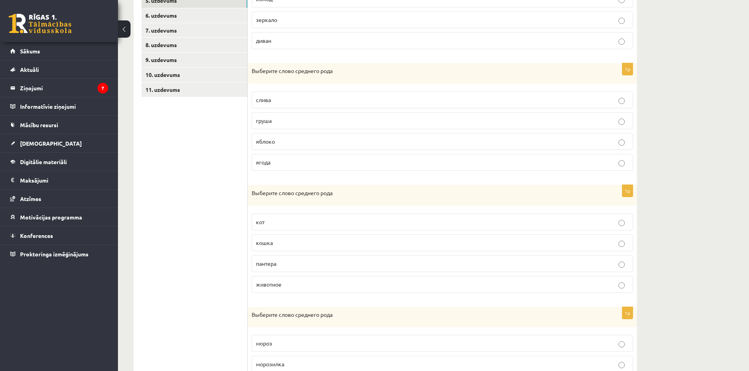
scroll to position [243, 0]
click at [308, 282] on p "животное" at bounding box center [442, 284] width 373 height 8
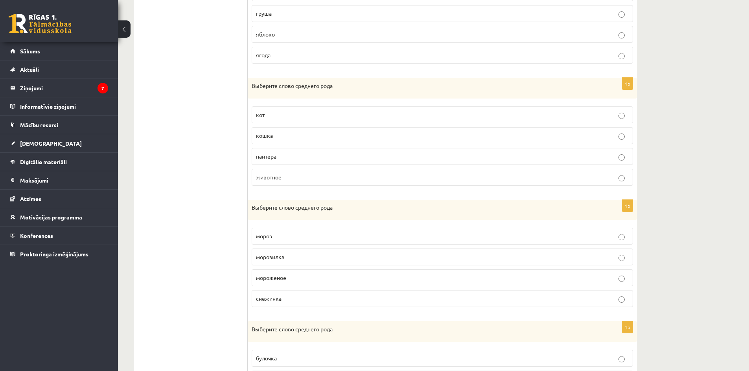
scroll to position [361, 0]
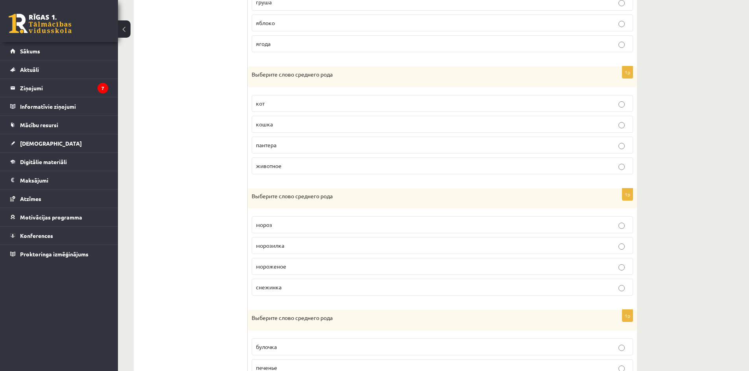
click at [302, 267] on p "мороженое" at bounding box center [442, 267] width 373 height 8
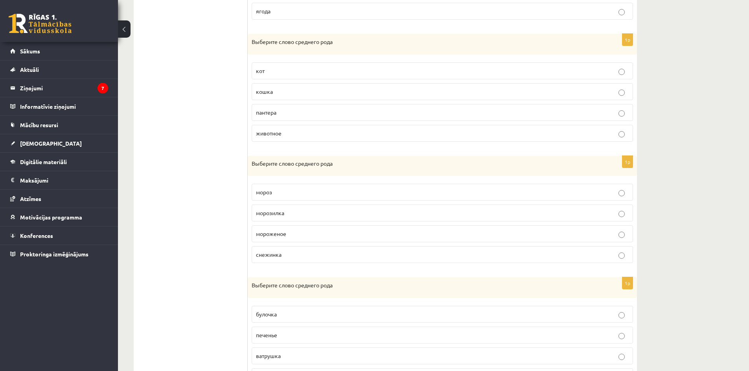
scroll to position [438, 0]
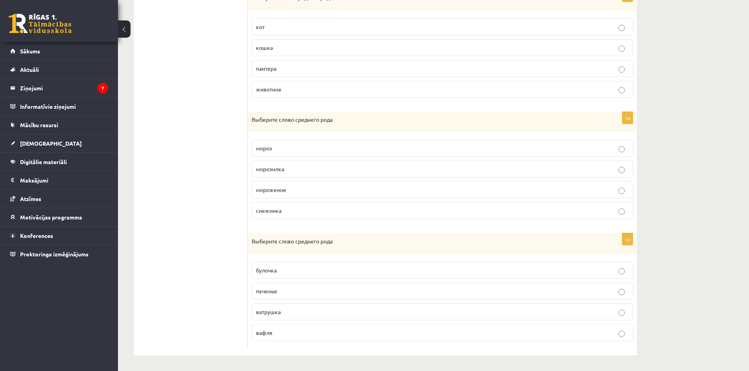
click at [293, 289] on p "печенье" at bounding box center [442, 291] width 373 height 8
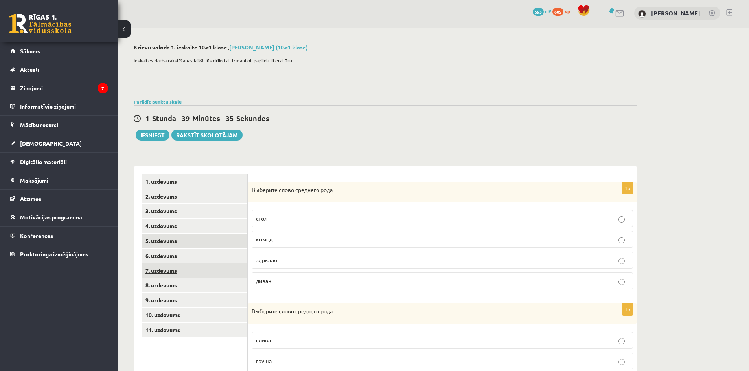
scroll to position [0, 0]
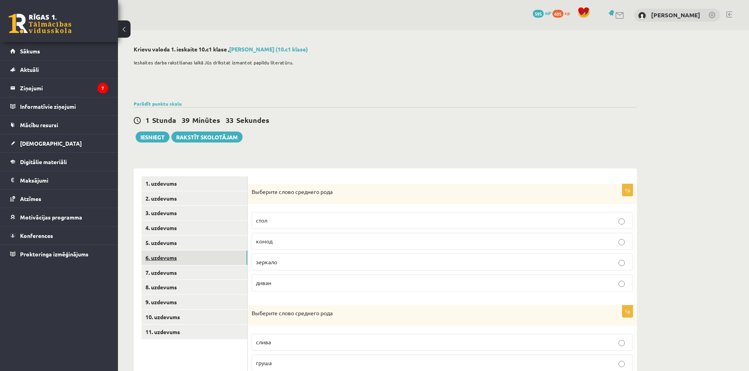
click at [171, 258] on link "6. uzdevums" at bounding box center [194, 258] width 106 height 15
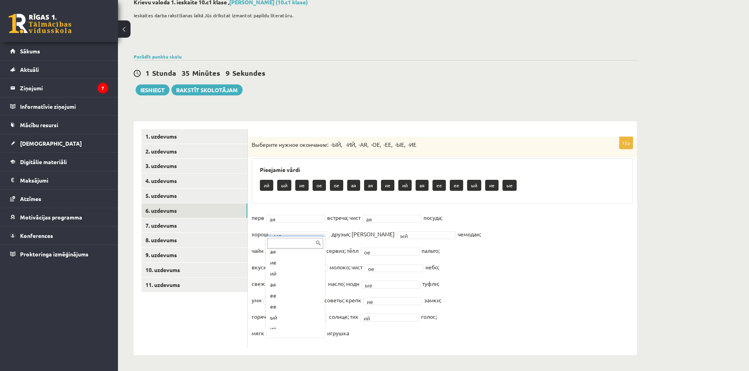
scroll to position [64, 0]
click at [577, 274] on fieldset "перв ая ** встреча; чист ая ** посуда; хорош ые ** друзья; дорожн ый ** чемодан…" at bounding box center [442, 278] width 381 height 132
click at [164, 225] on link "7. uzdevums" at bounding box center [194, 226] width 106 height 15
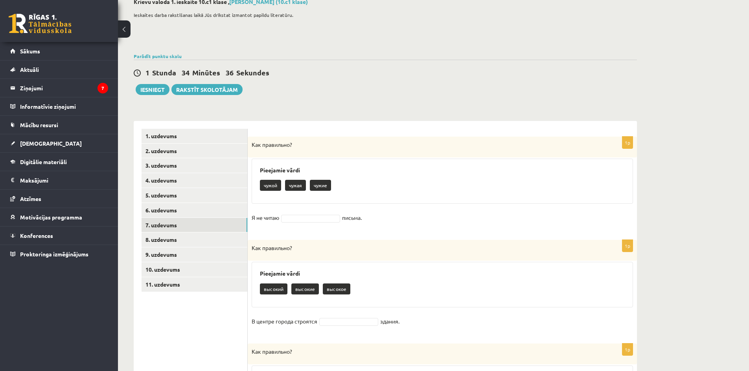
click at [323, 187] on p "чужие" at bounding box center [320, 185] width 21 height 11
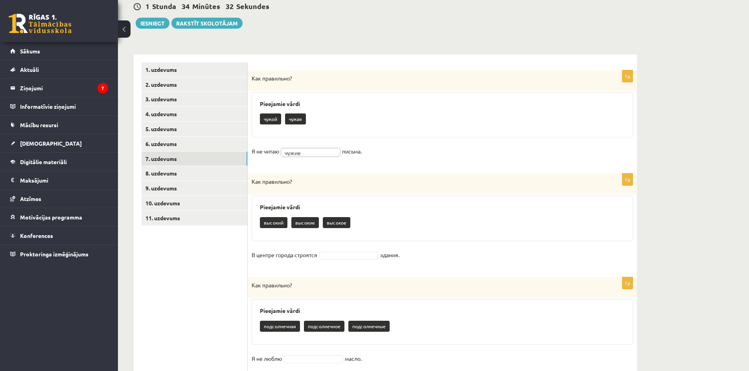
scroll to position [126, 0]
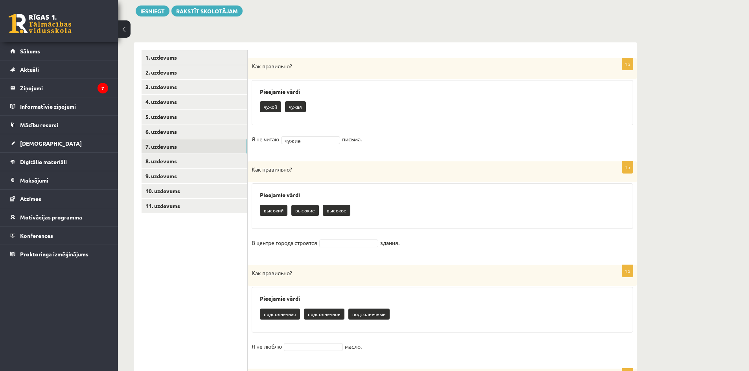
click at [309, 211] on p "высокие" at bounding box center [305, 210] width 28 height 11
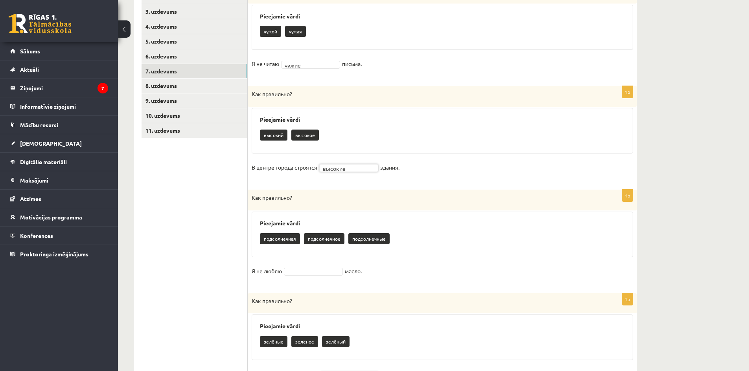
scroll to position [205, 0]
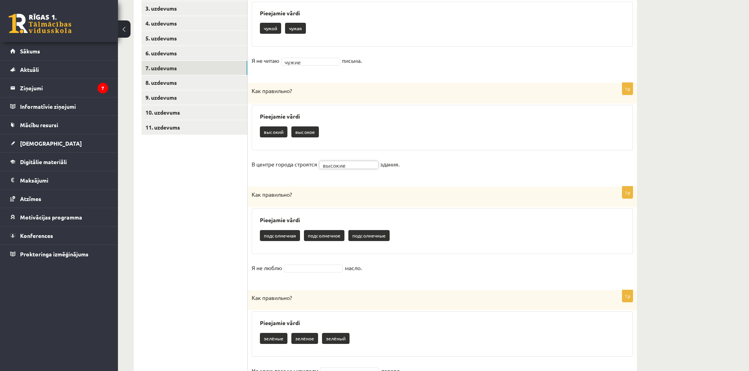
click at [331, 237] on p "подсолнечное" at bounding box center [324, 235] width 40 height 11
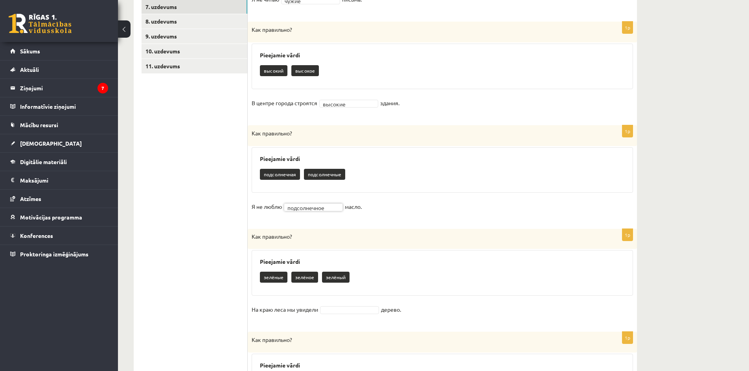
scroll to position [283, 0]
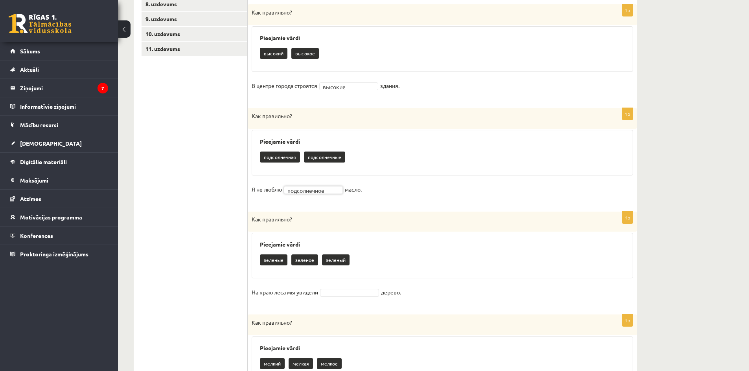
click at [312, 261] on p "зелёное" at bounding box center [304, 260] width 27 height 11
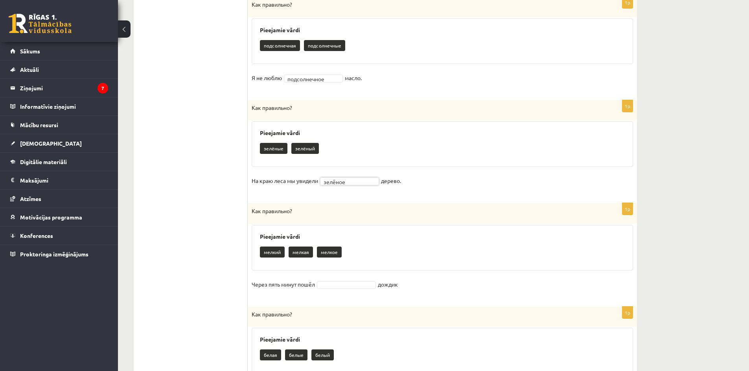
scroll to position [441, 0]
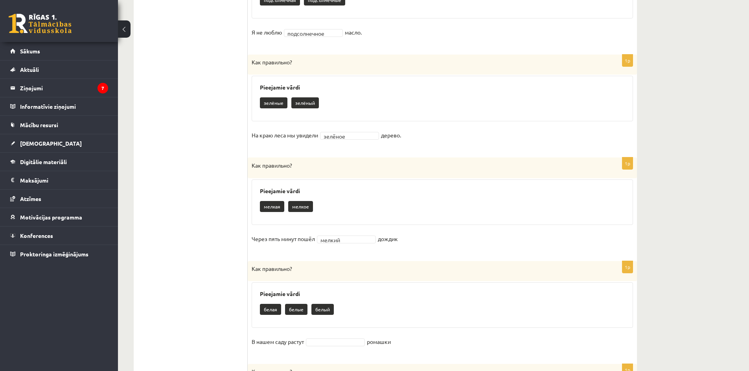
click at [349, 234] on fieldset "Через пять минут пошёл мелкий ****** дождик" at bounding box center [442, 241] width 381 height 17
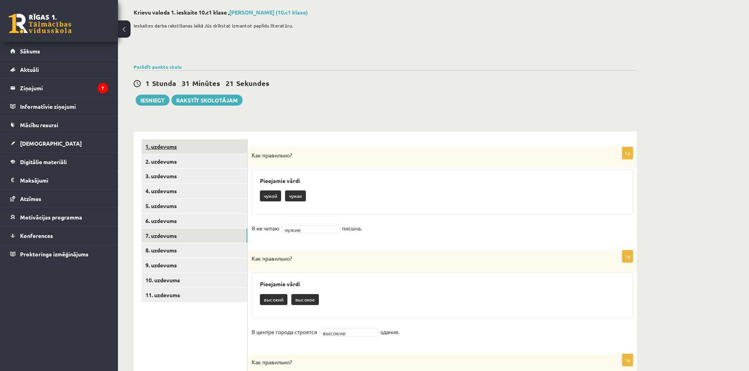
scroll to position [0, 0]
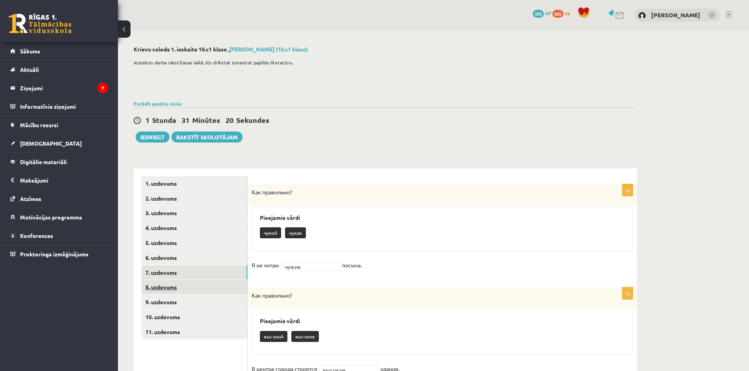
click at [171, 287] on link "8. uzdevums" at bounding box center [194, 287] width 106 height 15
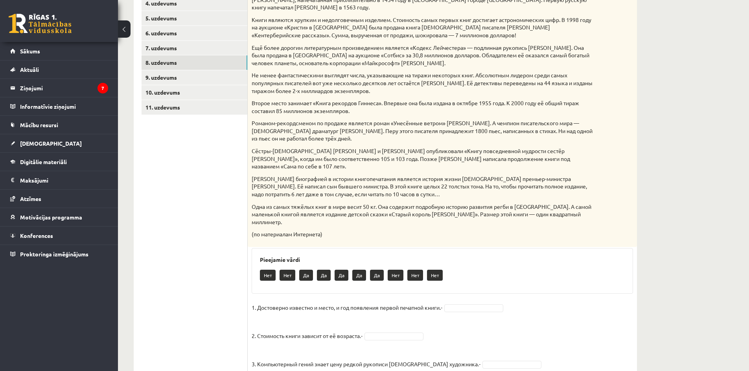
scroll to position [73, 0]
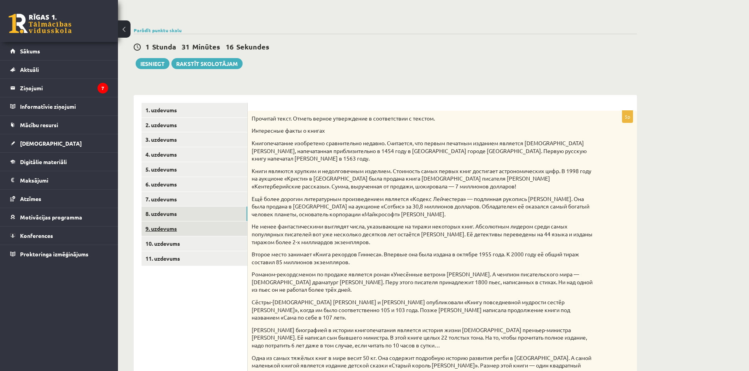
click at [160, 229] on link "9. uzdevums" at bounding box center [194, 229] width 106 height 15
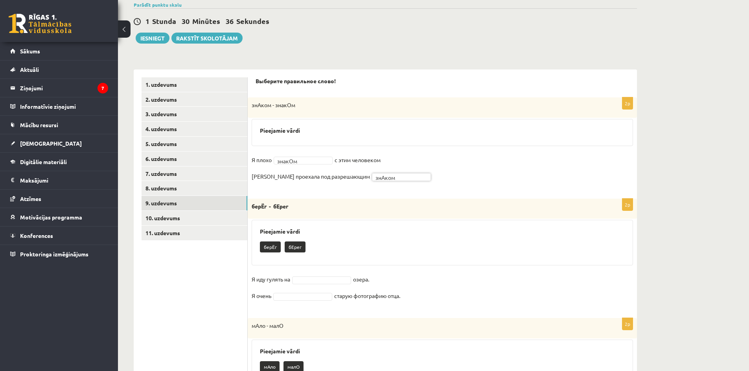
scroll to position [113, 0]
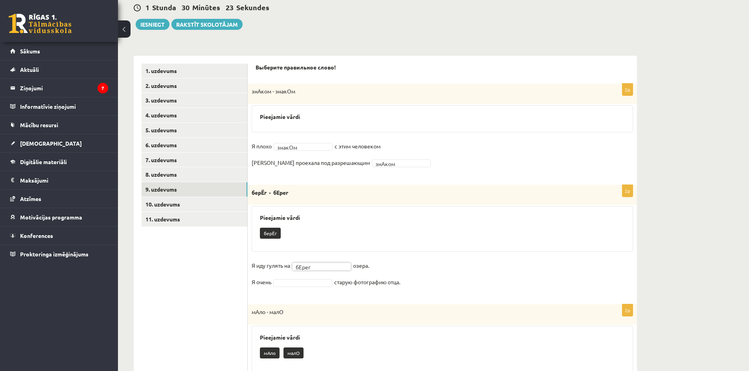
click at [268, 234] on p "берЁг" at bounding box center [270, 233] width 21 height 11
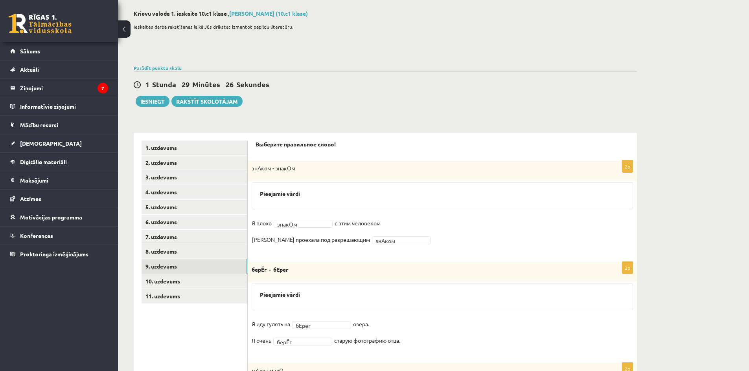
scroll to position [50, 0]
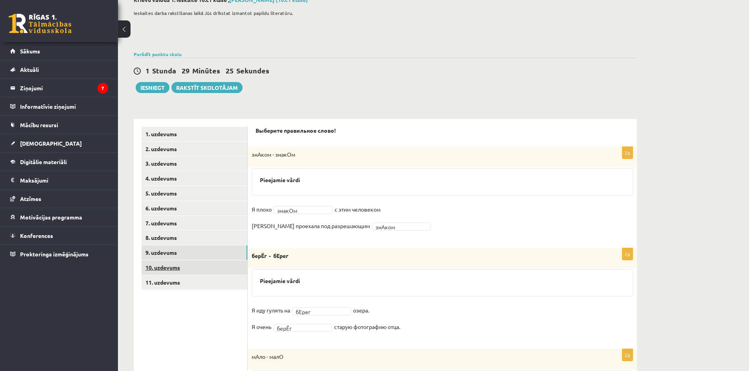
click at [190, 266] on link "10. uzdevums" at bounding box center [194, 268] width 106 height 15
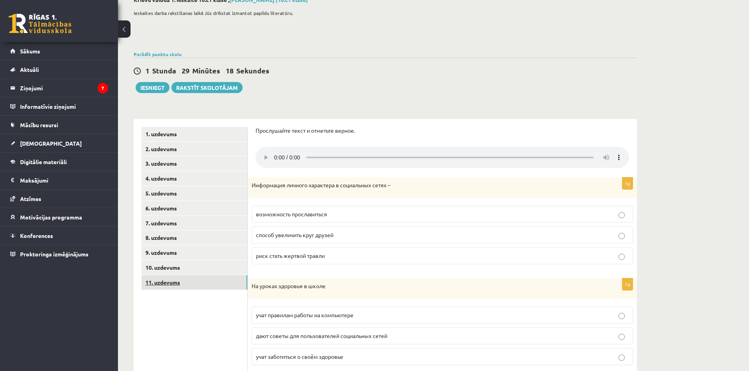
click at [173, 279] on link "11. uzdevums" at bounding box center [194, 283] width 106 height 15
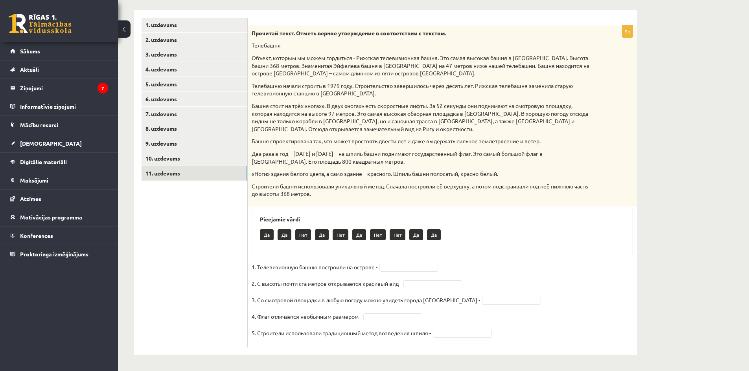
scroll to position [120, 0]
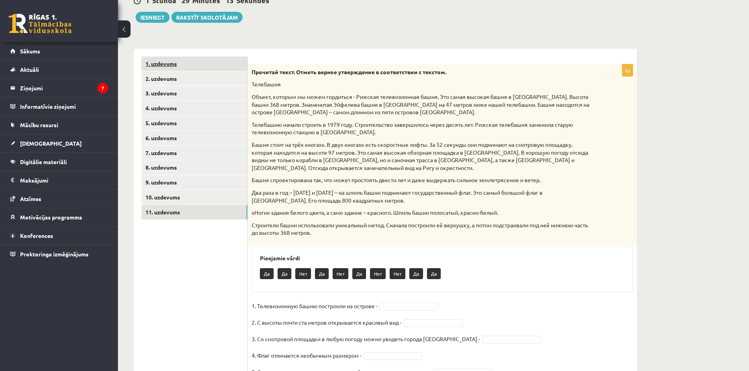
click at [155, 59] on link "1. uzdevums" at bounding box center [194, 64] width 106 height 15
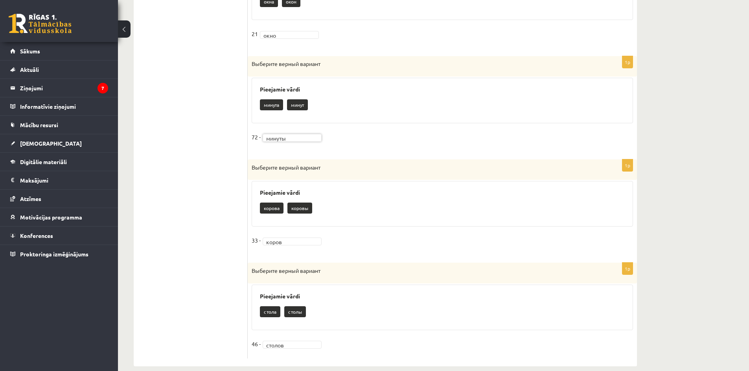
scroll to position [760, 0]
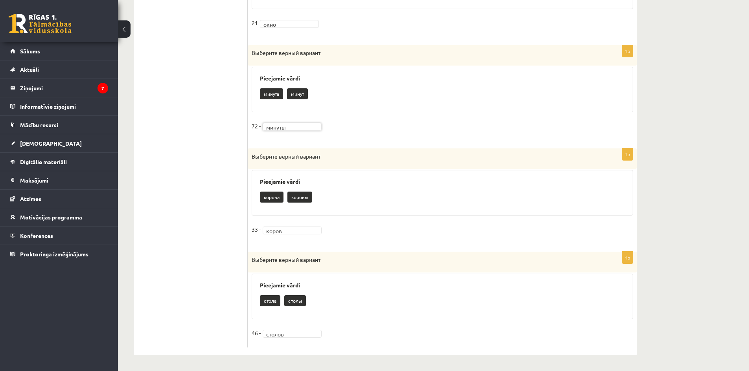
click at [304, 198] on p "коровы" at bounding box center [299, 197] width 25 height 11
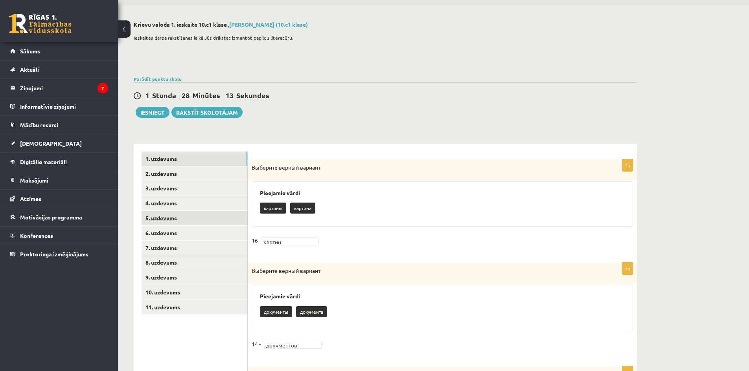
scroll to position [0, 0]
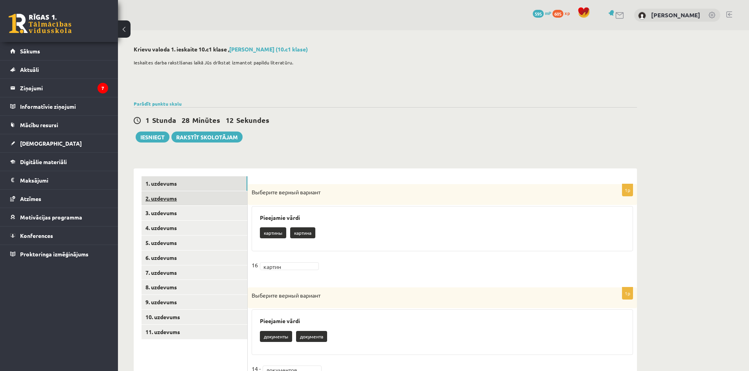
click at [171, 198] on link "2. uzdevums" at bounding box center [194, 198] width 106 height 15
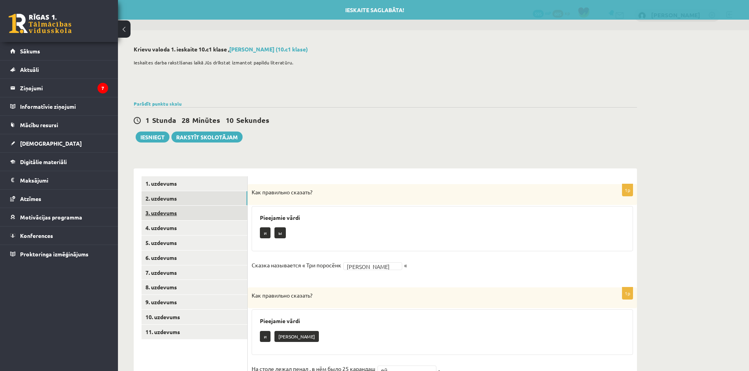
click at [167, 214] on link "3. uzdevums" at bounding box center [194, 213] width 106 height 15
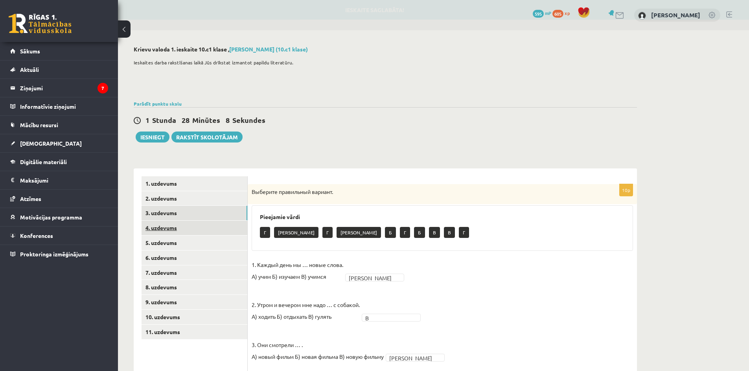
click at [170, 227] on link "4. uzdevums" at bounding box center [194, 228] width 106 height 15
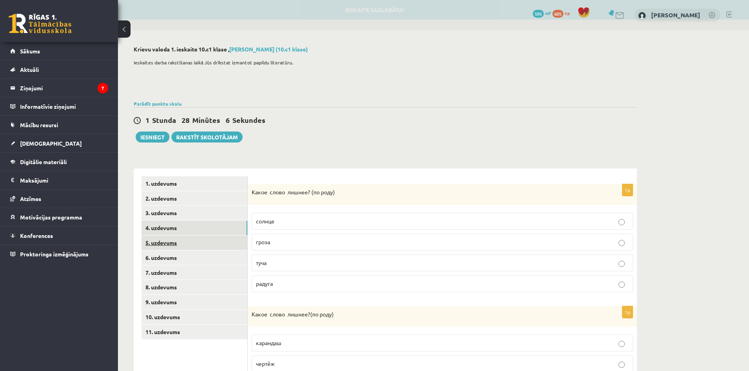
click at [167, 243] on link "5. uzdevums" at bounding box center [194, 243] width 106 height 15
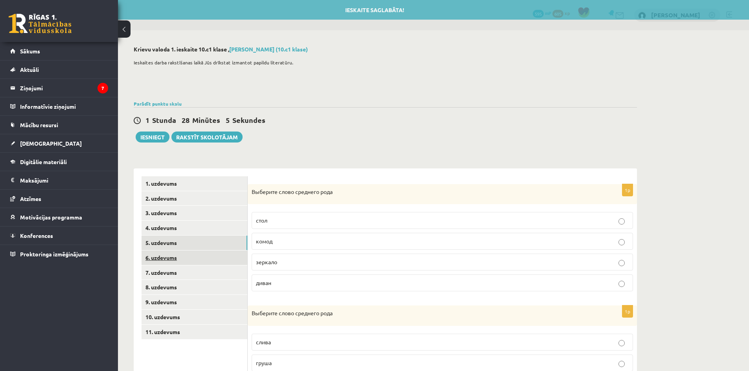
click at [168, 255] on link "6. uzdevums" at bounding box center [194, 258] width 106 height 15
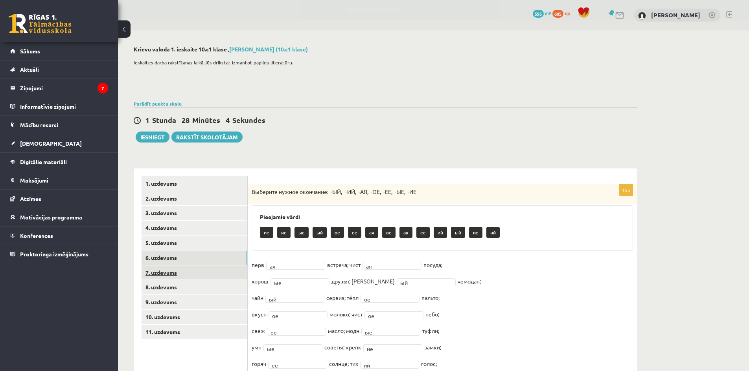
click at [163, 270] on link "7. uzdevums" at bounding box center [194, 273] width 106 height 15
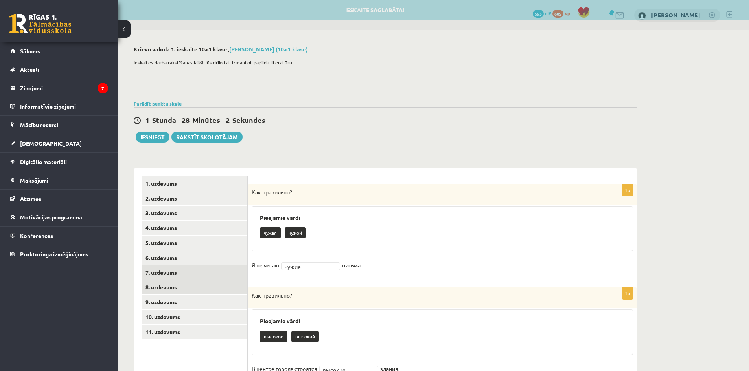
click at [167, 282] on link "8. uzdevums" at bounding box center [194, 287] width 106 height 15
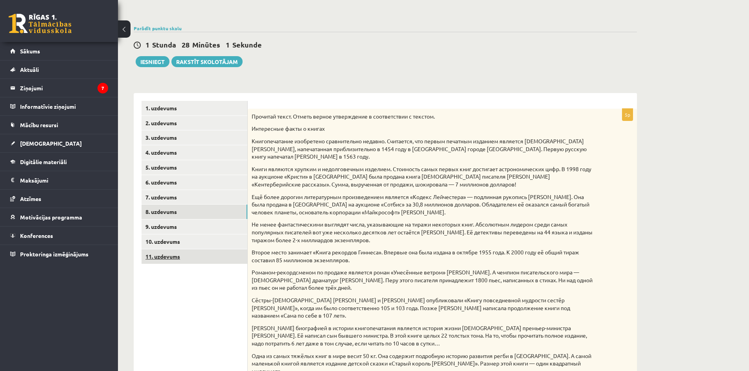
scroll to position [79, 0]
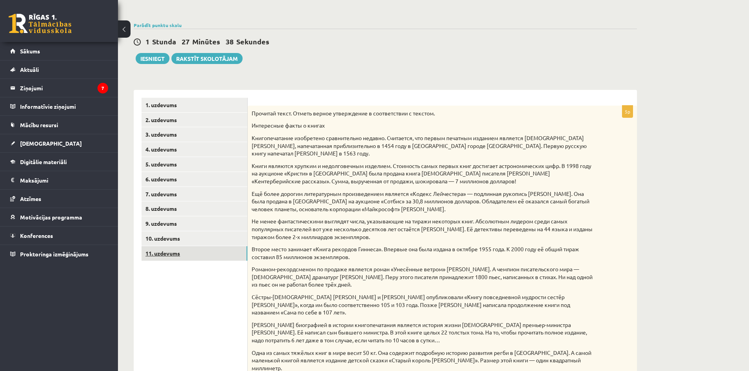
click at [161, 252] on link "11. uzdevums" at bounding box center [194, 253] width 106 height 15
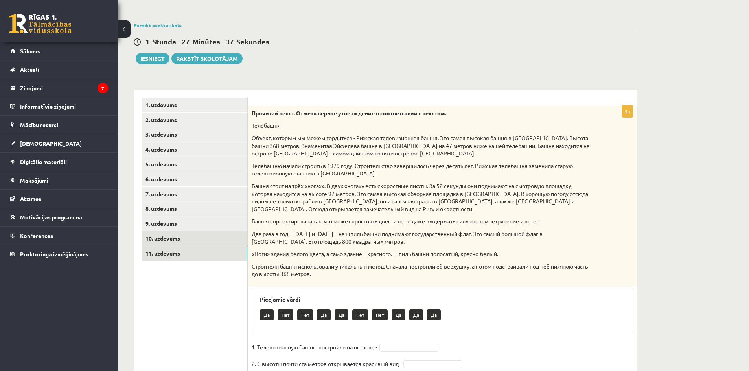
click at [165, 239] on link "10. uzdevums" at bounding box center [194, 238] width 106 height 15
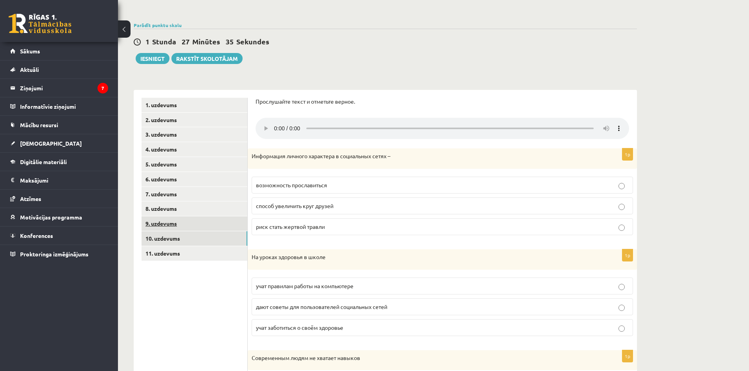
click at [165, 222] on link "9. uzdevums" at bounding box center [194, 224] width 106 height 15
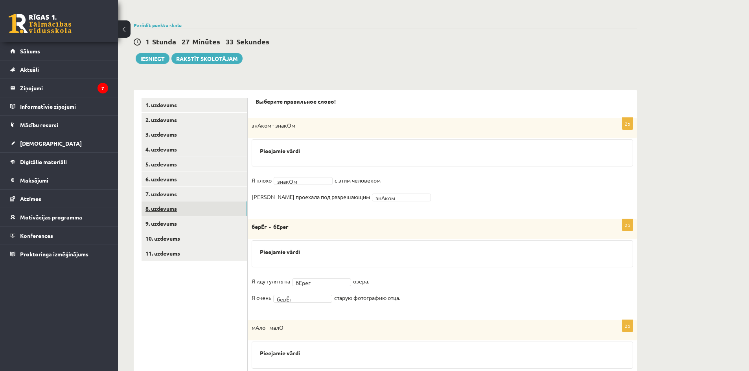
click at [163, 208] on link "8. uzdevums" at bounding box center [194, 209] width 106 height 15
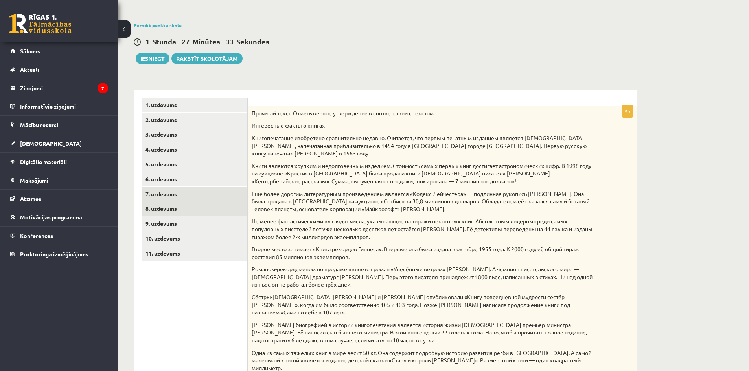
click at [171, 193] on link "7. uzdevums" at bounding box center [194, 194] width 106 height 15
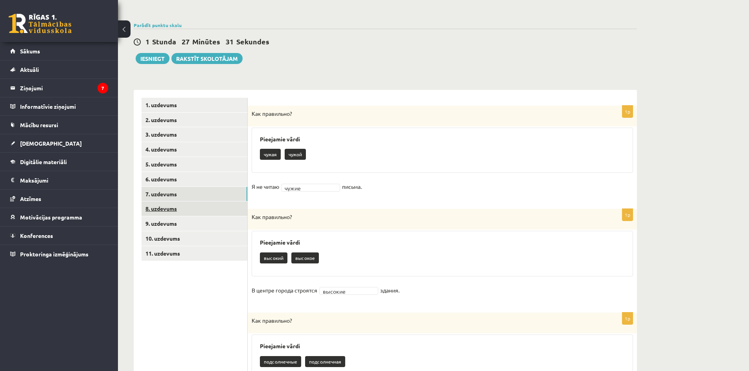
click at [167, 208] on link "8. uzdevums" at bounding box center [194, 209] width 106 height 15
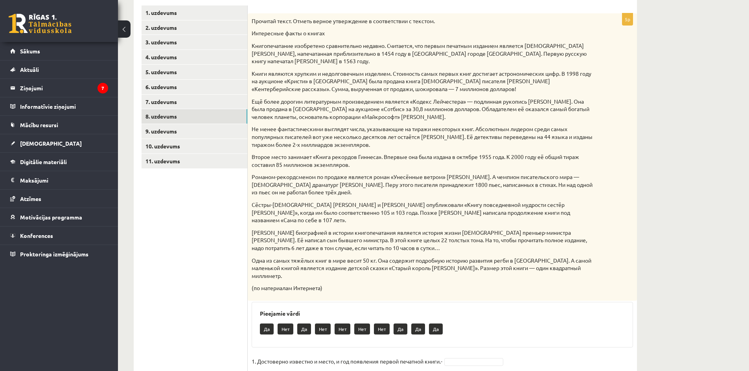
scroll to position [157, 0]
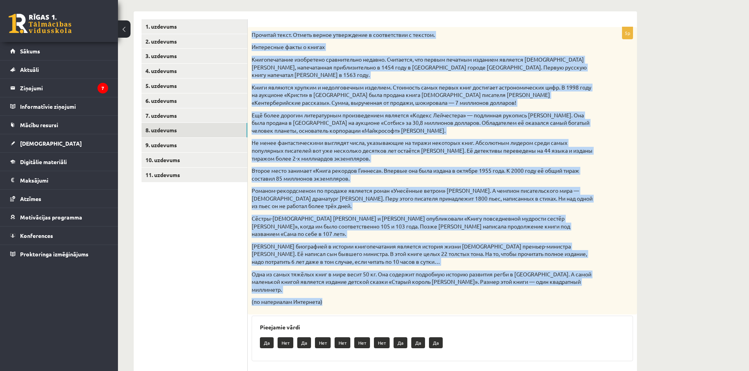
drag, startPoint x: 252, startPoint y: 34, endPoint x: 444, endPoint y: 286, distance: 316.9
click at [444, 286] on div "Прочитай текст. Отметь верное утверждение в соответствии с текстом. Интересные …" at bounding box center [442, 171] width 389 height 288
copy div "Прочитай текст. Отметь верное утверждение в соответствии с текстом. Интересные …"
click at [692, 114] on div "**********" at bounding box center [433, 205] width 631 height 665
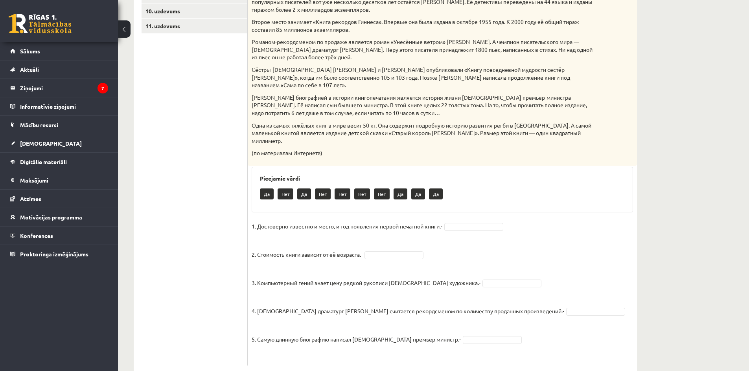
scroll to position [309, 0]
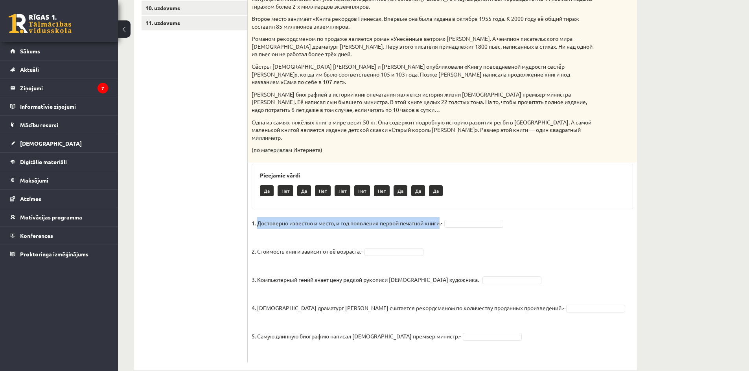
drag, startPoint x: 259, startPoint y: 208, endPoint x: 443, endPoint y: 209, distance: 184.3
click at [442, 217] on p "1. Достоверно известно и место, и год появления первой печатной книги.-" at bounding box center [347, 223] width 191 height 12
copy p "Достоверно известно и место, и год появления первой печатной книги"
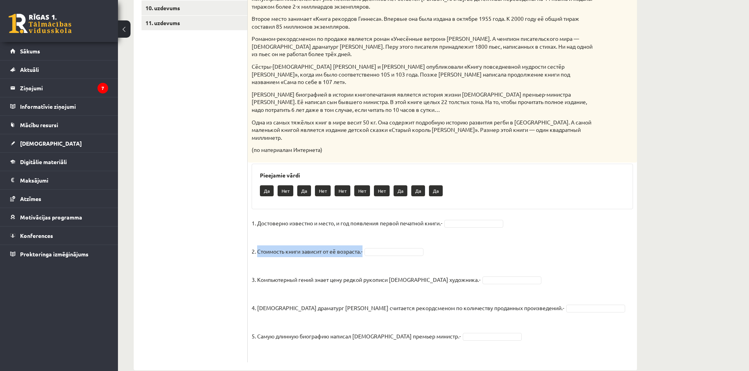
drag, startPoint x: 258, startPoint y: 236, endPoint x: 366, endPoint y: 238, distance: 107.7
click at [366, 238] on fieldset "1. Достоверно известно и место, и год появления первой печатной книги.- 2. Стои…" at bounding box center [442, 287] width 381 height 141
copy p "Стоимость книги зависит от её возраста.-"
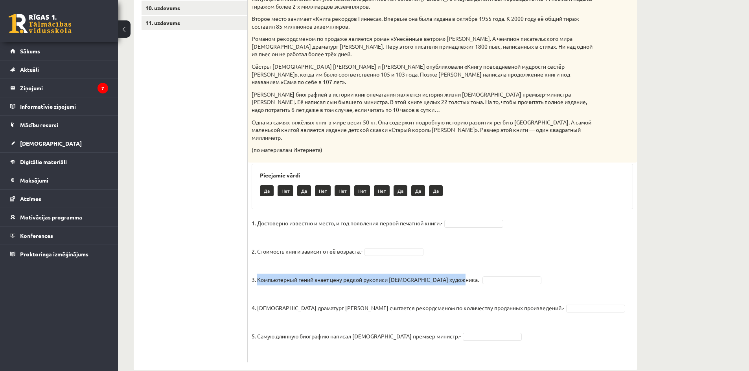
drag, startPoint x: 257, startPoint y: 263, endPoint x: 458, endPoint y: 268, distance: 201.3
click at [458, 268] on p "3. Компьютерный гений знает цену редкой рукописи итальянского художника.-" at bounding box center [366, 274] width 229 height 24
copy p "Компьютерный гений знает цену редкой рукописи итальянского художника.-"
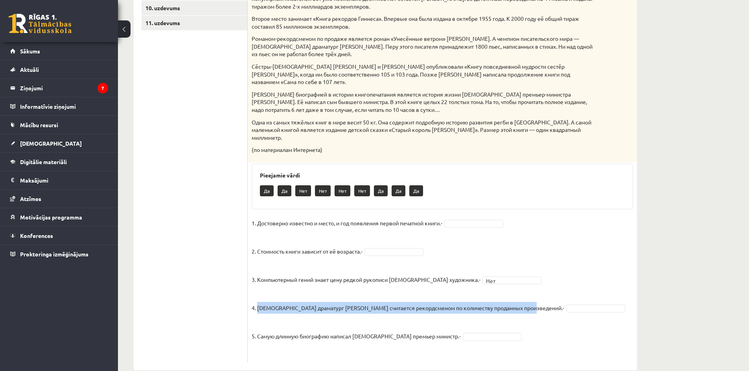
drag, startPoint x: 257, startPoint y: 294, endPoint x: 517, endPoint y: 301, distance: 259.9
click at [517, 301] on fieldset "1. Достоверно известно и место, и год появления первой печатной книги.- 2. Стои…" at bounding box center [442, 287] width 381 height 141
copy p "Испанский драматург Лопе де Вега считается рекордсменом по количеству проданных…"
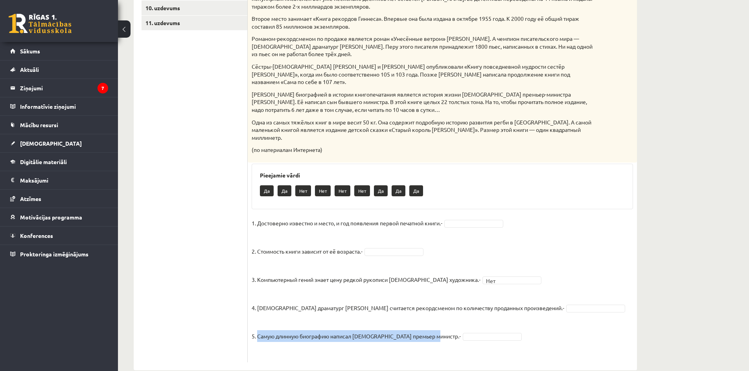
drag, startPoint x: 258, startPoint y: 321, endPoint x: 435, endPoint y: 327, distance: 177.3
click at [435, 327] on p "5. Самую длинную биографию написал британский премьер министр.-" at bounding box center [356, 331] width 209 height 24
copy p "Самую длинную биографию написал британский премьер министр.-"
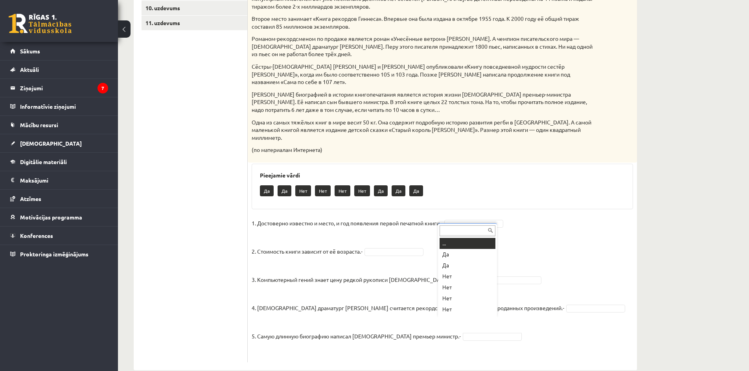
scroll to position [9, 0]
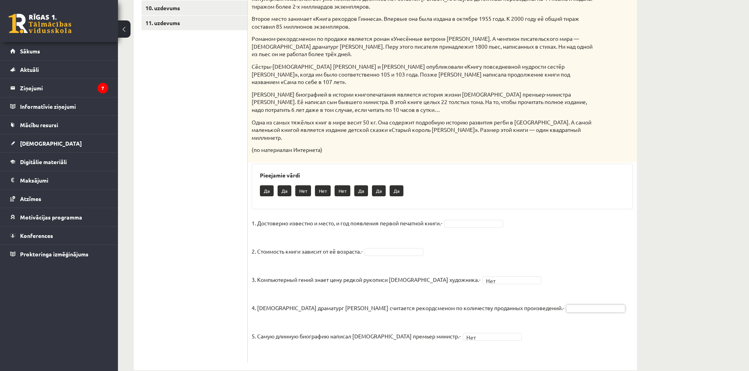
click at [399, 241] on fieldset "1. Достоверно известно и место, и год появления первой печатной книги.- 2. Стои…" at bounding box center [442, 287] width 381 height 141
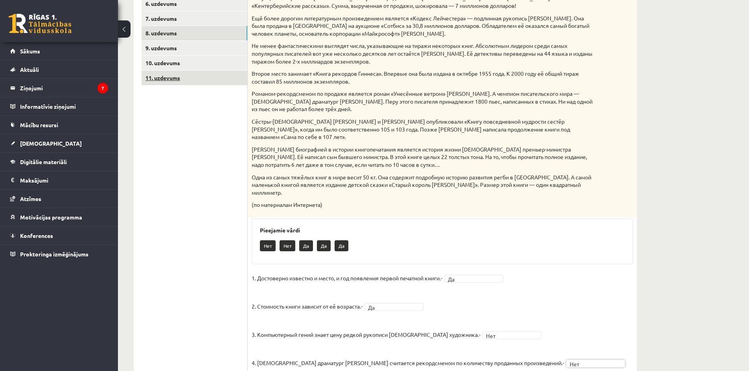
scroll to position [113, 0]
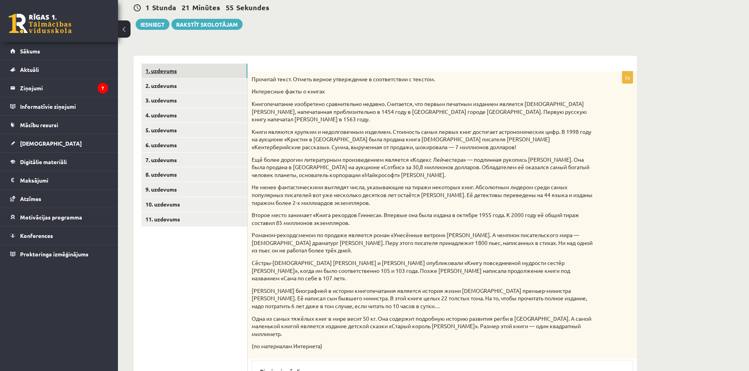
click at [164, 69] on link "1. uzdevums" at bounding box center [194, 71] width 106 height 15
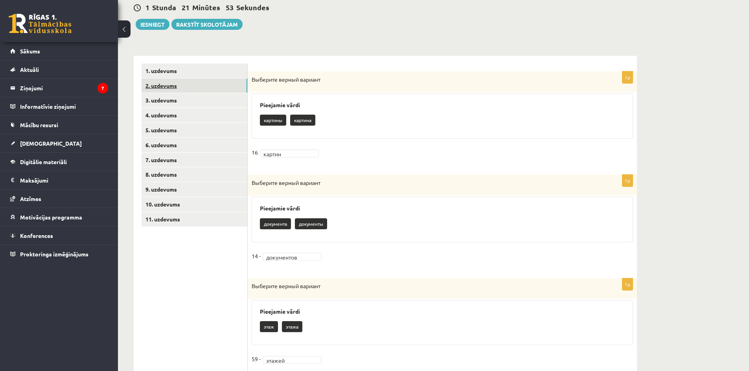
click at [166, 84] on link "2. uzdevums" at bounding box center [194, 86] width 106 height 15
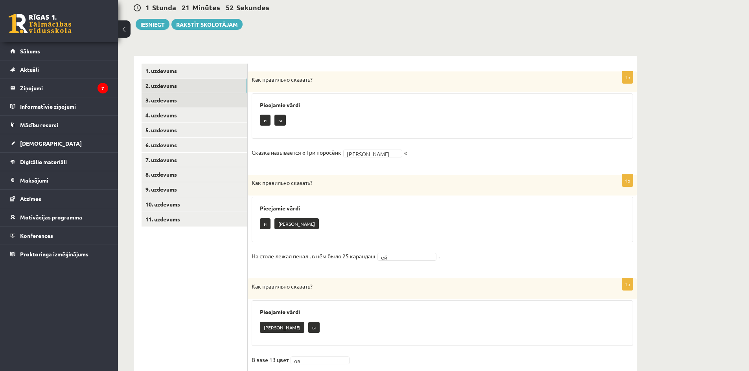
click at [166, 98] on link "3. uzdevums" at bounding box center [194, 100] width 106 height 15
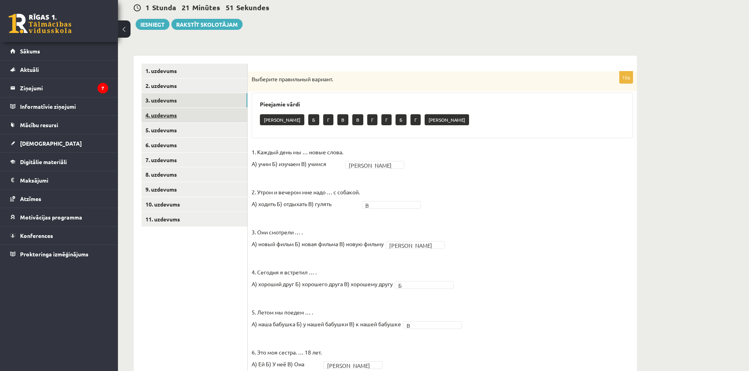
click at [163, 114] on link "4. uzdevums" at bounding box center [194, 115] width 106 height 15
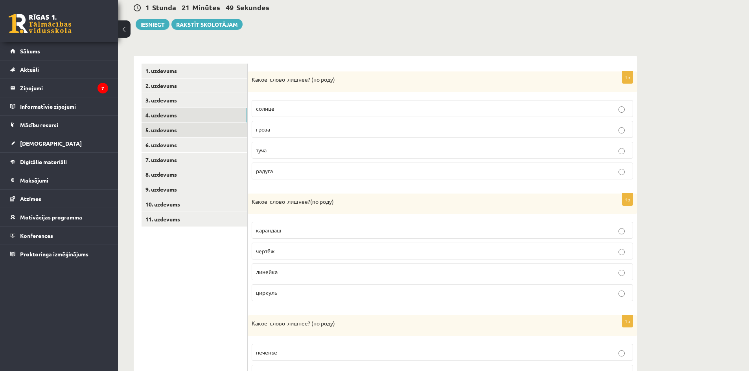
click at [157, 129] on link "5. uzdevums" at bounding box center [194, 130] width 106 height 15
click at [160, 144] on link "6. uzdevums" at bounding box center [194, 145] width 106 height 15
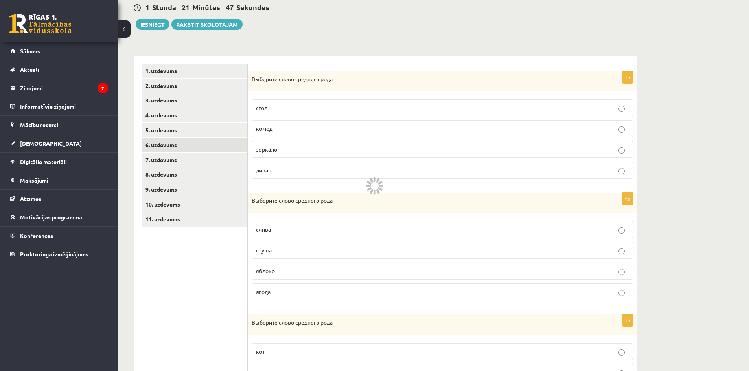
scroll to position [48, 0]
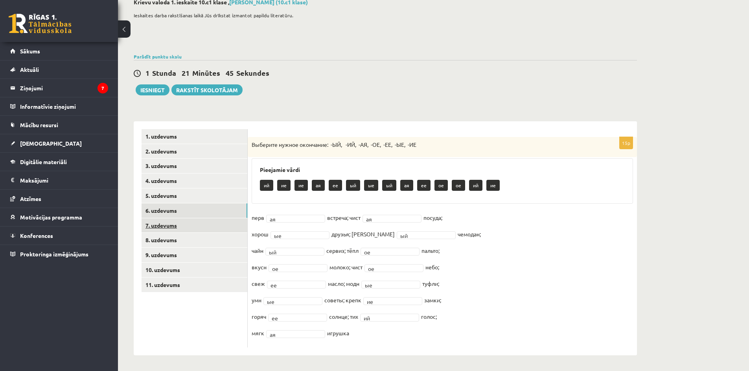
click at [157, 224] on link "7. uzdevums" at bounding box center [194, 226] width 106 height 15
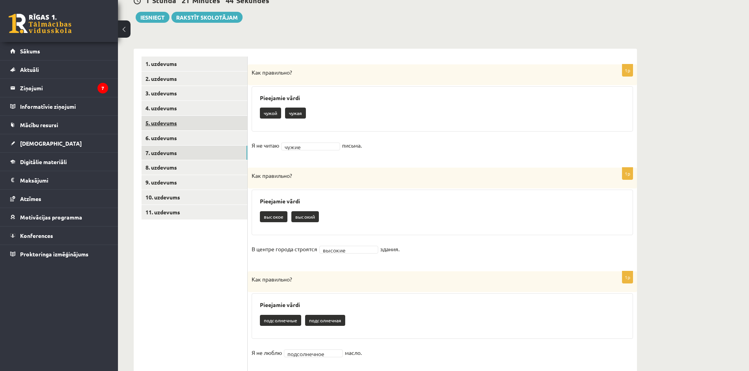
scroll to position [126, 0]
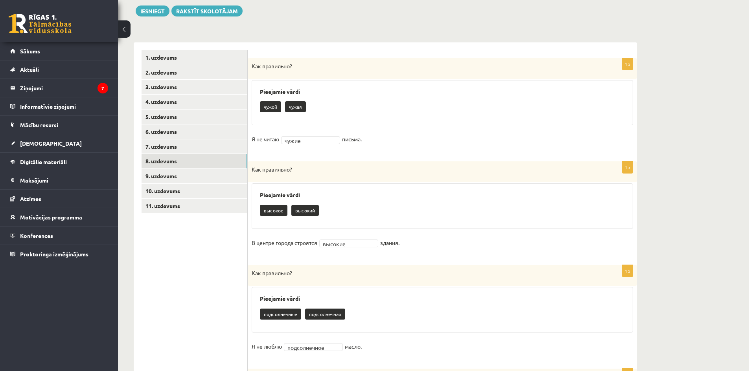
click at [153, 160] on link "8. uzdevums" at bounding box center [194, 161] width 106 height 15
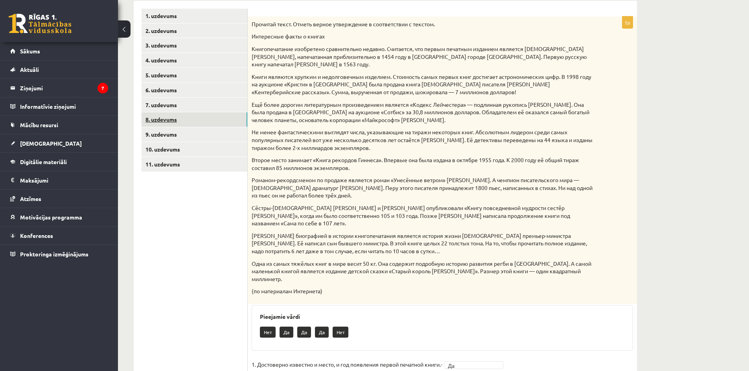
scroll to position [205, 0]
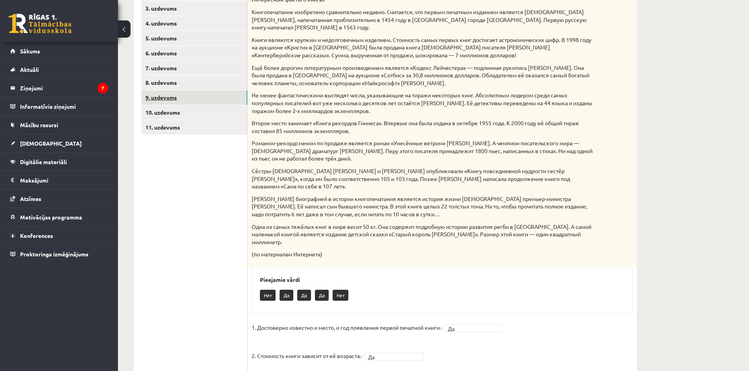
click at [164, 96] on link "9. uzdevums" at bounding box center [194, 97] width 106 height 15
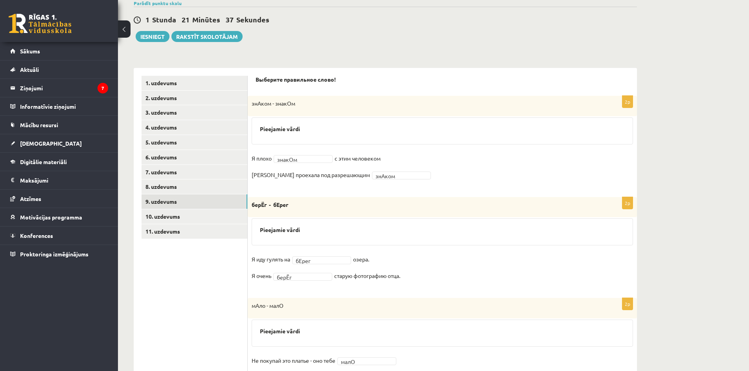
scroll to position [87, 0]
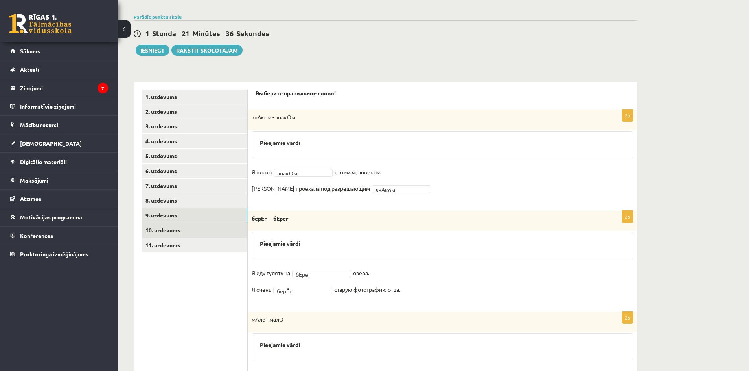
click at [154, 230] on link "10. uzdevums" at bounding box center [194, 230] width 106 height 15
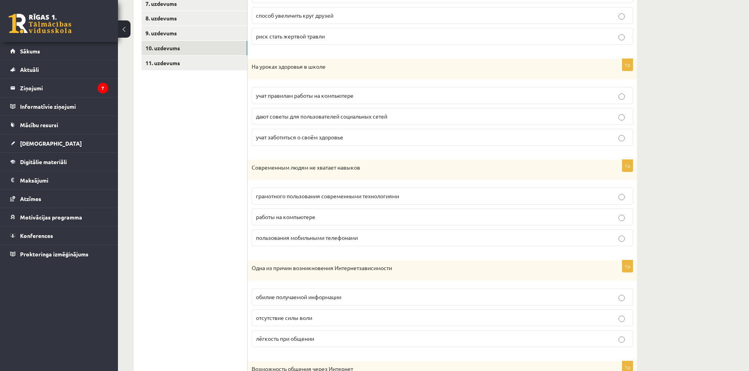
scroll to position [141, 0]
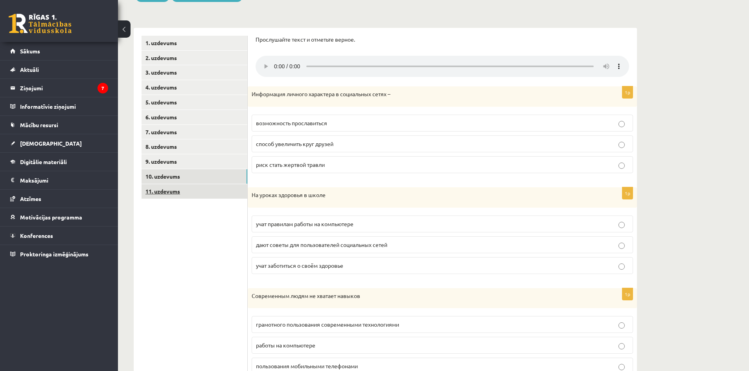
click at [164, 188] on link "11. uzdevums" at bounding box center [194, 191] width 106 height 15
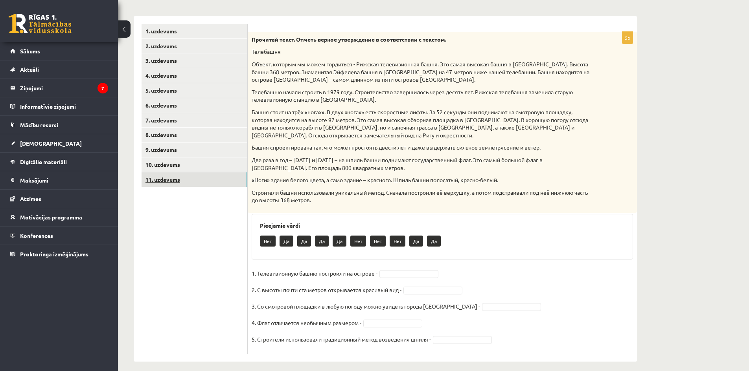
scroll to position [159, 0]
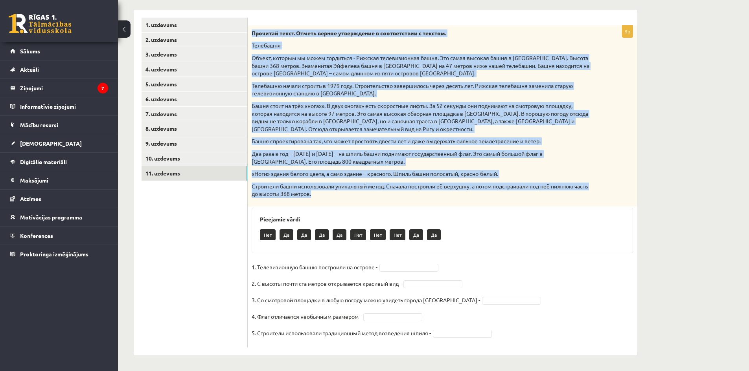
drag, startPoint x: 252, startPoint y: 33, endPoint x: 458, endPoint y: 199, distance: 264.5
click at [458, 199] on div "Прочитай текст. Отметь верное утверждение в соответствии с текстом. Телебашня О…" at bounding box center [442, 116] width 389 height 181
copy div "Прочитай текст. Отметь верное утверждение в соответствии с текстом. Телебашня О…"
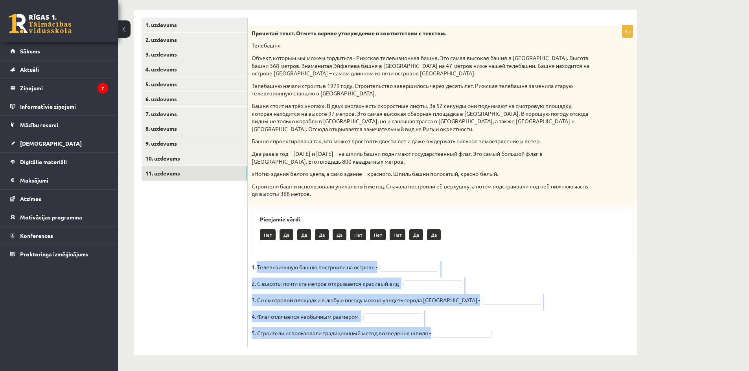
drag, startPoint x: 258, startPoint y: 266, endPoint x: 417, endPoint y: 341, distance: 176.0
click at [417, 341] on fieldset "1. Телевизионную башню построили на острове - 2. С высоты почти ста метров откр…" at bounding box center [442, 302] width 381 height 83
copy fieldset "Телевизионную башню построили на острове - 2. С высоты почти ста метров открыва…"
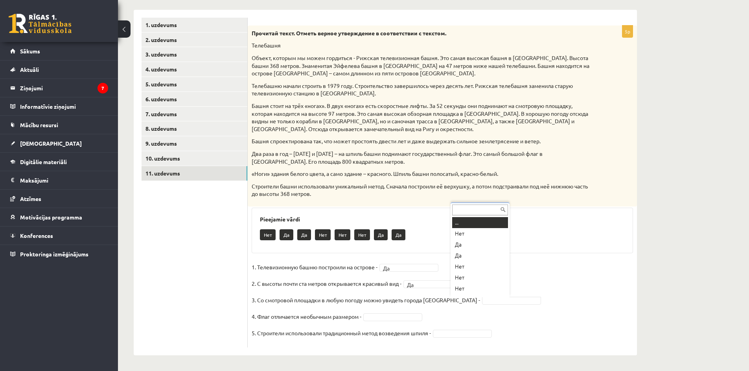
scroll to position [9, 0]
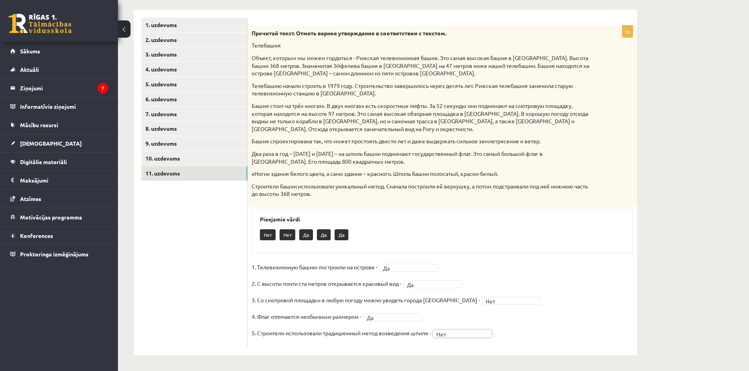
drag, startPoint x: 178, startPoint y: 230, endPoint x: 182, endPoint y: 188, distance: 42.2
click at [178, 230] on ul "1. uzdevums 2. uzdevums 3. uzdevums 4. uzdevums 5. uzdevums 6. uzdevums 7. uzde…" at bounding box center [194, 183] width 106 height 330
click at [176, 160] on link "10. uzdevums" at bounding box center [194, 158] width 106 height 15
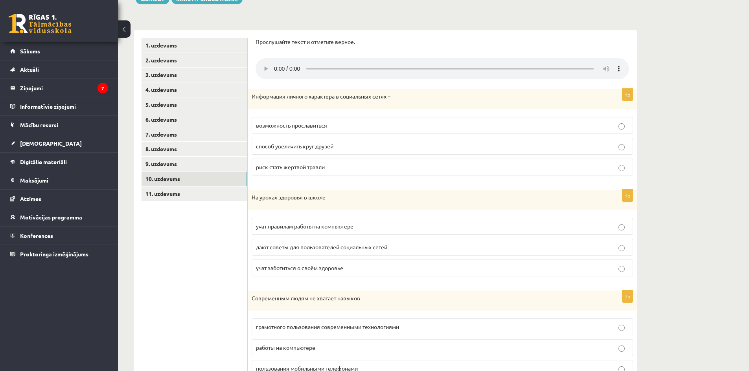
scroll to position [62, 0]
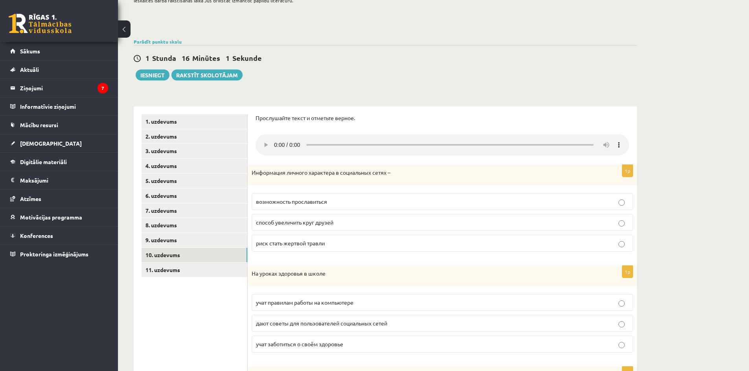
click at [481, 20] on p at bounding box center [383, 23] width 499 height 7
drag, startPoint x: 682, startPoint y: 115, endPoint x: 680, endPoint y: 110, distance: 4.7
click at [682, 114] on div "**********" at bounding box center [433, 326] width 631 height 717
click at [163, 124] on link "1. uzdevums" at bounding box center [194, 121] width 106 height 15
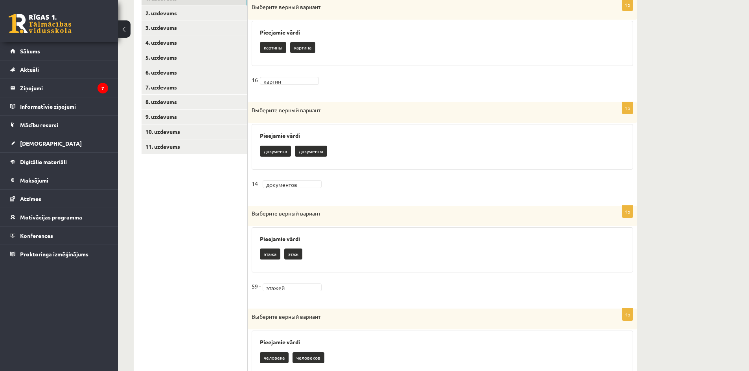
scroll to position [101, 0]
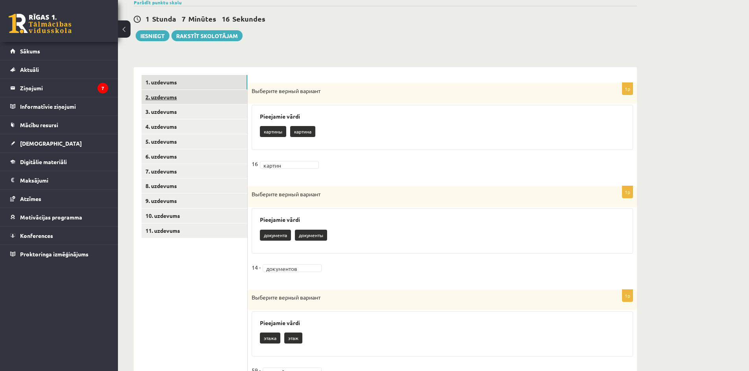
click at [165, 99] on link "2. uzdevums" at bounding box center [194, 97] width 106 height 15
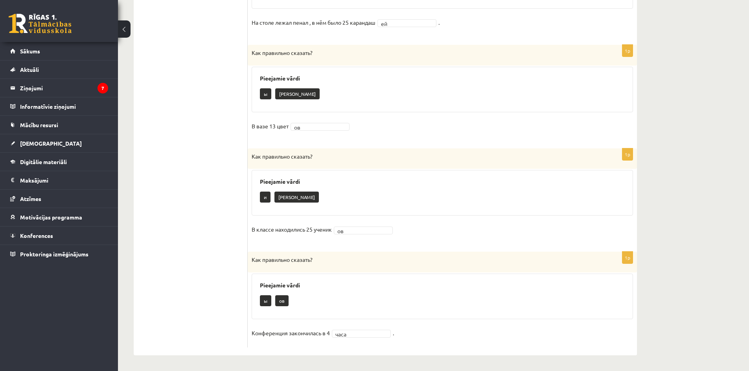
scroll to position [72, 0]
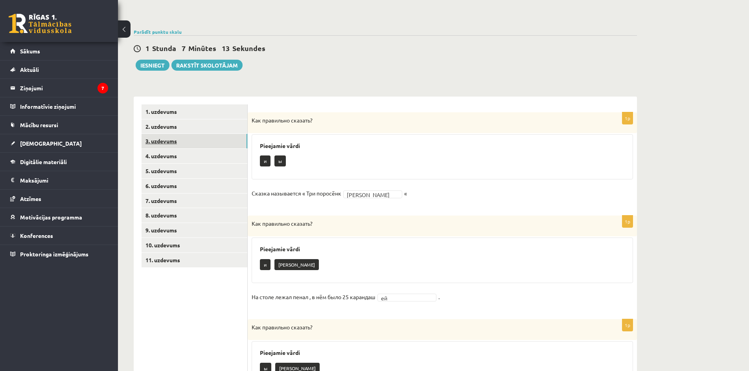
click at [163, 143] on link "3. uzdevums" at bounding box center [194, 141] width 106 height 15
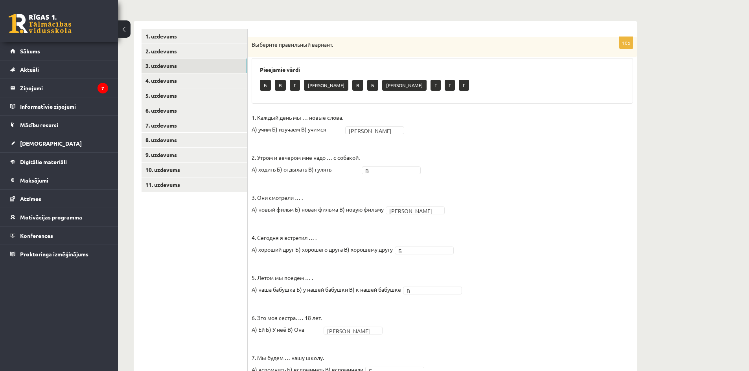
scroll to position [29, 0]
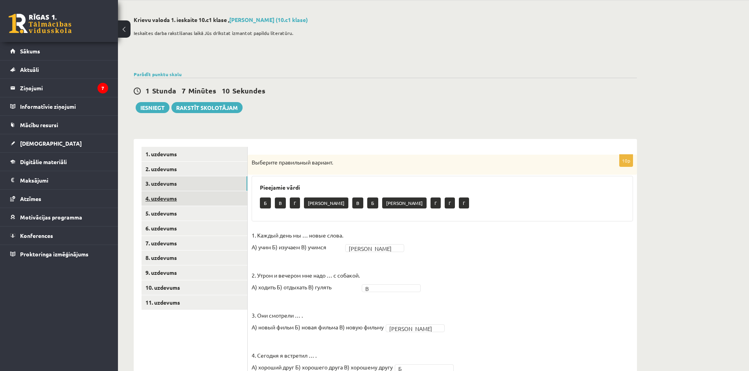
click at [162, 198] on link "4. uzdevums" at bounding box center [194, 198] width 106 height 15
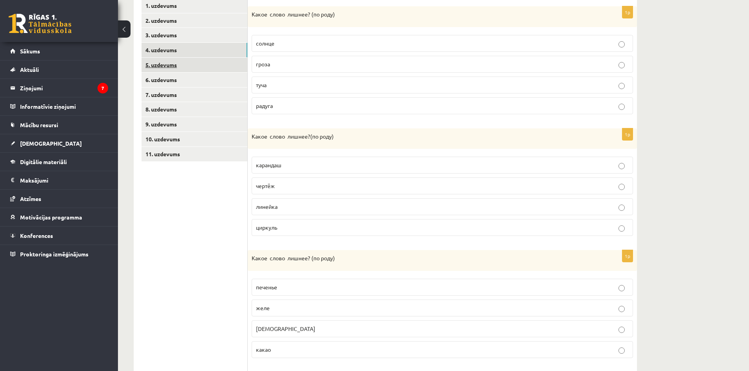
scroll to position [165, 0]
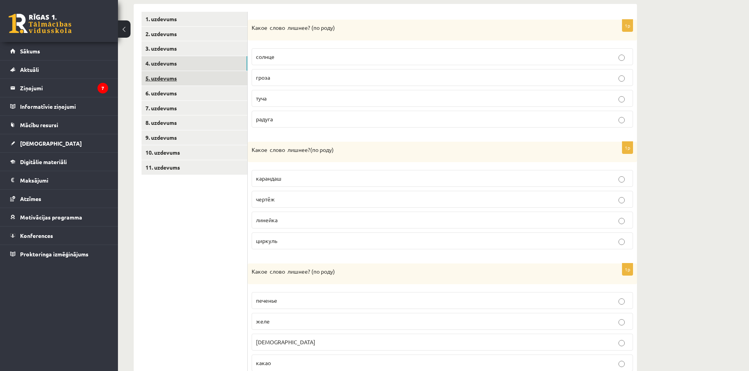
click at [165, 81] on link "5. uzdevums" at bounding box center [194, 78] width 106 height 15
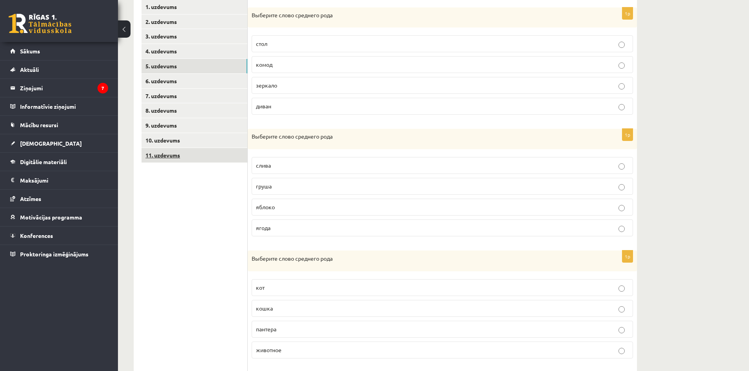
scroll to position [163, 0]
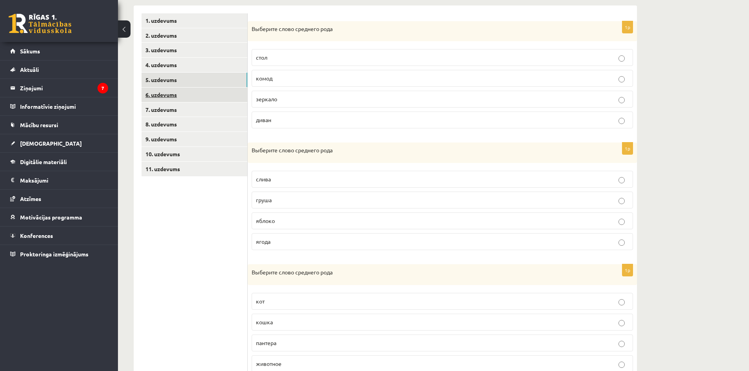
click at [167, 94] on link "6. uzdevums" at bounding box center [194, 95] width 106 height 15
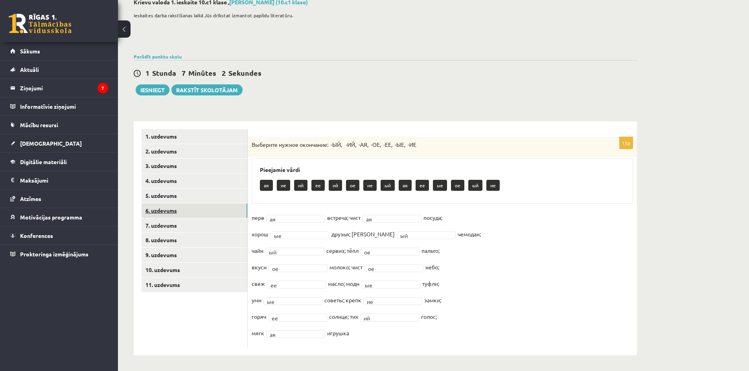
scroll to position [48, 0]
click at [167, 225] on link "7. uzdevums" at bounding box center [194, 226] width 106 height 15
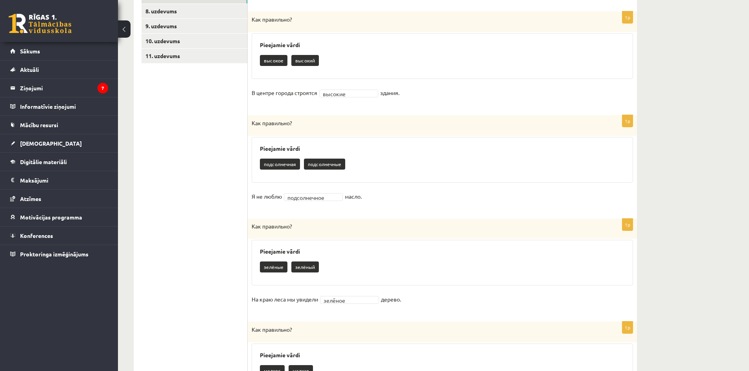
scroll to position [205, 0]
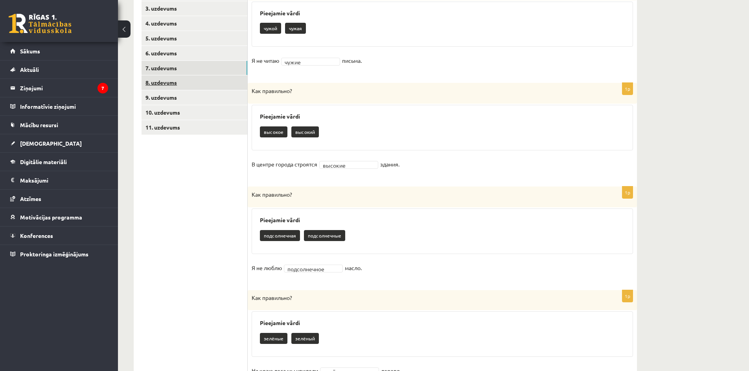
click at [171, 85] on link "8. uzdevums" at bounding box center [194, 82] width 106 height 15
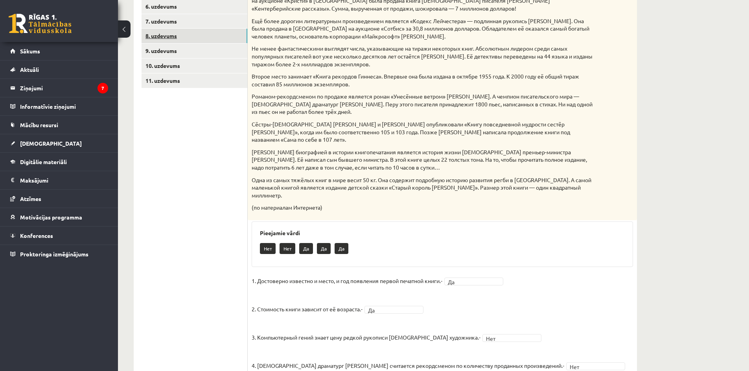
scroll to position [152, 0]
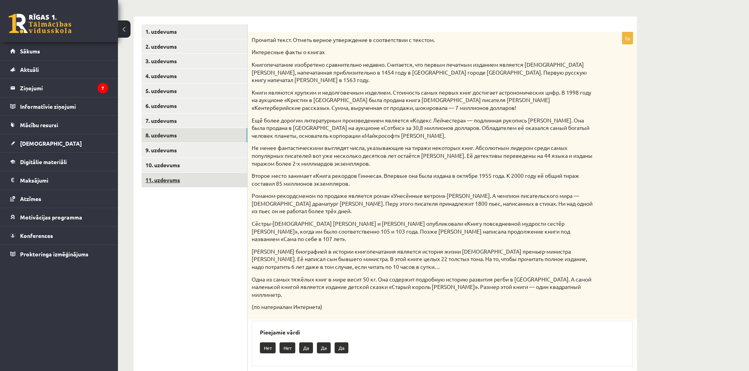
click at [167, 178] on link "11. uzdevums" at bounding box center [194, 180] width 106 height 15
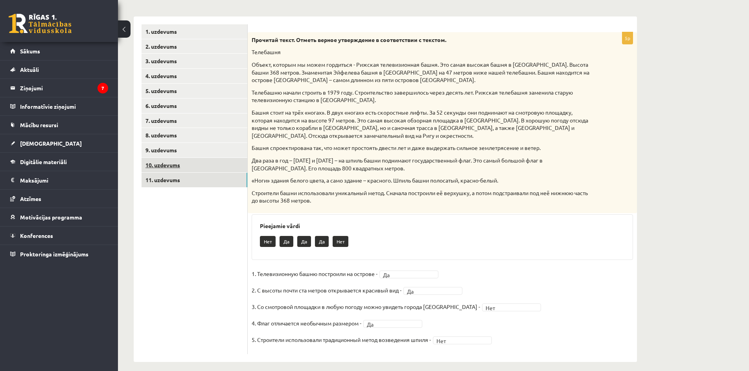
click at [165, 161] on link "10. uzdevums" at bounding box center [194, 165] width 106 height 15
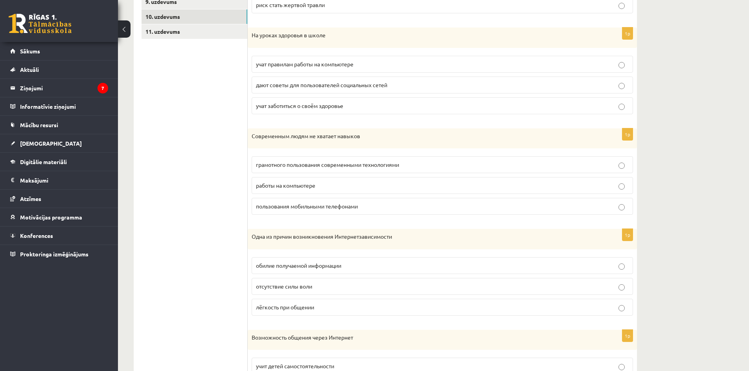
scroll to position [377, 0]
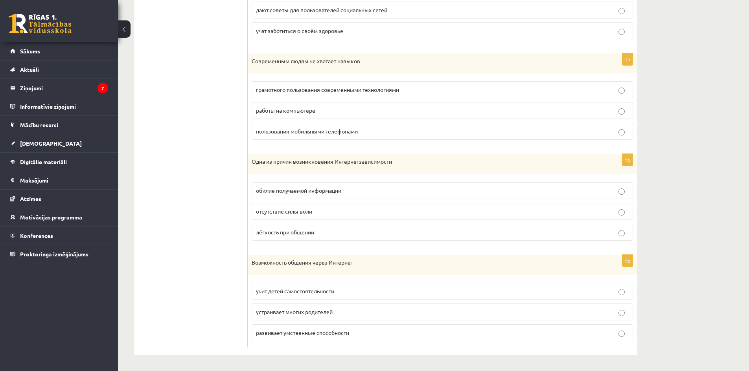
click at [333, 334] on span "развивает умственные способности" at bounding box center [302, 332] width 93 height 7
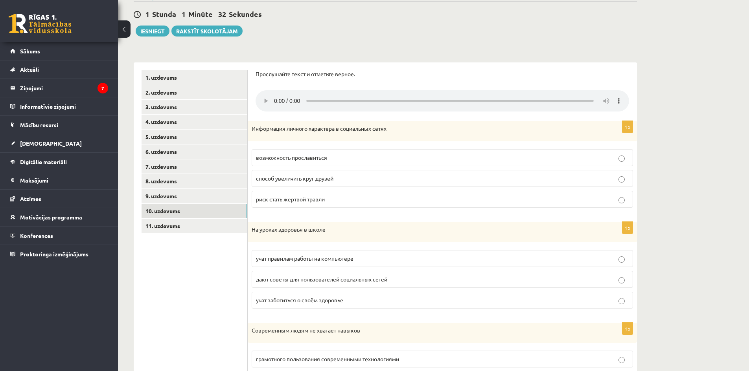
scroll to position [0, 0]
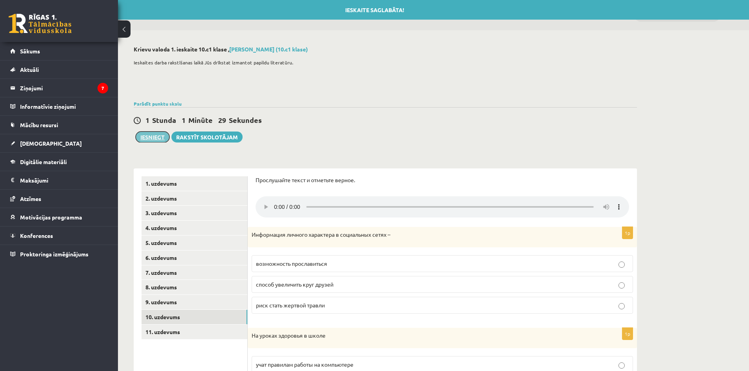
click at [155, 136] on button "Iesniegt" at bounding box center [153, 137] width 34 height 11
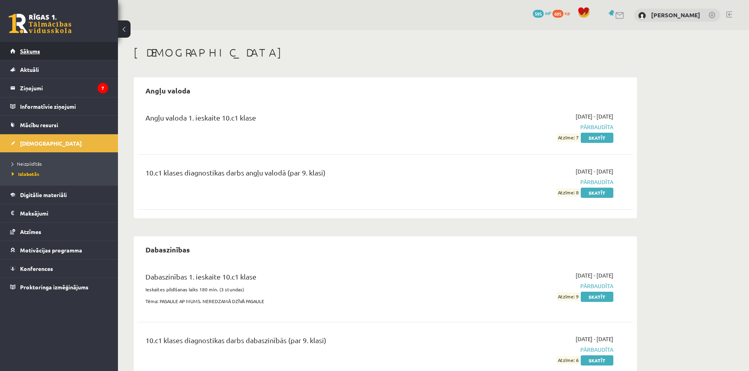
click at [50, 51] on link "Sākums" at bounding box center [59, 51] width 98 height 18
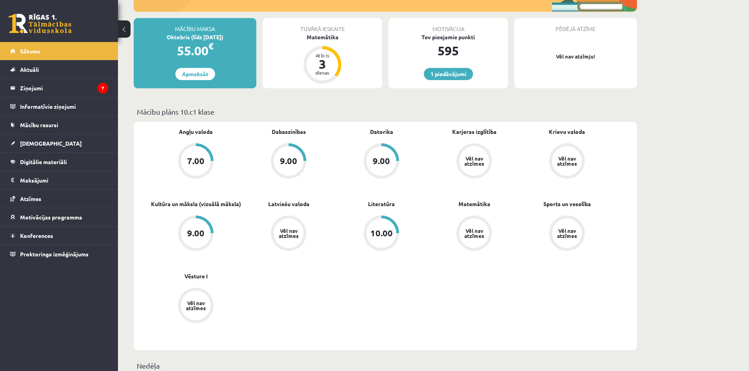
scroll to position [157, 0]
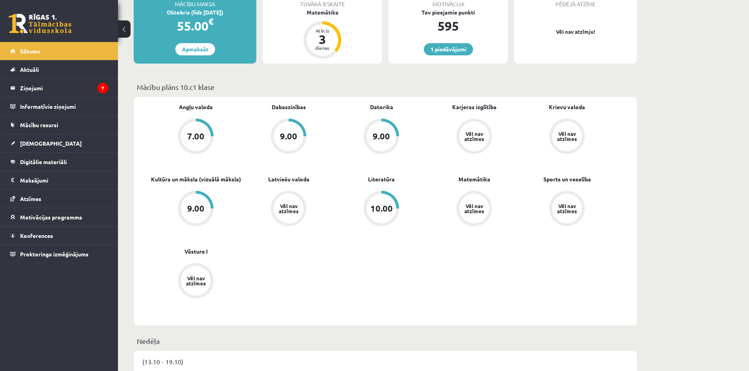
click at [566, 134] on div "Vēl nav atzīmes" at bounding box center [567, 136] width 22 height 10
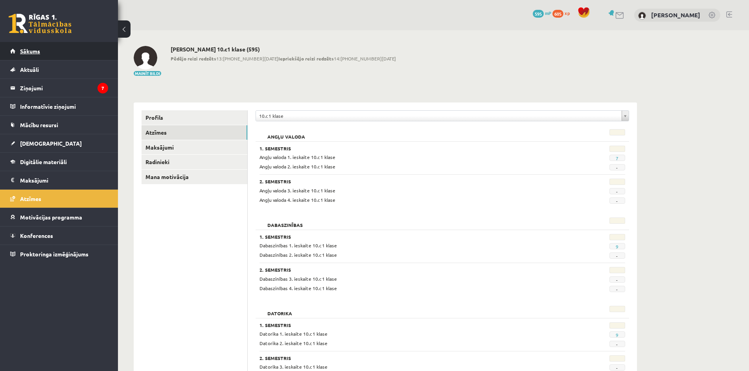
click at [34, 53] on span "Sākums" at bounding box center [30, 51] width 20 height 7
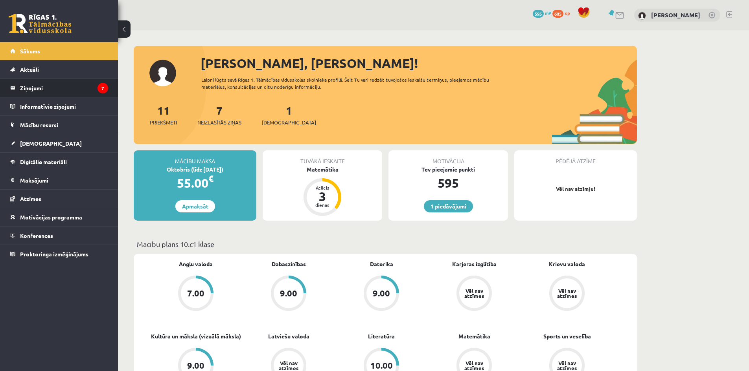
click at [58, 85] on legend "Ziņojumi 7" at bounding box center [64, 88] width 88 height 18
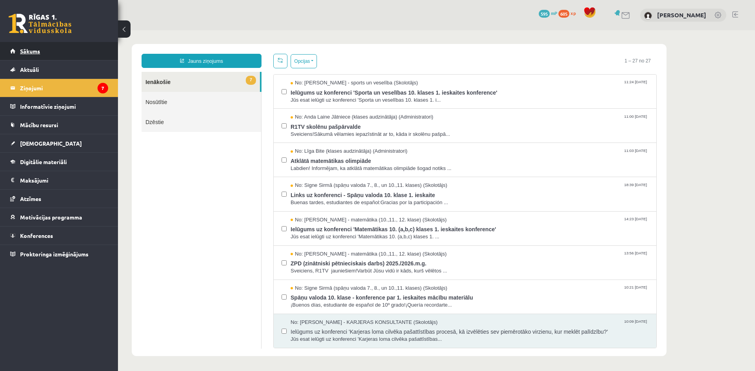
click at [40, 52] on span "Sākums" at bounding box center [30, 51] width 20 height 7
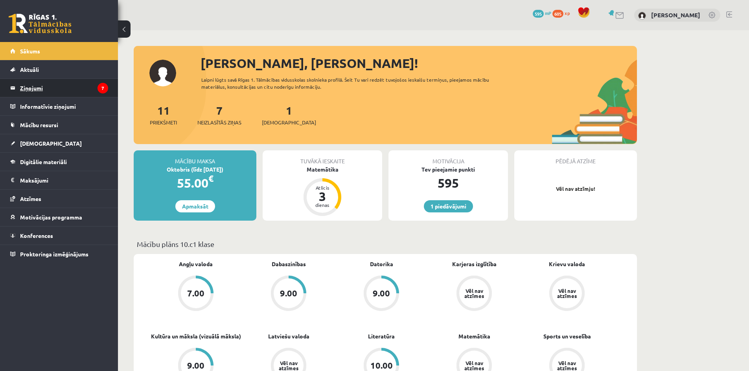
click at [51, 93] on legend "Ziņojumi 7" at bounding box center [64, 88] width 88 height 18
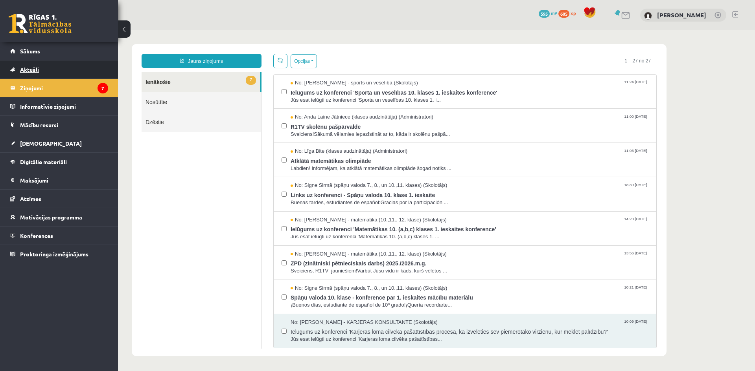
click at [27, 68] on span "Aktuāli" at bounding box center [29, 69] width 19 height 7
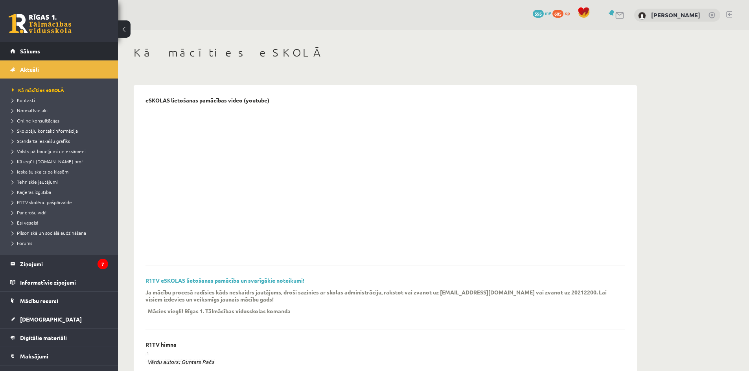
click at [42, 53] on link "Sākums" at bounding box center [59, 51] width 98 height 18
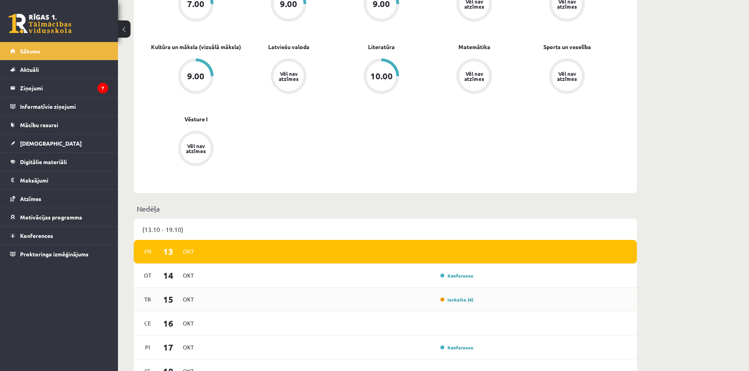
scroll to position [378, 0]
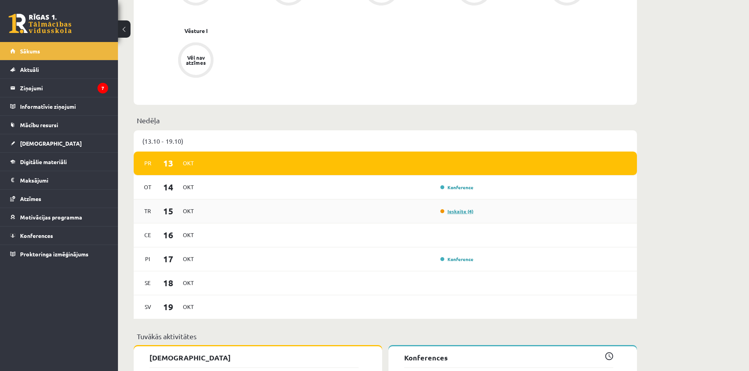
click at [449, 211] on link "Ieskaite (4)" at bounding box center [456, 211] width 33 height 6
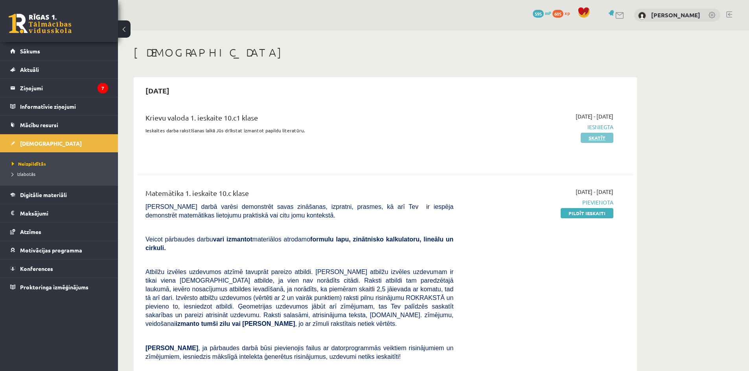
click at [594, 139] on link "Skatīt" at bounding box center [596, 138] width 33 height 10
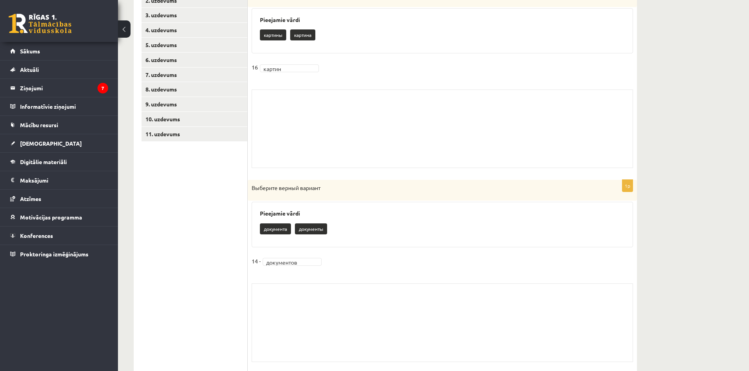
scroll to position [64, 0]
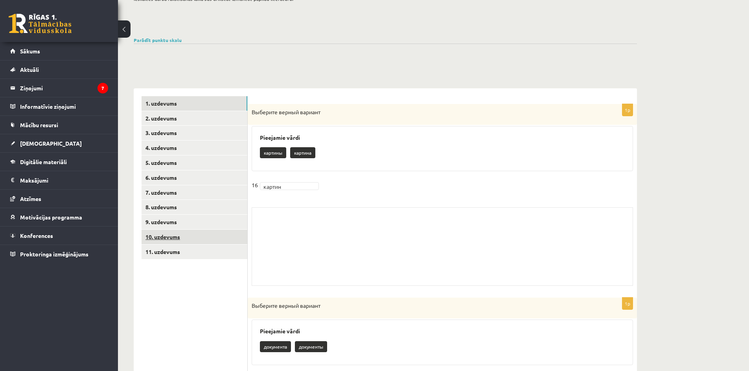
click at [168, 239] on link "10. uzdevums" at bounding box center [194, 237] width 106 height 15
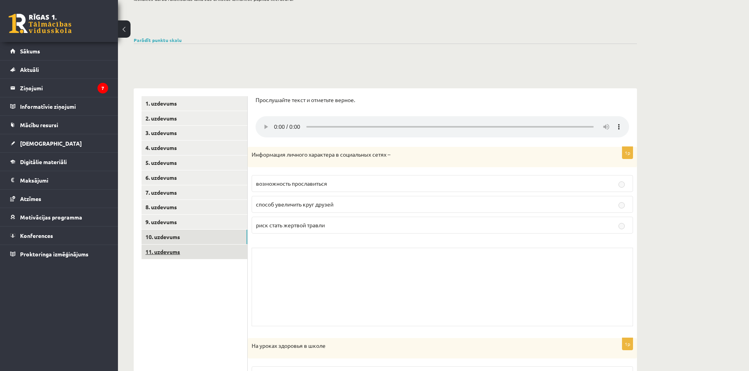
click at [174, 255] on link "11. uzdevums" at bounding box center [194, 252] width 106 height 15
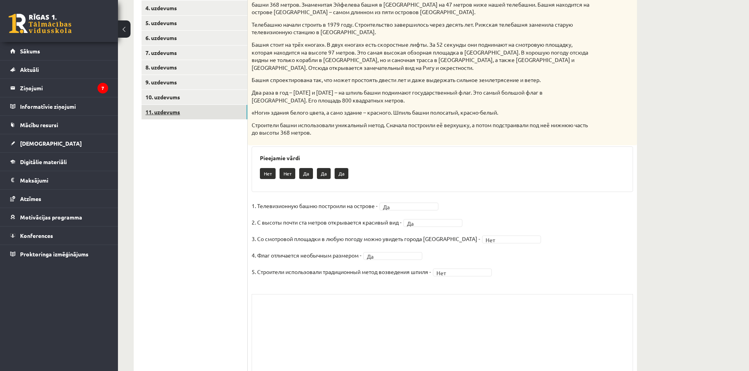
scroll to position [221, 0]
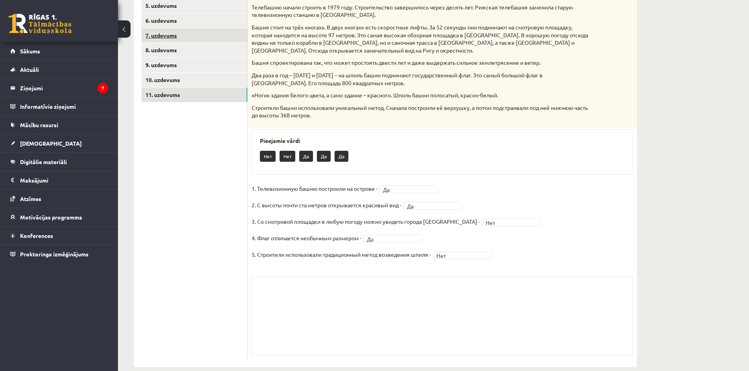
click at [157, 35] on link "7. uzdevums" at bounding box center [194, 35] width 106 height 15
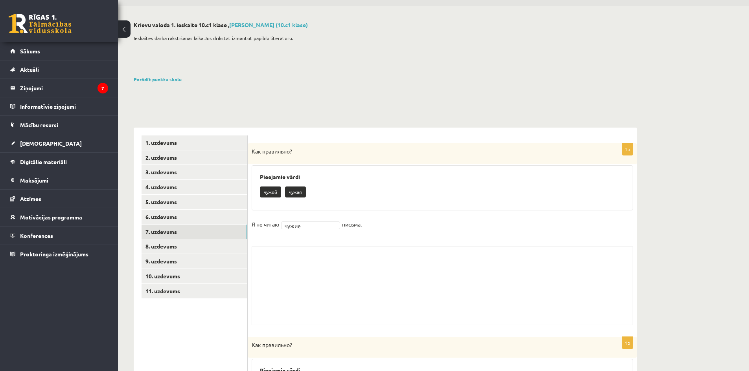
scroll to position [0, 0]
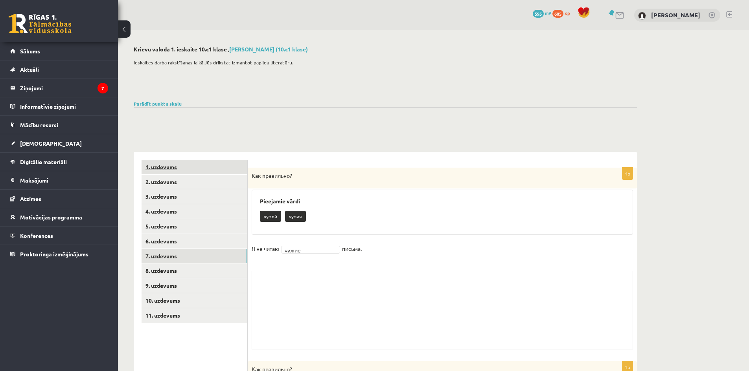
click at [154, 163] on link "1. uzdevums" at bounding box center [194, 167] width 106 height 15
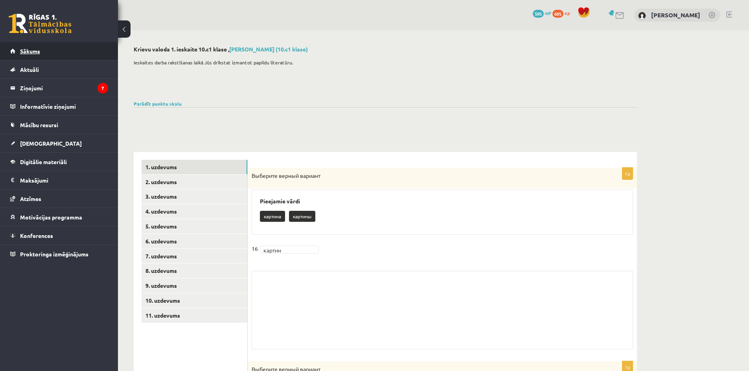
click at [34, 50] on span "Sākums" at bounding box center [30, 51] width 20 height 7
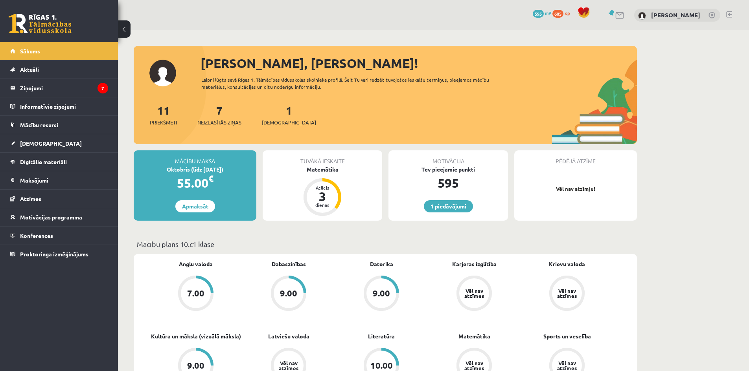
click at [448, 73] on div "[PERSON_NAME], [PERSON_NAME]! Laipni lūgts savā Rīgas 1. Tālmācības vidusskolas…" at bounding box center [385, 99] width 503 height 90
click at [25, 50] on span "Sākums" at bounding box center [30, 51] width 20 height 7
